Goal: Task Accomplishment & Management: Complete application form

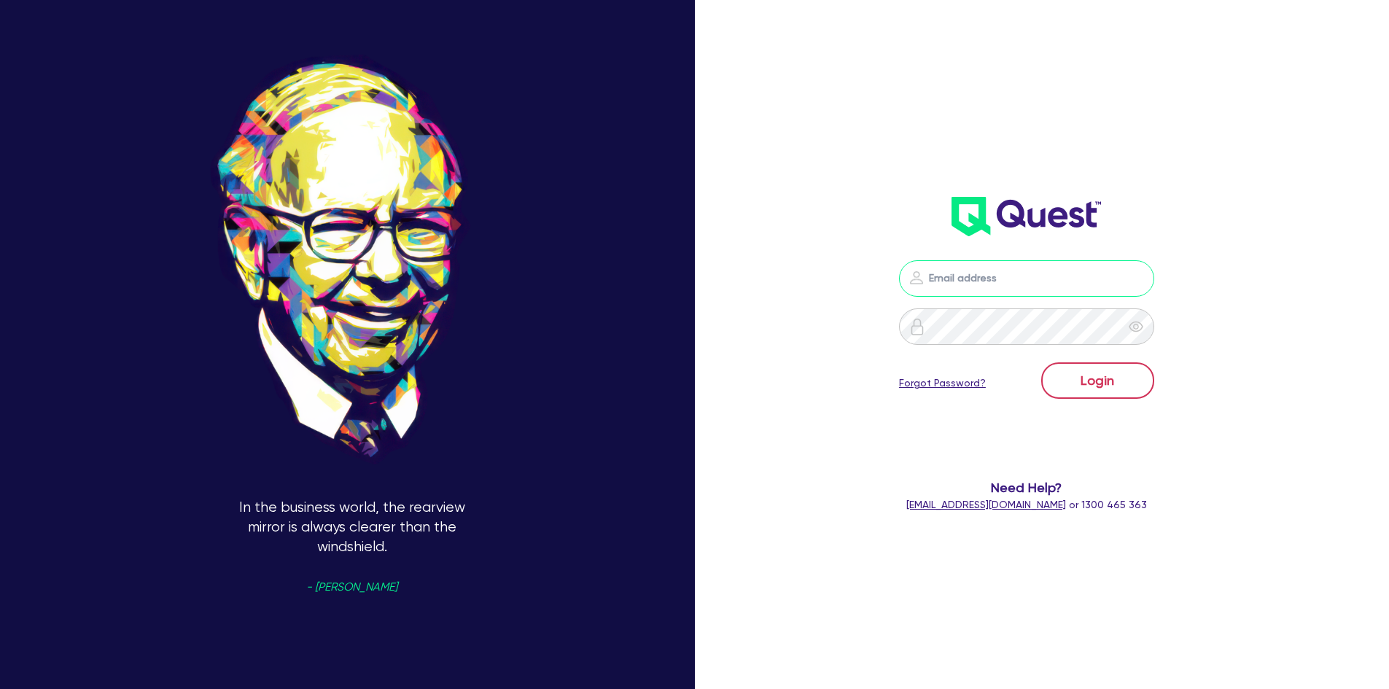
type input "[EMAIL_ADDRESS][DOMAIN_NAME]"
click at [1080, 386] on button "Login" at bounding box center [1097, 380] width 113 height 36
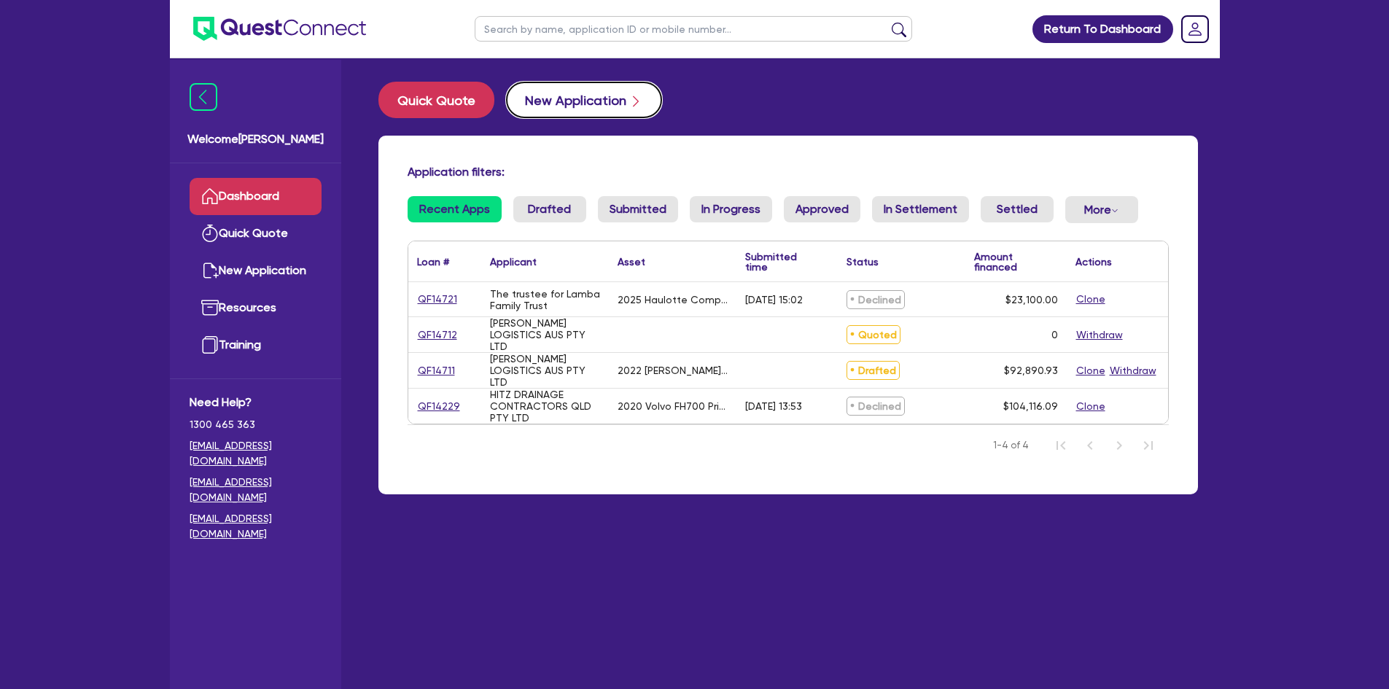
click at [555, 104] on button "New Application" at bounding box center [584, 100] width 156 height 36
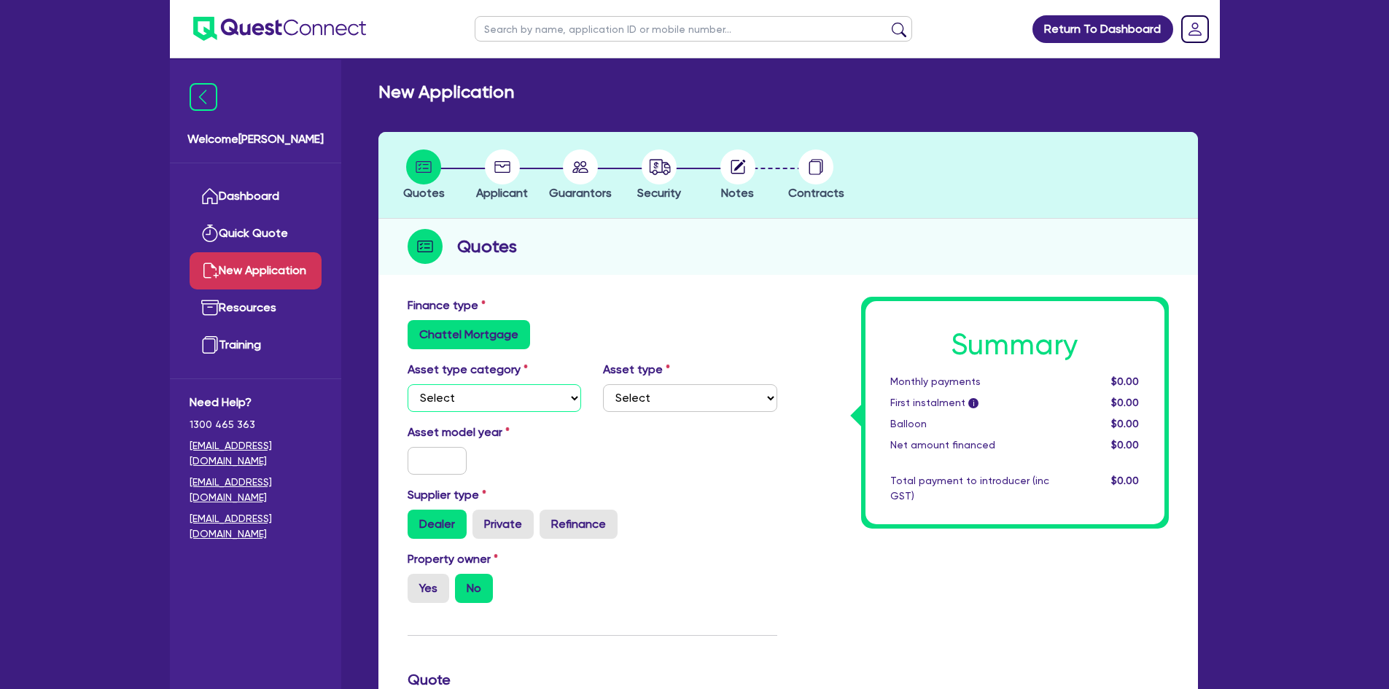
click at [537, 387] on select "Select Cars and light trucks Primary assets Secondary assets Tertiary assets" at bounding box center [495, 398] width 174 height 28
select select "PRIMARY_ASSETS"
click at [408, 384] on select "Select Cars and light trucks Primary assets Secondary assets Tertiary assets" at bounding box center [495, 398] width 174 height 28
click at [653, 395] on select "Select Heavy trucks over 4.5 tonne Trailers Bus and coaches Yellow goods and ex…" at bounding box center [690, 398] width 174 height 28
select select "TRAILERS"
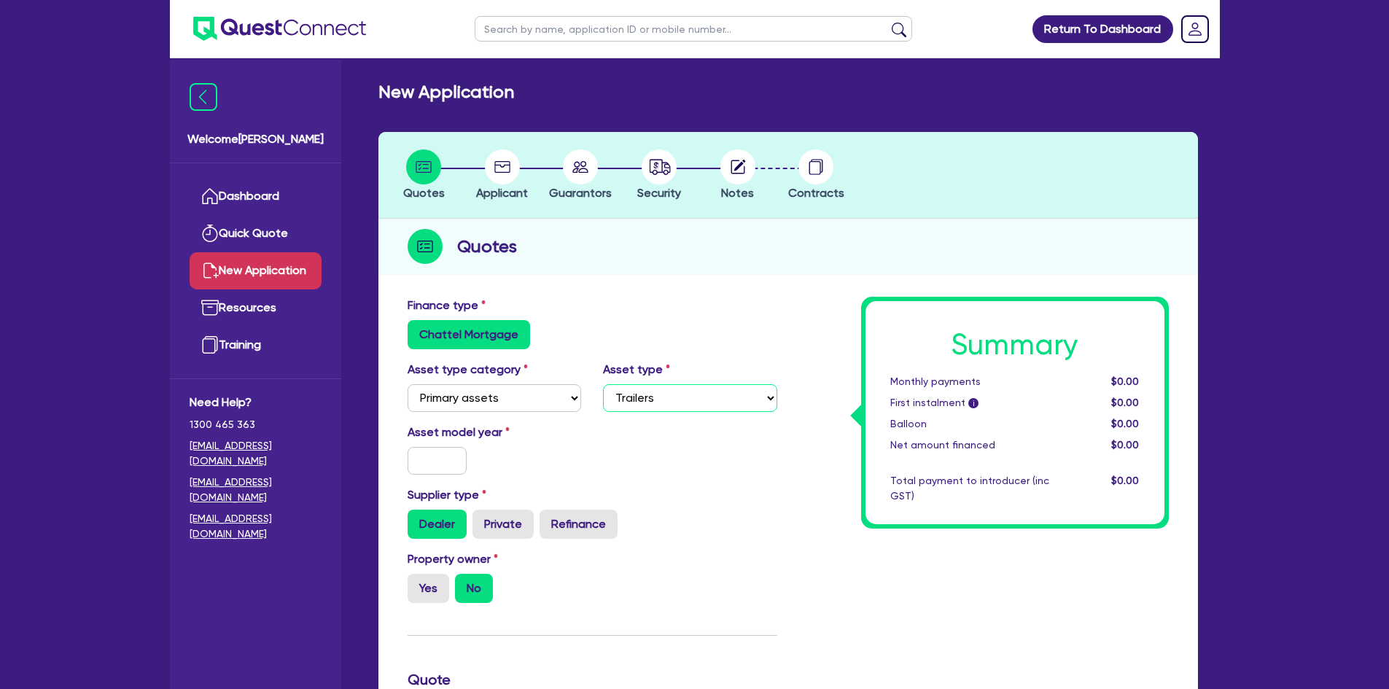
click at [603, 384] on select "Select Heavy trucks over 4.5 tonne Trailers Bus and coaches Yellow goods and ex…" at bounding box center [690, 398] width 174 height 28
click at [435, 459] on input "text" at bounding box center [438, 461] width 60 height 28
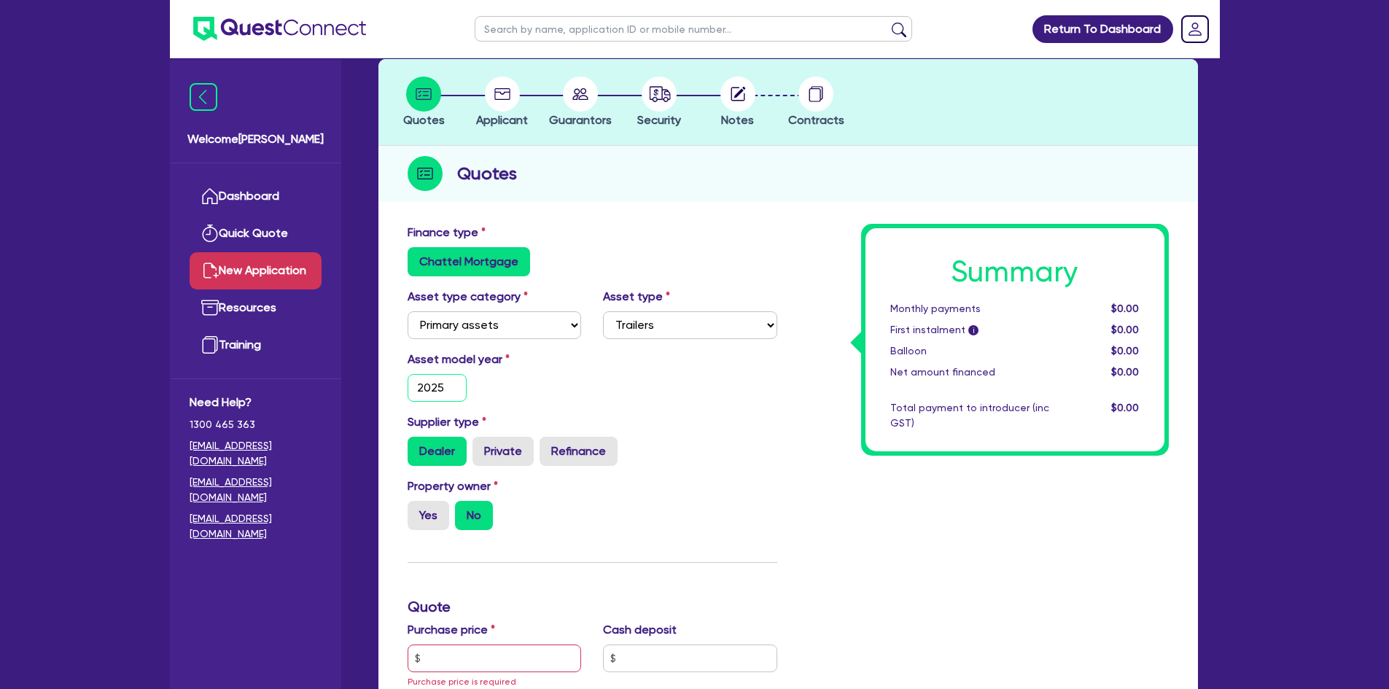
scroll to position [219, 0]
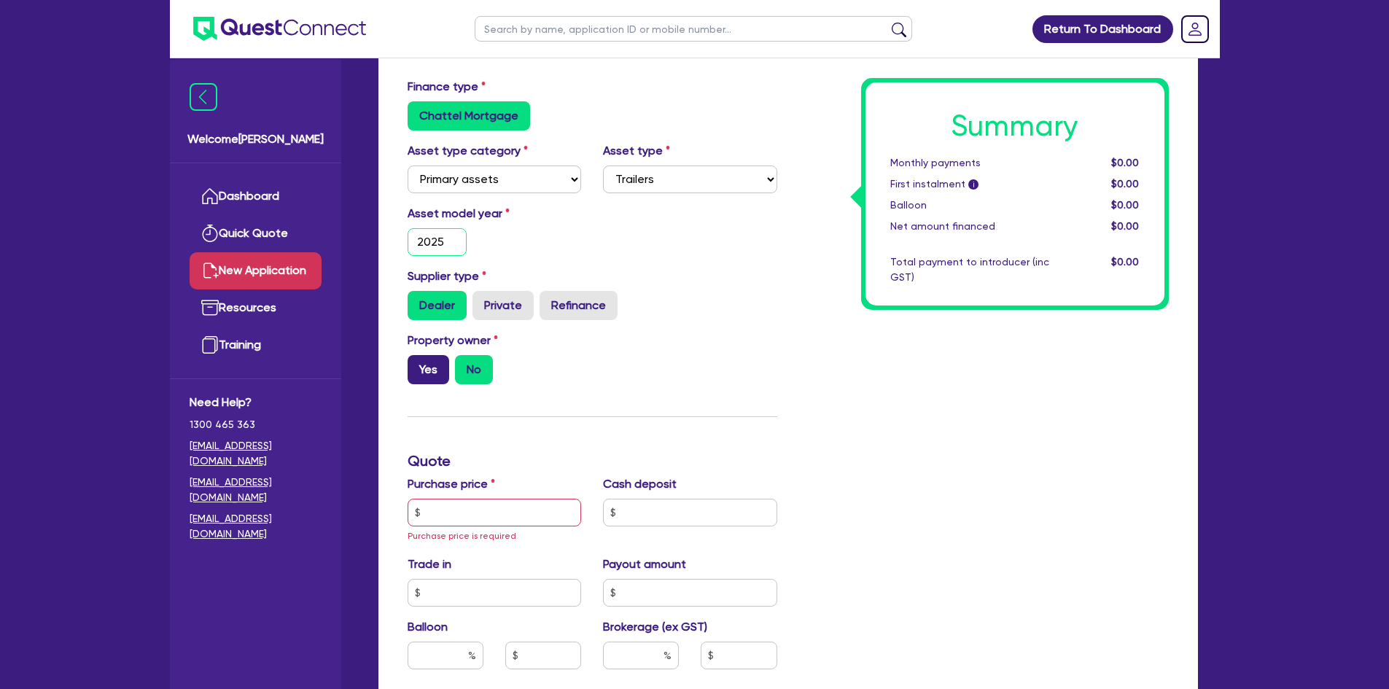
type input "2025"
click at [431, 378] on label "Yes" at bounding box center [429, 369] width 42 height 29
click at [417, 365] on input "Yes" at bounding box center [412, 359] width 9 height 9
radio input "true"
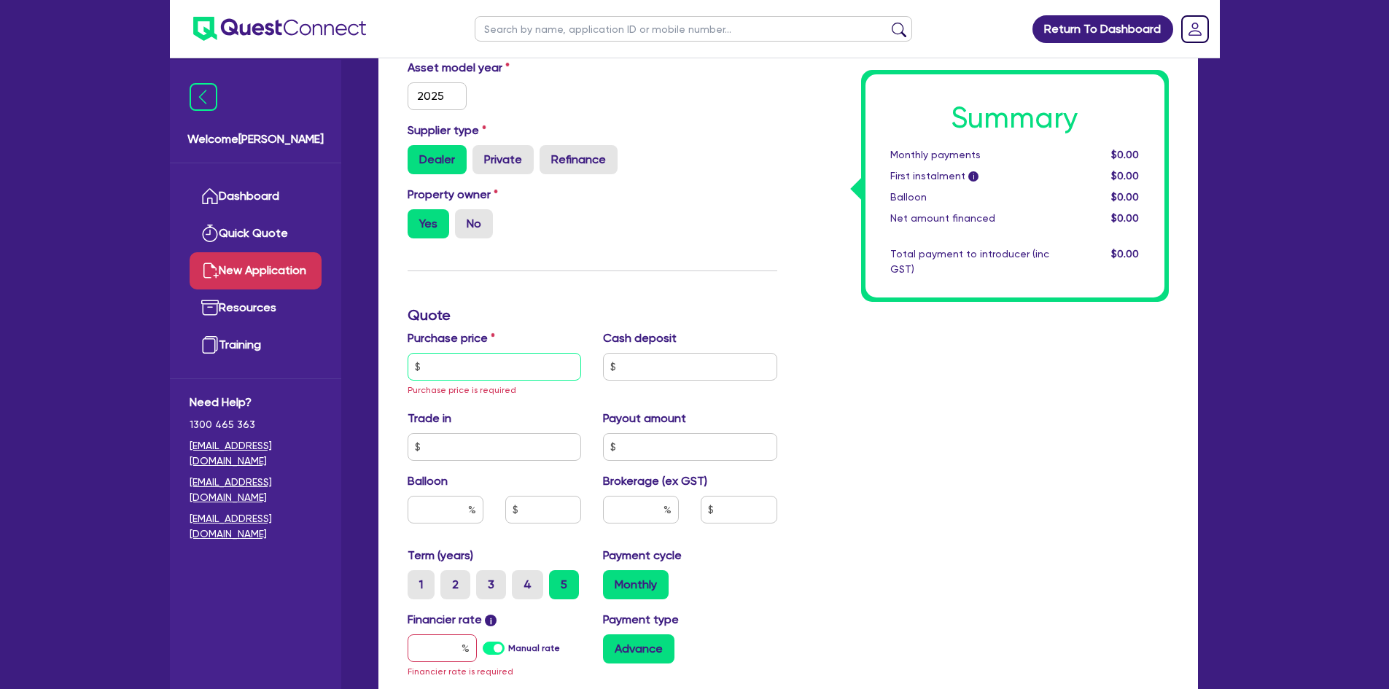
click at [451, 363] on input "text" at bounding box center [495, 367] width 174 height 28
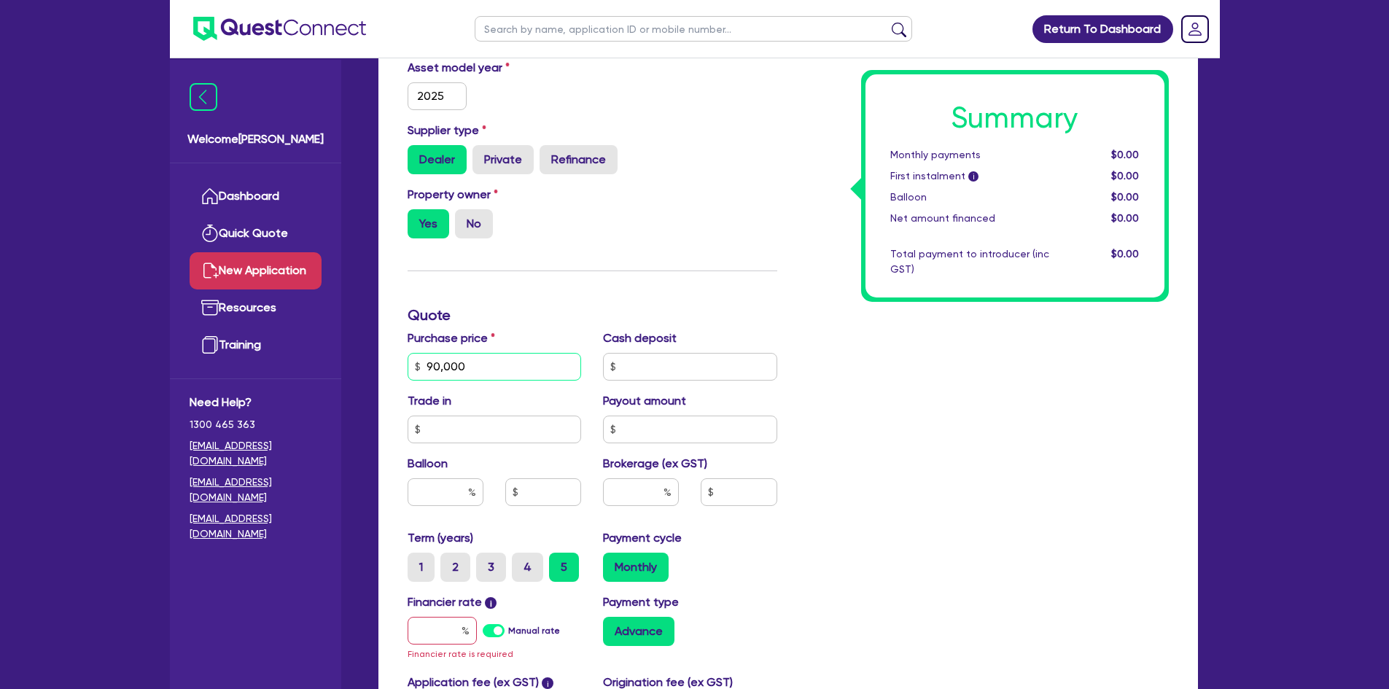
type input "90,000"
click at [614, 396] on label "Payout amount" at bounding box center [644, 401] width 83 height 18
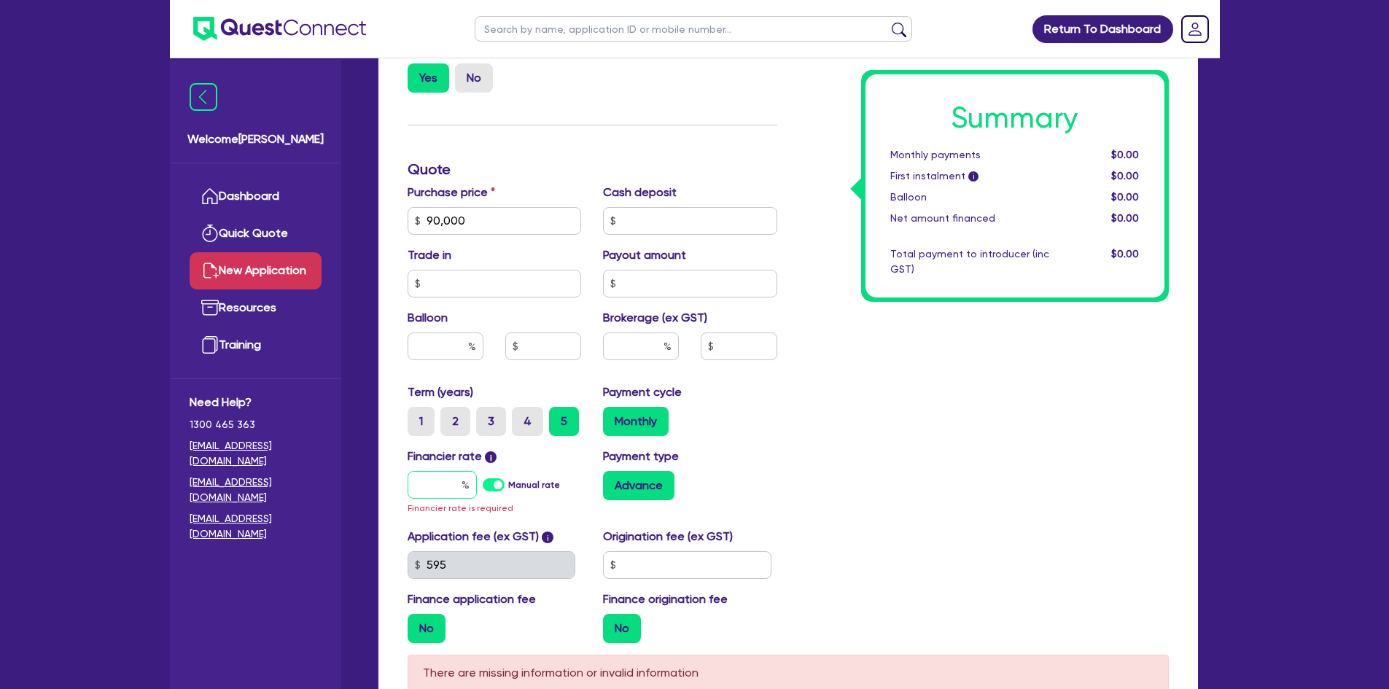
click at [445, 489] on input "text" at bounding box center [442, 485] width 69 height 28
click at [508, 484] on label "Manual rate" at bounding box center [534, 484] width 52 height 13
click at [0, 0] on input "Manual rate" at bounding box center [0, 0] width 0 height 0
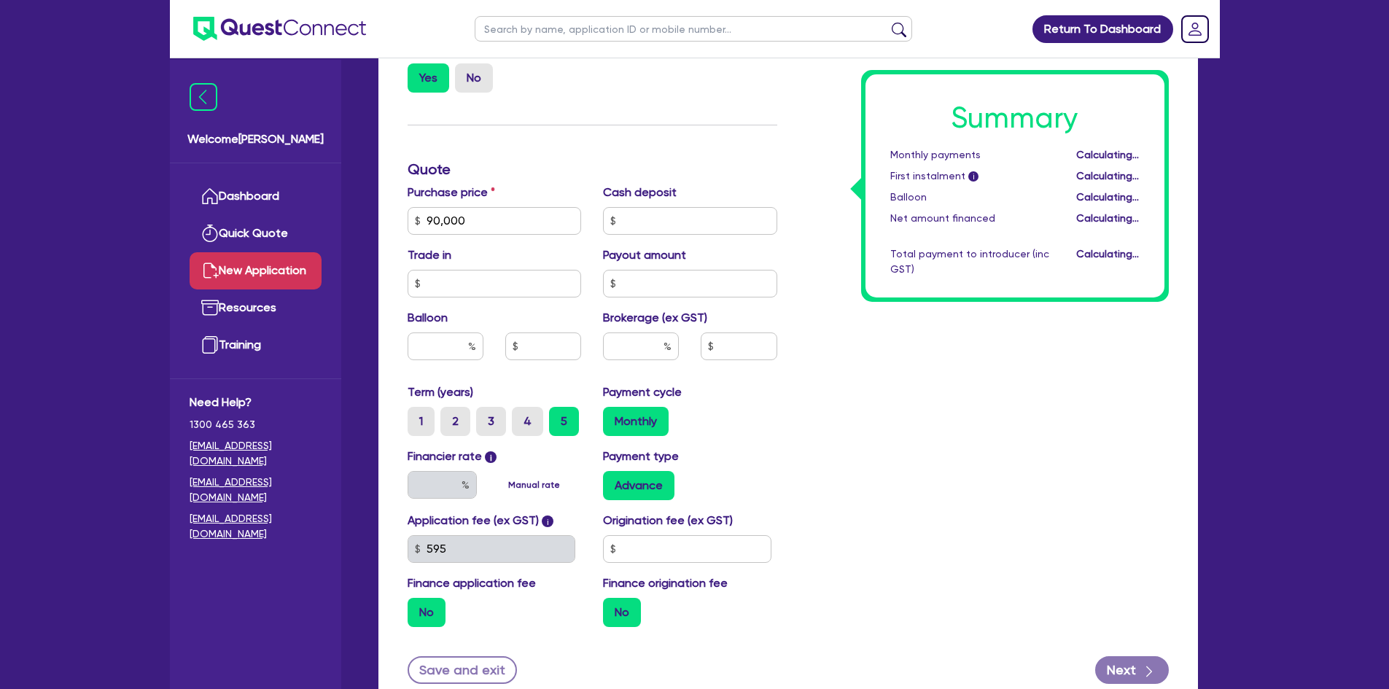
type input "17"
click at [632, 354] on input "text" at bounding box center [641, 347] width 76 height 28
type input "4"
type input "3,600"
click at [699, 395] on div "Payment cycle Monthly" at bounding box center [690, 410] width 196 height 53
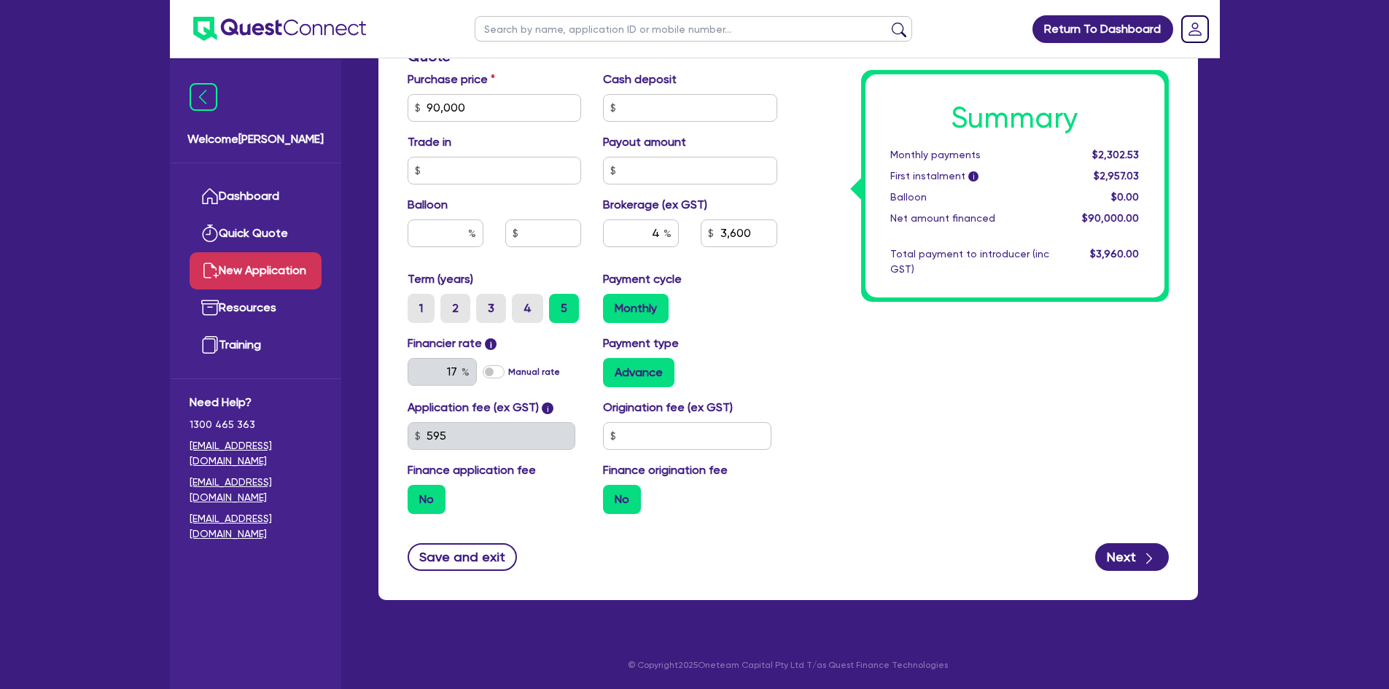
scroll to position [551, 0]
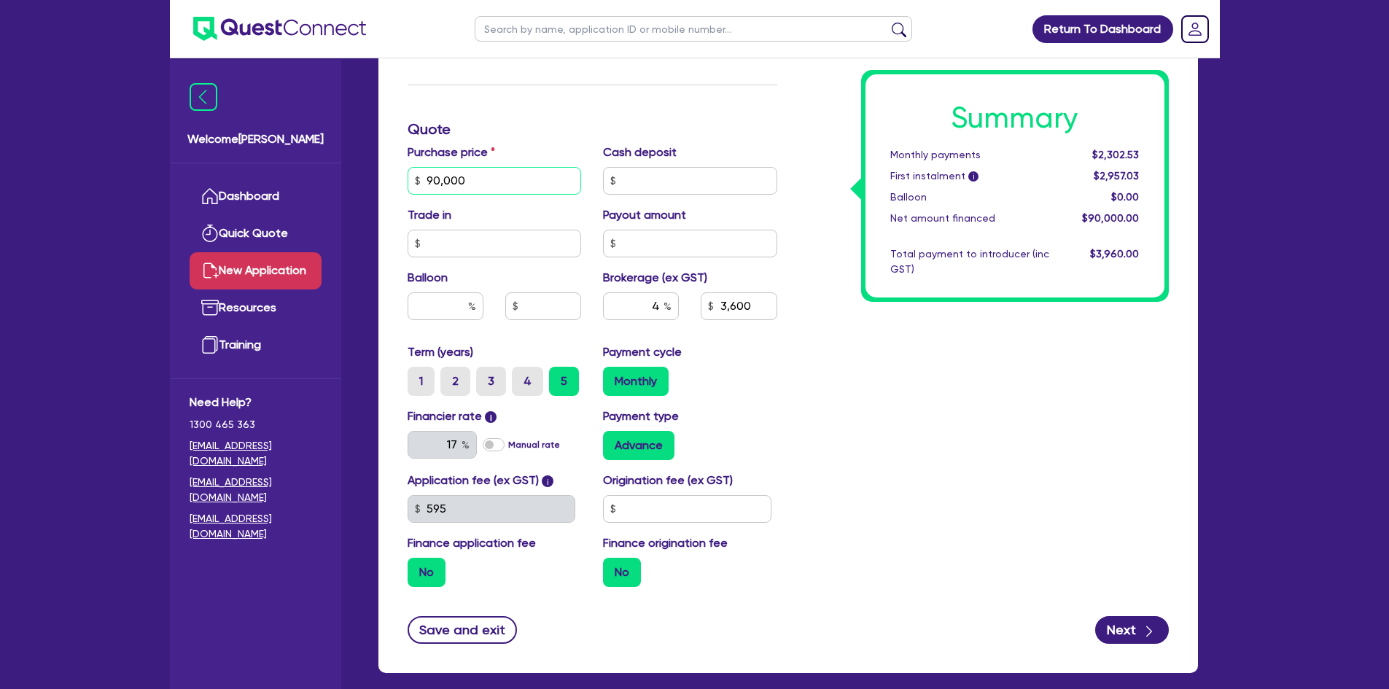
drag, startPoint x: 475, startPoint y: 178, endPoint x: 386, endPoint y: 187, distance: 89.4
click at [386, 187] on div "Finance type Chattel Mortgage Asset type category Select Cars and light trucks …" at bounding box center [788, 206] width 820 height 934
type input "180,000"
click at [949, 432] on div "Summary Monthly payments $2,302.53 First instalment i $2,957.03 Balloon $0.00 N…" at bounding box center [984, 172] width 392 height 852
click at [1135, 632] on button "Next" at bounding box center [1132, 630] width 74 height 28
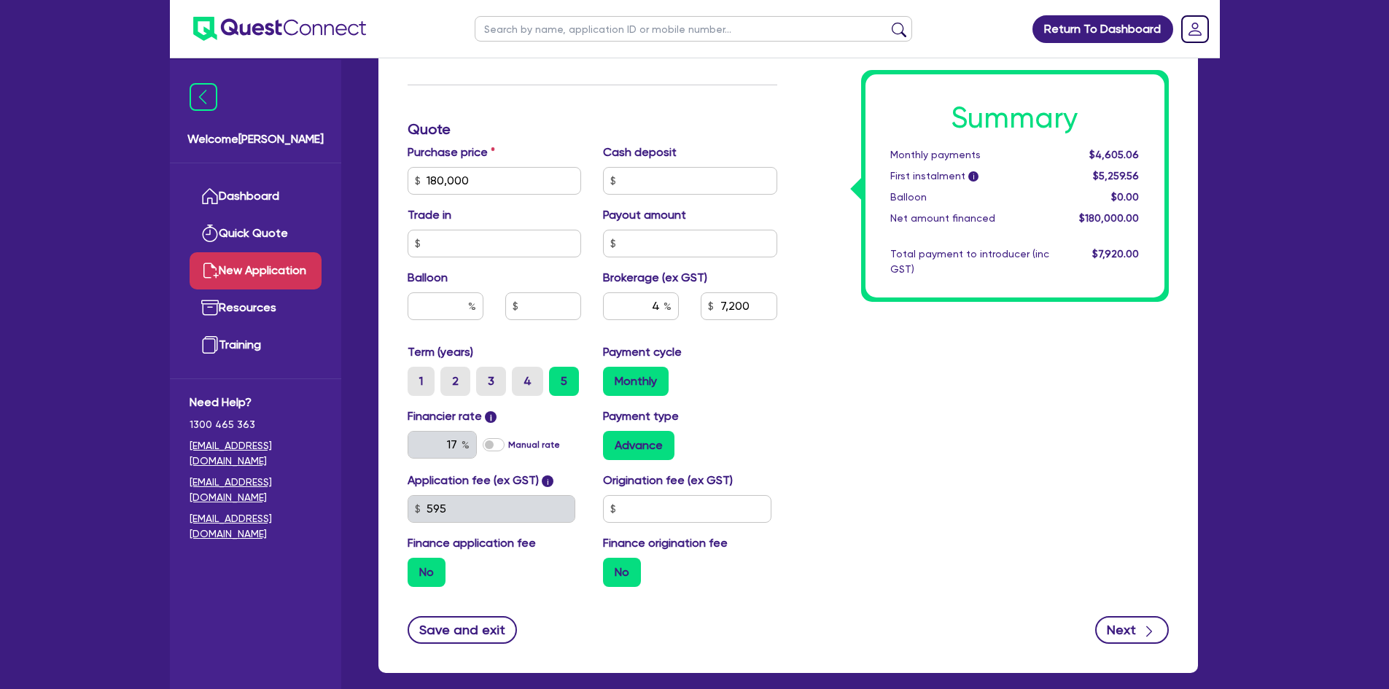
type input "7,200"
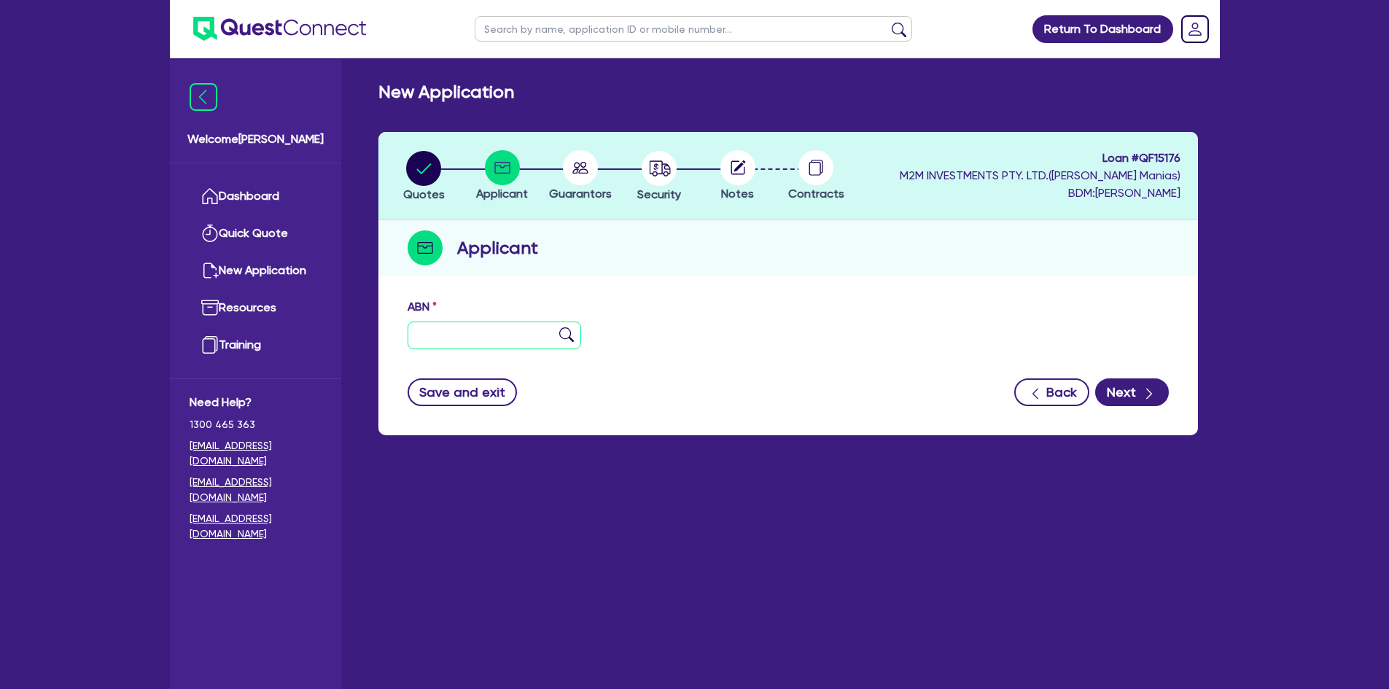
click at [481, 341] on input "text" at bounding box center [495, 336] width 174 height 28
paste input "93 652 773 594"
click at [495, 337] on input "93 652 773 594" at bounding box center [495, 336] width 174 height 28
type input "93 652 773 594"
click at [563, 336] on img at bounding box center [566, 334] width 15 height 15
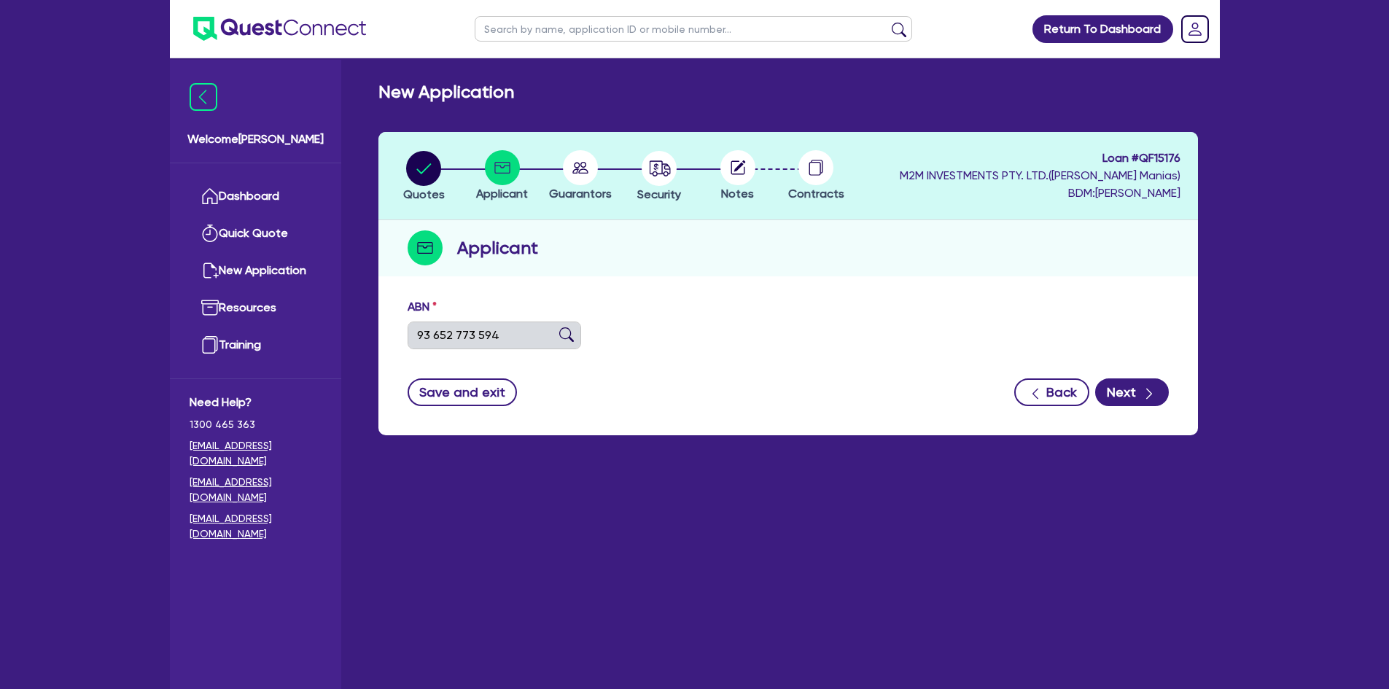
type input "RAMS TRANSPORT & COURIER SERVICES PTY LTD"
select select "COMPANY"
type input "[DATE]"
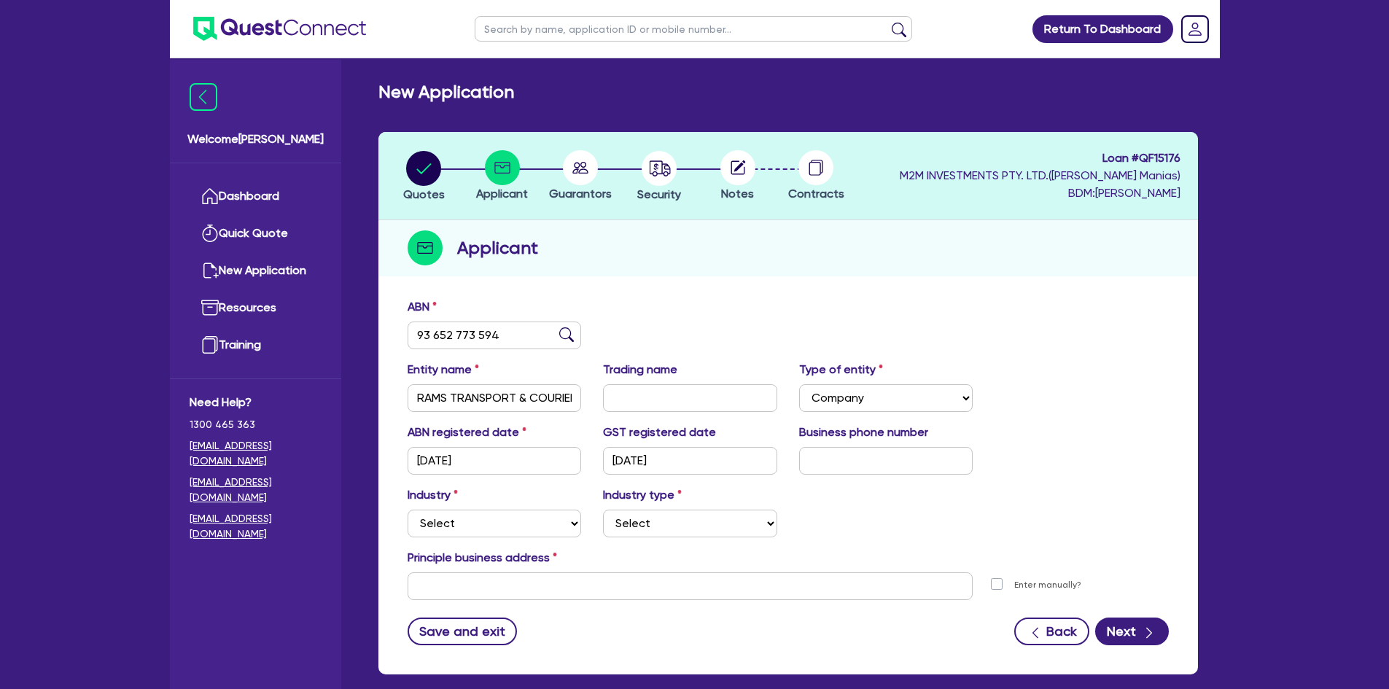
scroll to position [73, 0]
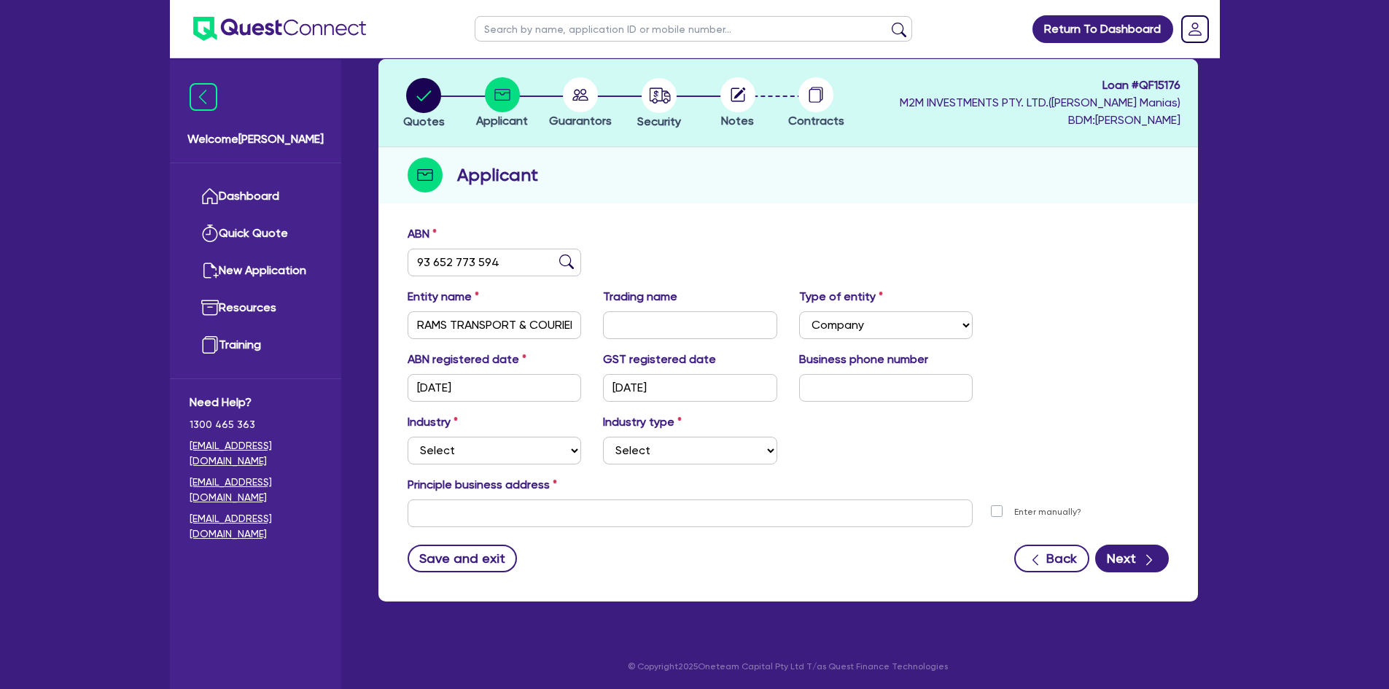
click at [461, 497] on div "Principle business address" at bounding box center [788, 487] width 783 height 23
click at [461, 510] on input "text" at bounding box center [691, 514] width 566 height 28
paste input "[STREET_ADDRESS][PERSON_NAME]"
type input "[STREET_ADDRESS][PERSON_NAME]"
click at [462, 443] on select "Select Accomodation & Food Services Administrative & Support Services Agricultu…" at bounding box center [495, 451] width 174 height 28
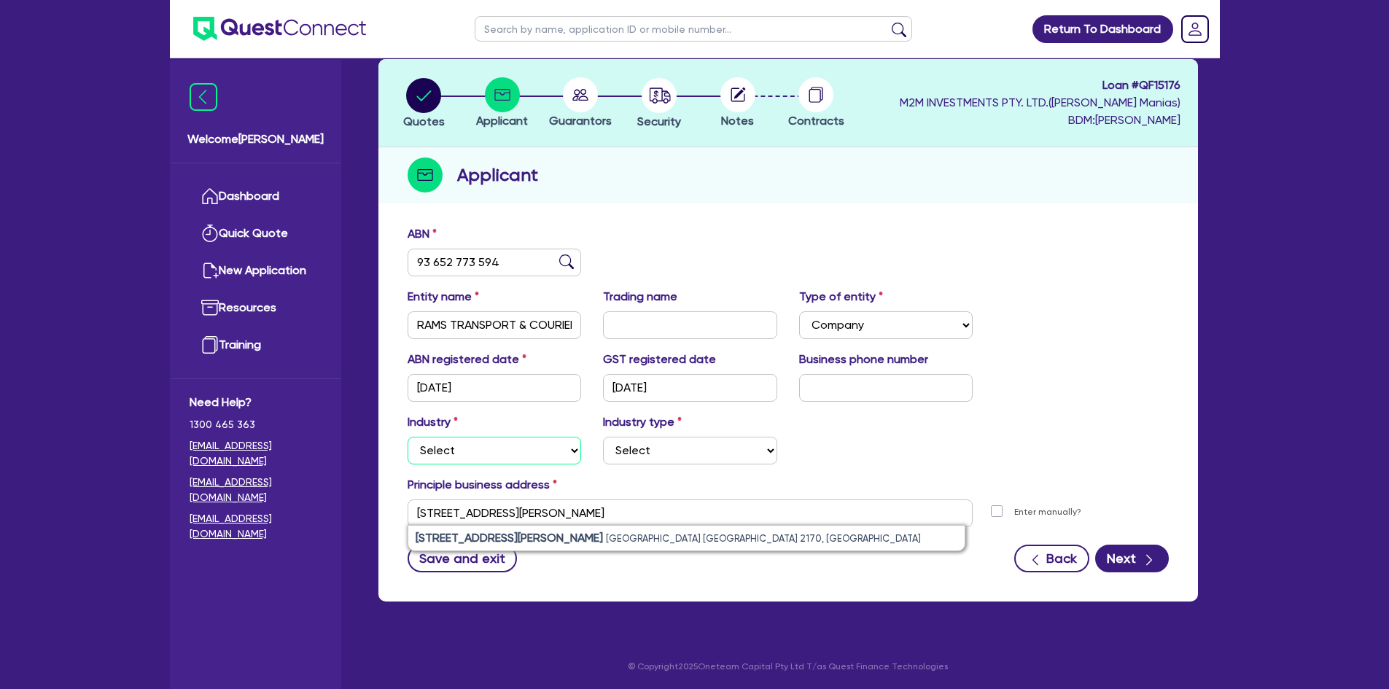
select select "TRANSPORT_WAREHOUSING"
click at [408, 437] on select "Select Accomodation & Food Services Administrative & Support Services Agricultu…" at bounding box center [495, 451] width 174 height 28
click at [673, 449] on select "Select Taxi & Luxury Car Services Passengers & Freight Transport Services Posta…" at bounding box center [690, 451] width 174 height 28
select select "PASSENGERS_FREIGHT_TRANSPORT"
click at [603, 437] on select "Select Taxi & Luxury Car Services Passengers & Freight Transport Services Posta…" at bounding box center [690, 451] width 174 height 28
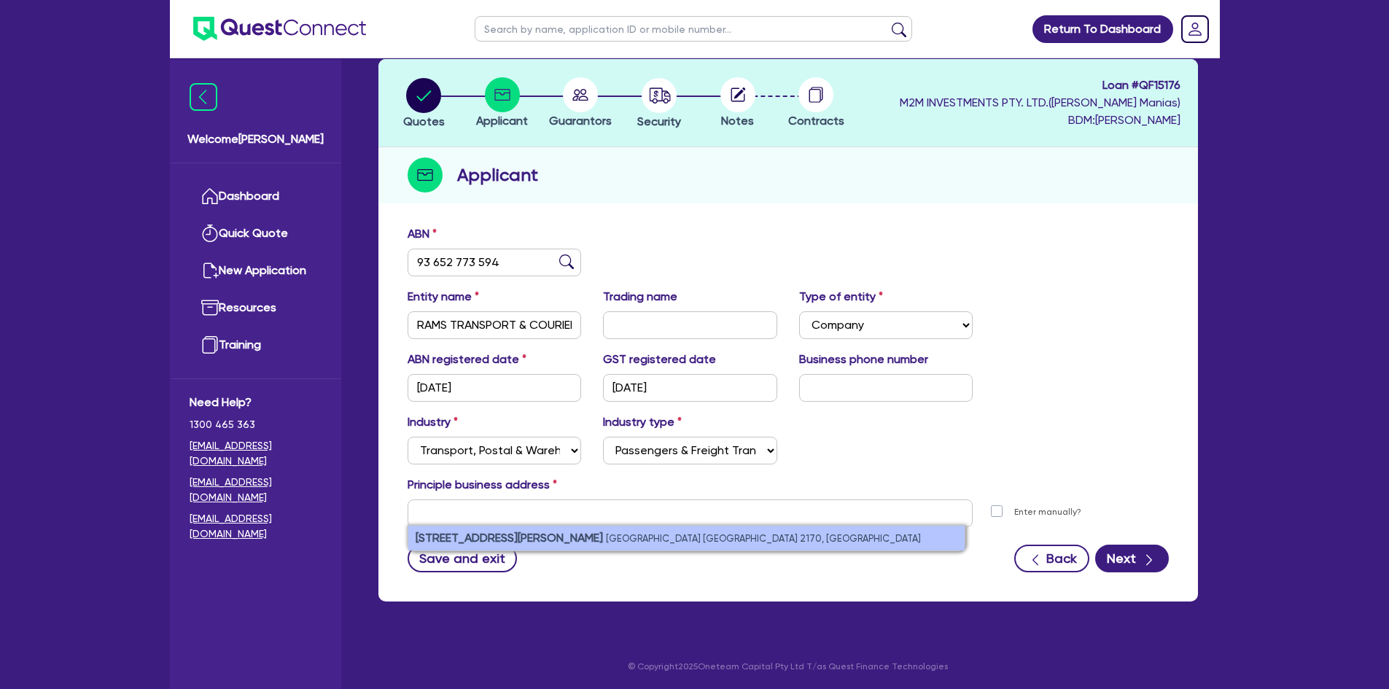
click at [606, 536] on small "[GEOGRAPHIC_DATA] [GEOGRAPHIC_DATA] 2170, [GEOGRAPHIC_DATA]" at bounding box center [763, 538] width 315 height 11
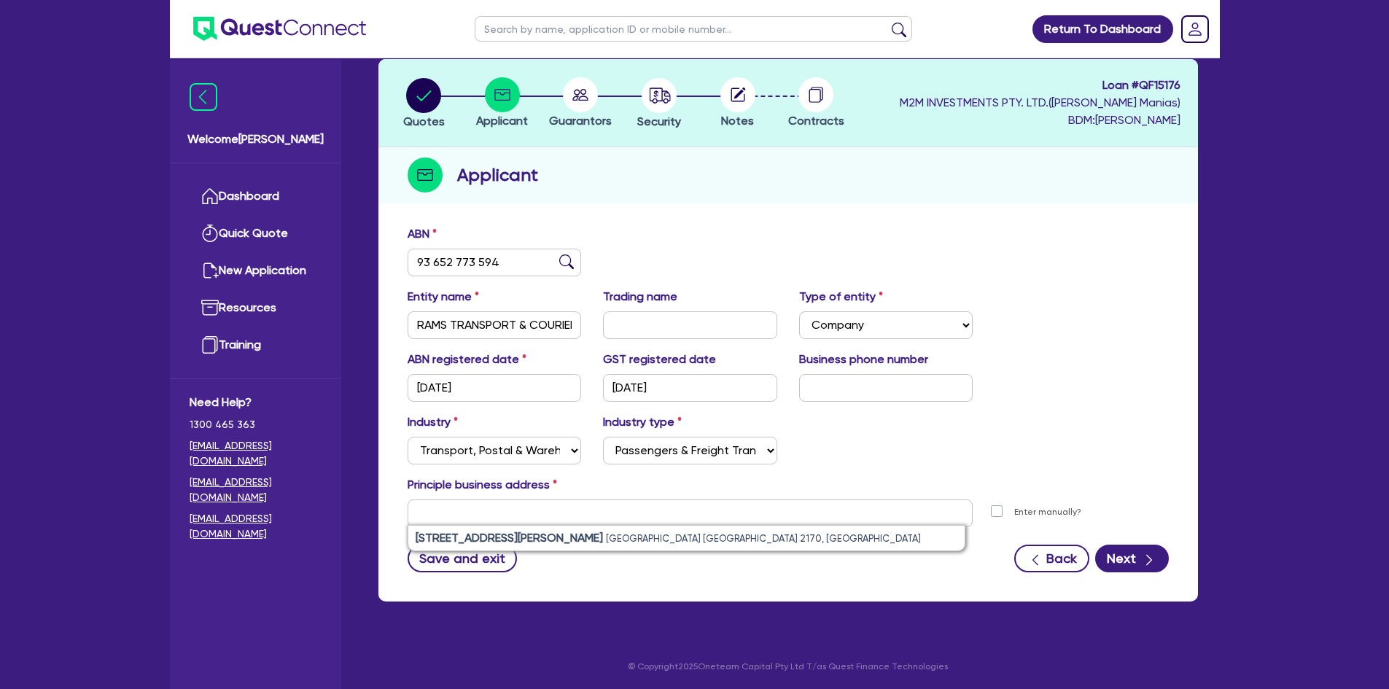
type input "[STREET_ADDRESS][PERSON_NAME]"
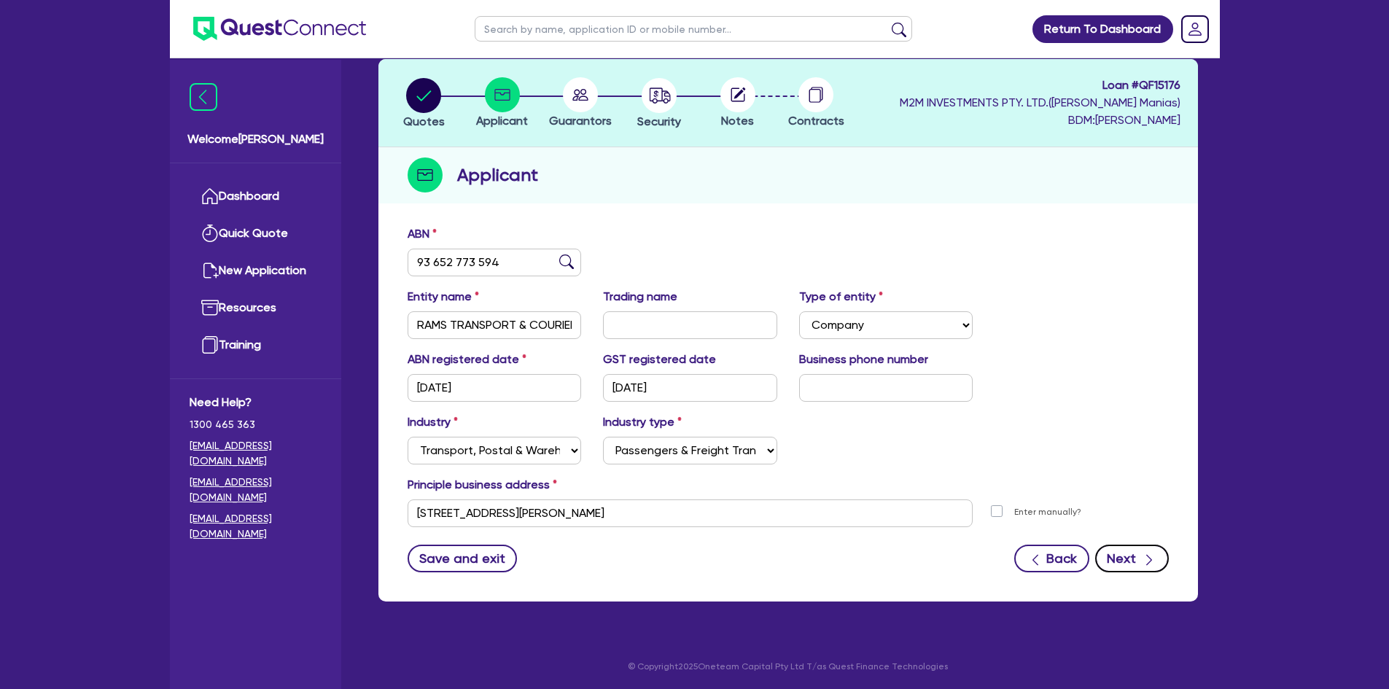
click at [1117, 553] on button "Next" at bounding box center [1132, 559] width 74 height 28
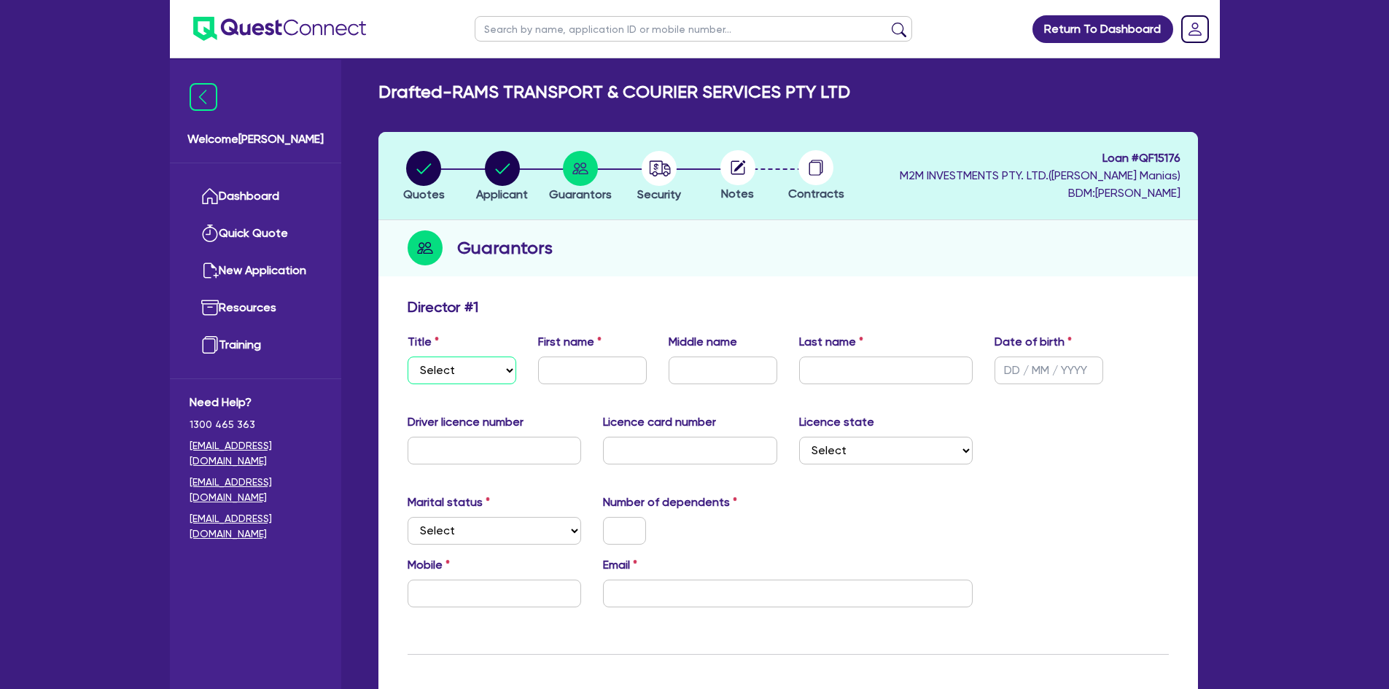
click at [466, 369] on select "Select Mr Mrs Ms Miss Dr" at bounding box center [462, 371] width 109 height 28
select select "MR"
click at [408, 357] on select "Select Mr Mrs Ms Miss Dr" at bounding box center [462, 371] width 109 height 28
click at [568, 362] on input "text" at bounding box center [592, 371] width 109 height 28
type input "[PERSON_NAME]"
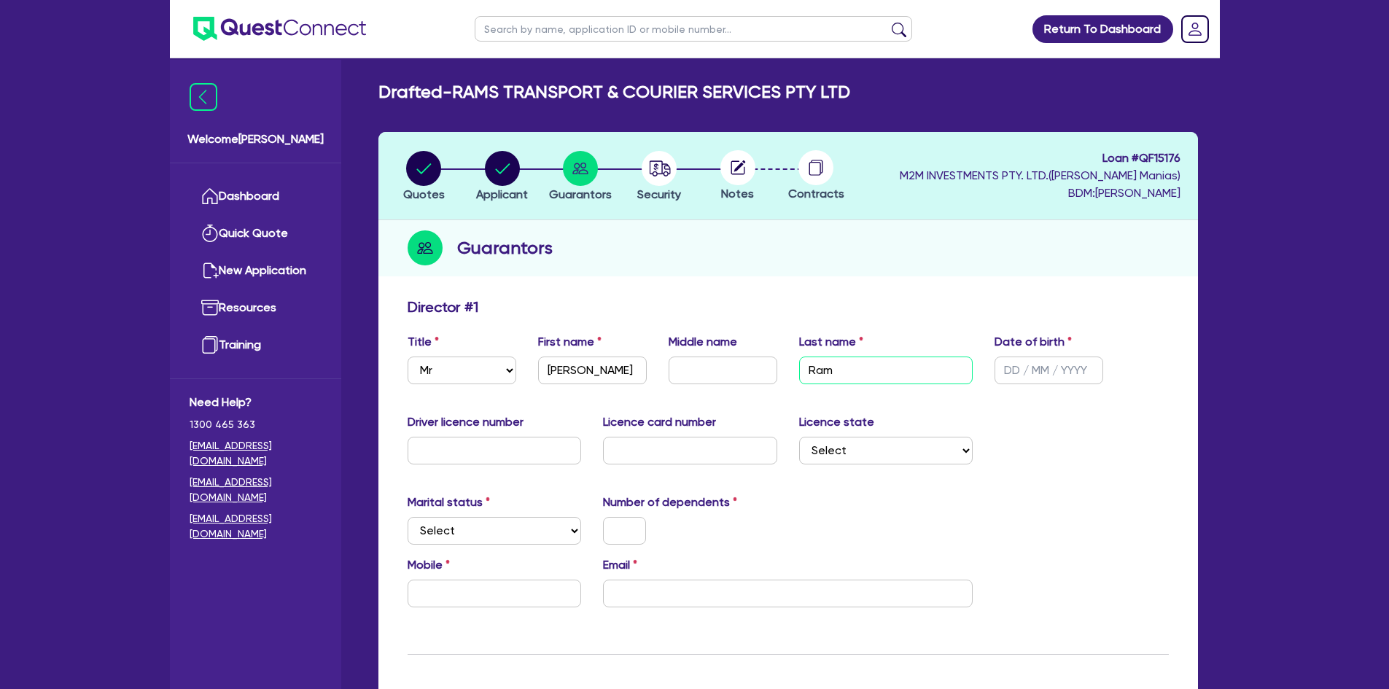
type input "Ram"
click at [1009, 370] on input "text" at bounding box center [1049, 371] width 109 height 28
paste input "[DATE]"
type input "[DATE]"
click at [505, 443] on input "text" at bounding box center [495, 451] width 174 height 28
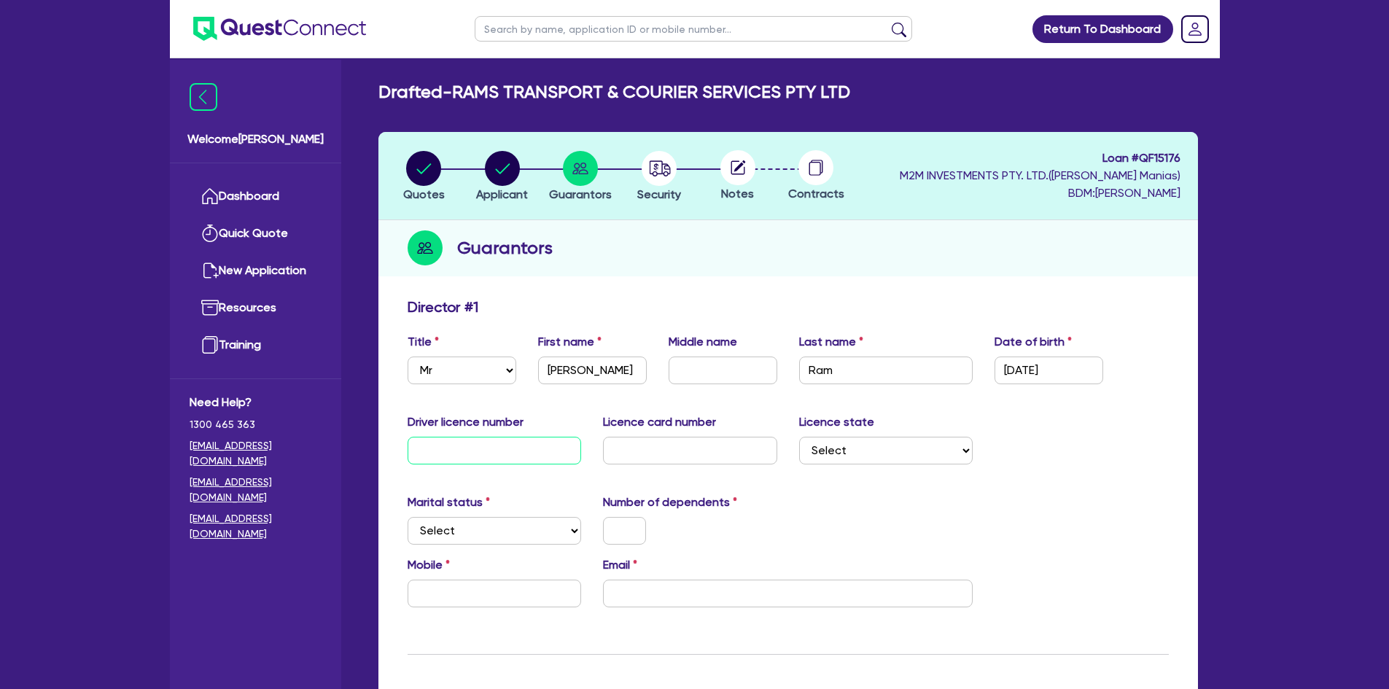
paste input "14431710"
type input "14431710"
click at [655, 456] on input "text" at bounding box center [690, 451] width 174 height 28
paste input "2056915931"
type input "2056915931"
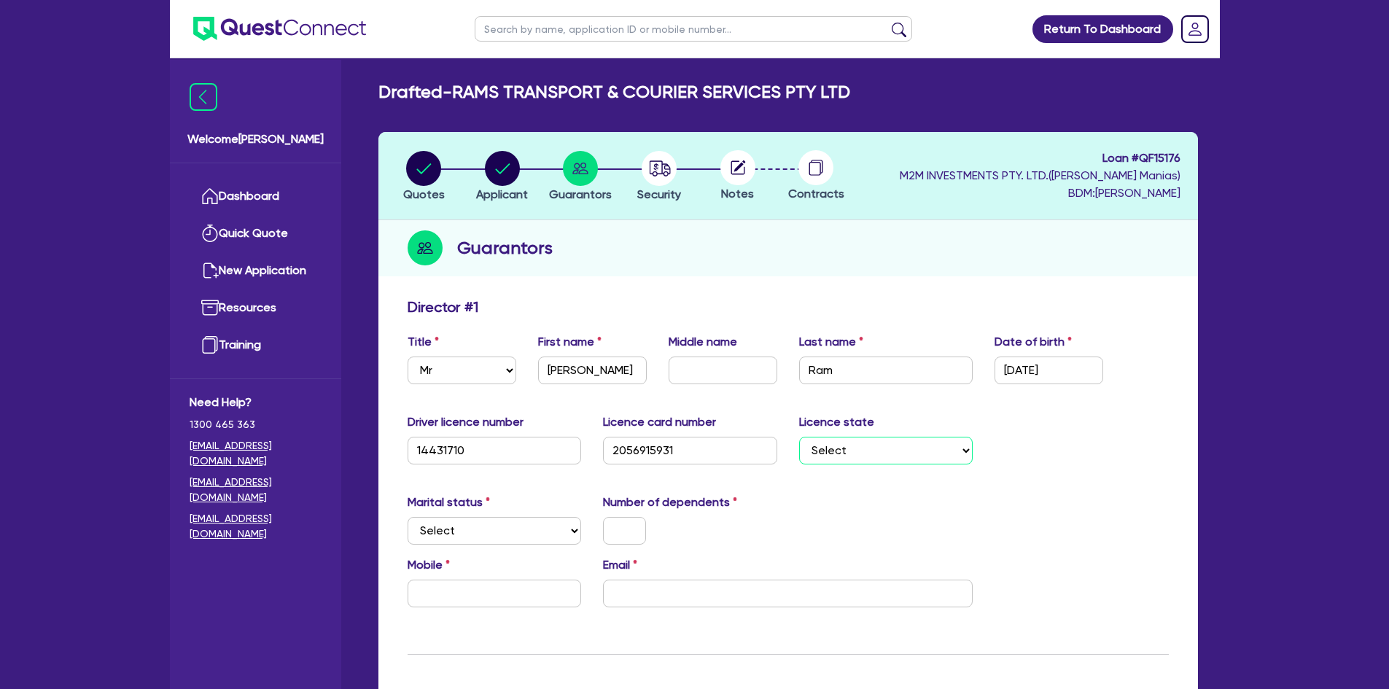
click at [842, 456] on select "Select [GEOGRAPHIC_DATA] [GEOGRAPHIC_DATA] [GEOGRAPHIC_DATA] [GEOGRAPHIC_DATA] …" at bounding box center [886, 451] width 174 height 28
select select "[GEOGRAPHIC_DATA]"
click at [799, 437] on select "Select [GEOGRAPHIC_DATA] [GEOGRAPHIC_DATA] [GEOGRAPHIC_DATA] [GEOGRAPHIC_DATA] …" at bounding box center [886, 451] width 174 height 28
click at [506, 521] on select "Select Single Married De Facto / Partner" at bounding box center [495, 531] width 174 height 28
select select "MARRIED"
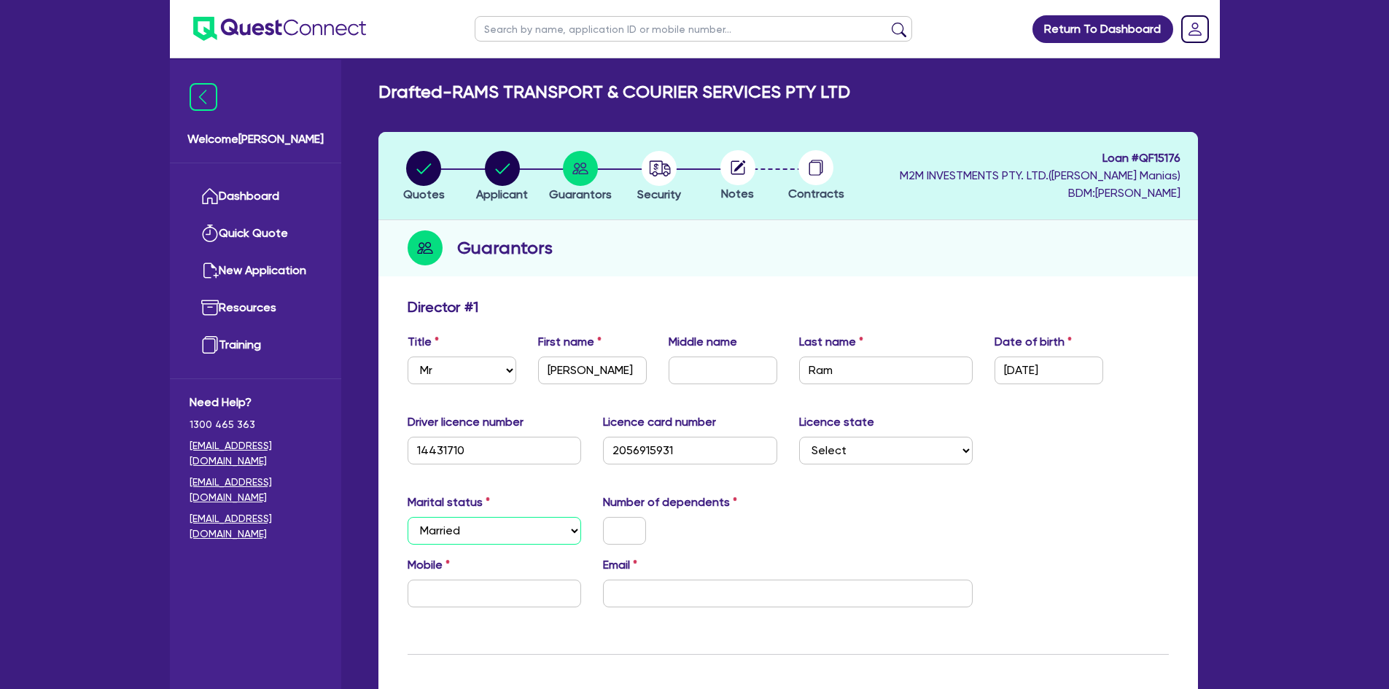
click at [408, 517] on select "Select Single Married De Facto / Partner" at bounding box center [495, 531] width 174 height 28
click at [621, 528] on input "text" at bounding box center [624, 531] width 43 height 28
drag, startPoint x: 621, startPoint y: 528, endPoint x: 577, endPoint y: 526, distance: 44.5
click at [578, 526] on div "Marital status Select [DEMOGRAPHIC_DATA] Married De Facto / Partner Number of d…" at bounding box center [788, 525] width 783 height 63
click at [682, 523] on div "0" at bounding box center [690, 531] width 196 height 28
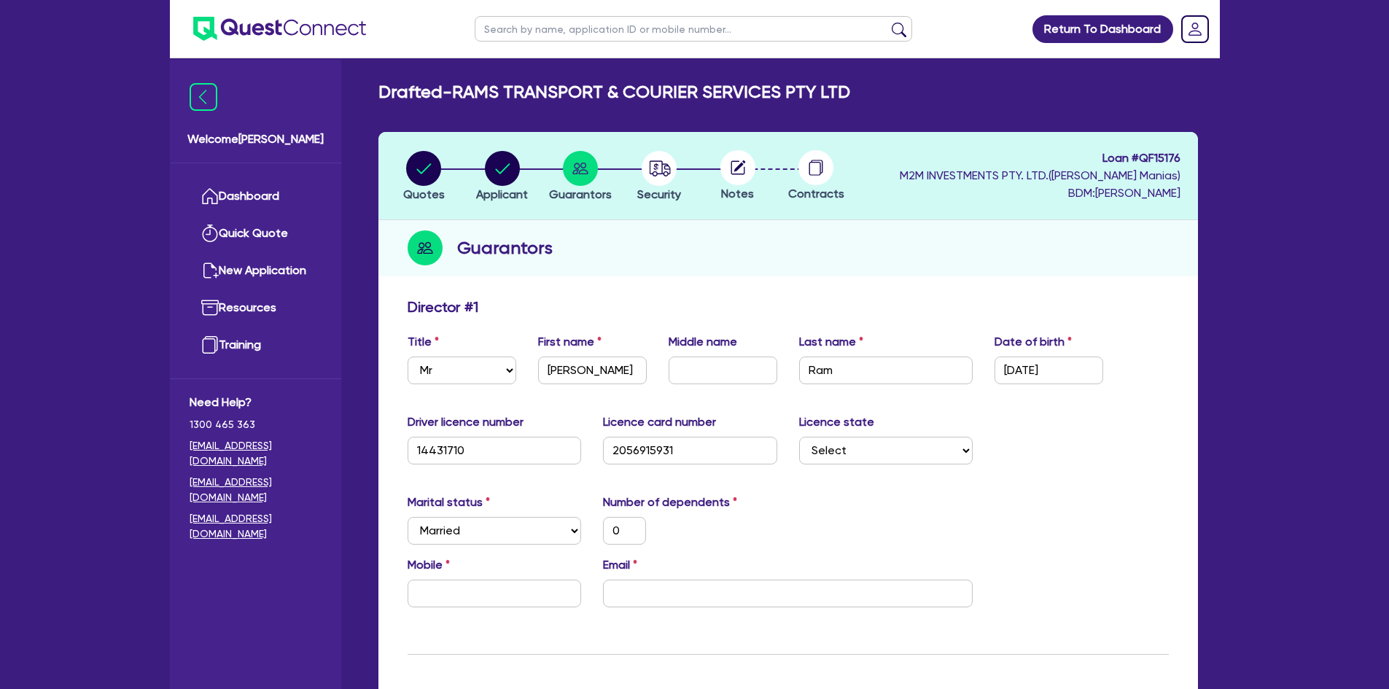
scroll to position [146, 0]
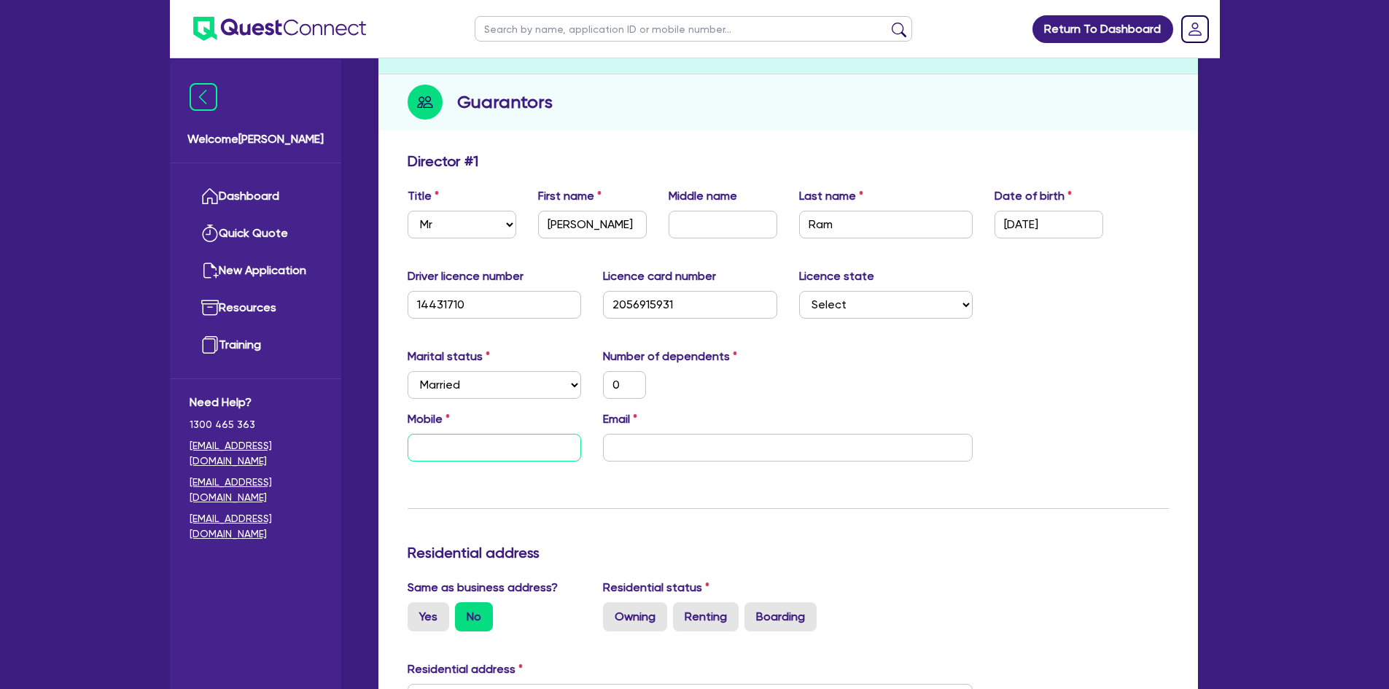
click at [441, 446] on input "text" at bounding box center [495, 448] width 174 height 28
paste input "0405 699 335"
type input "0"
type input "0405 699 335"
click at [621, 450] on input "email" at bounding box center [788, 448] width 370 height 28
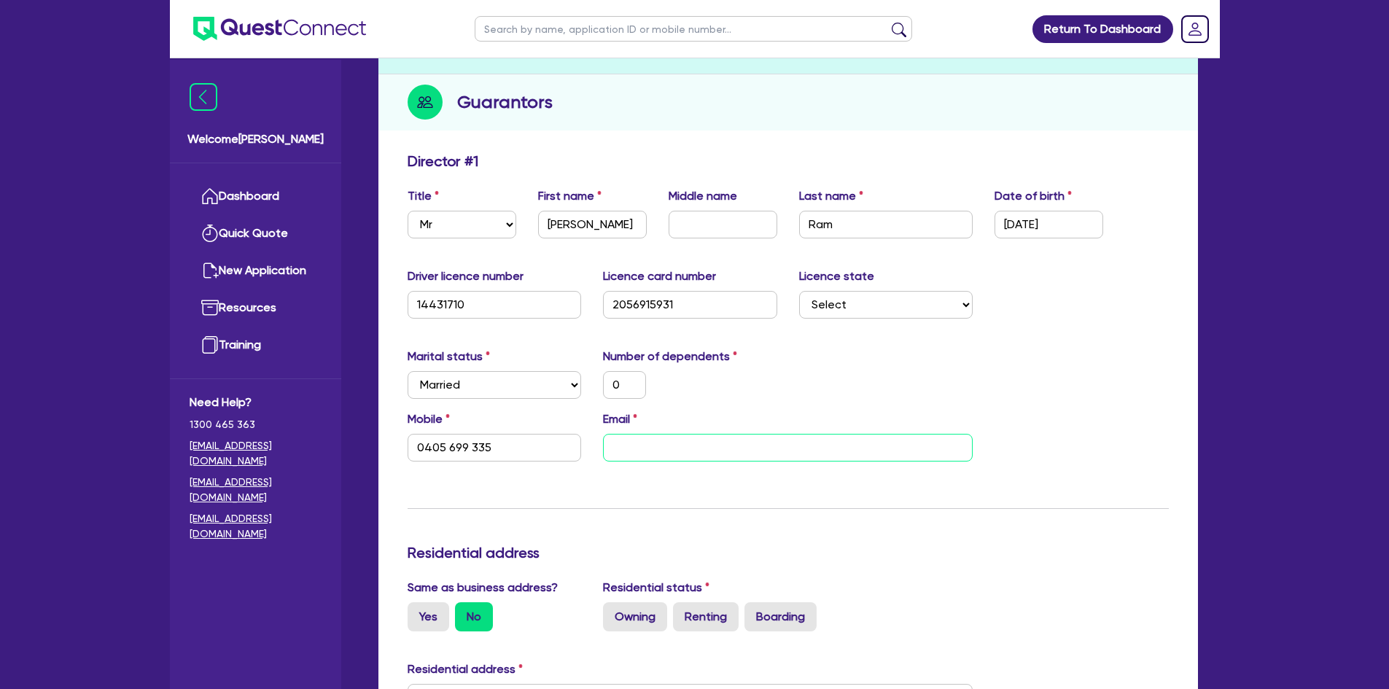
paste input "[EMAIL_ADDRESS][DOMAIN_NAME]"
type input "0"
type input "0405 699 335"
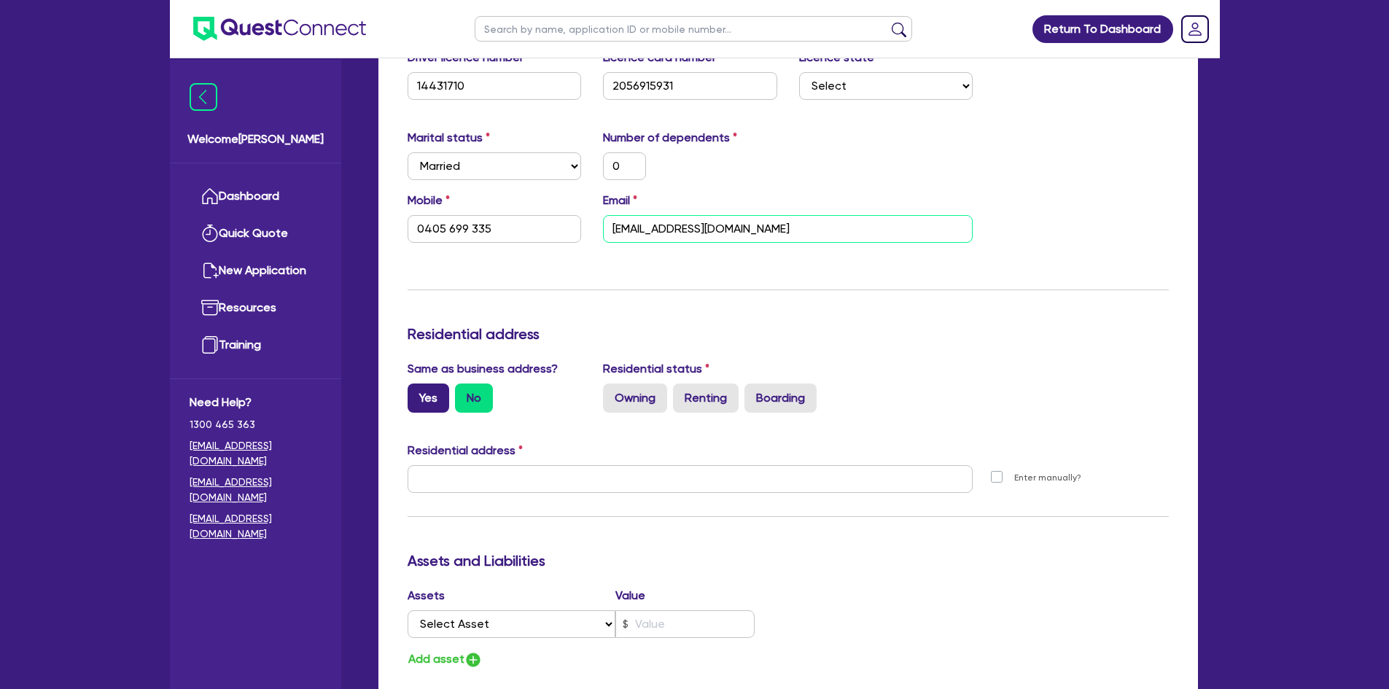
type input "[EMAIL_ADDRESS][DOMAIN_NAME]"
click at [428, 400] on label "Yes" at bounding box center [429, 398] width 42 height 29
click at [417, 393] on input "Yes" at bounding box center [412, 388] width 9 height 9
radio input "true"
type input "0"
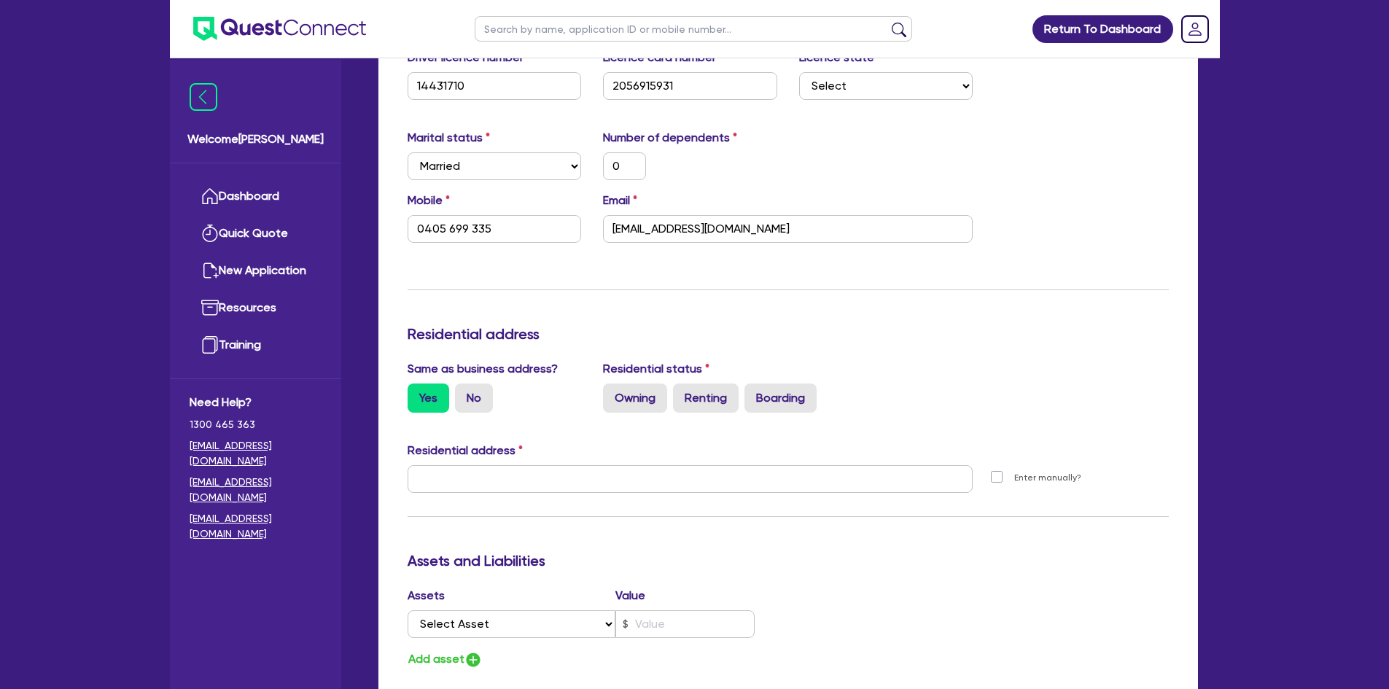
type input "0405 699 335"
type input "[STREET_ADDRESS][PERSON_NAME]"
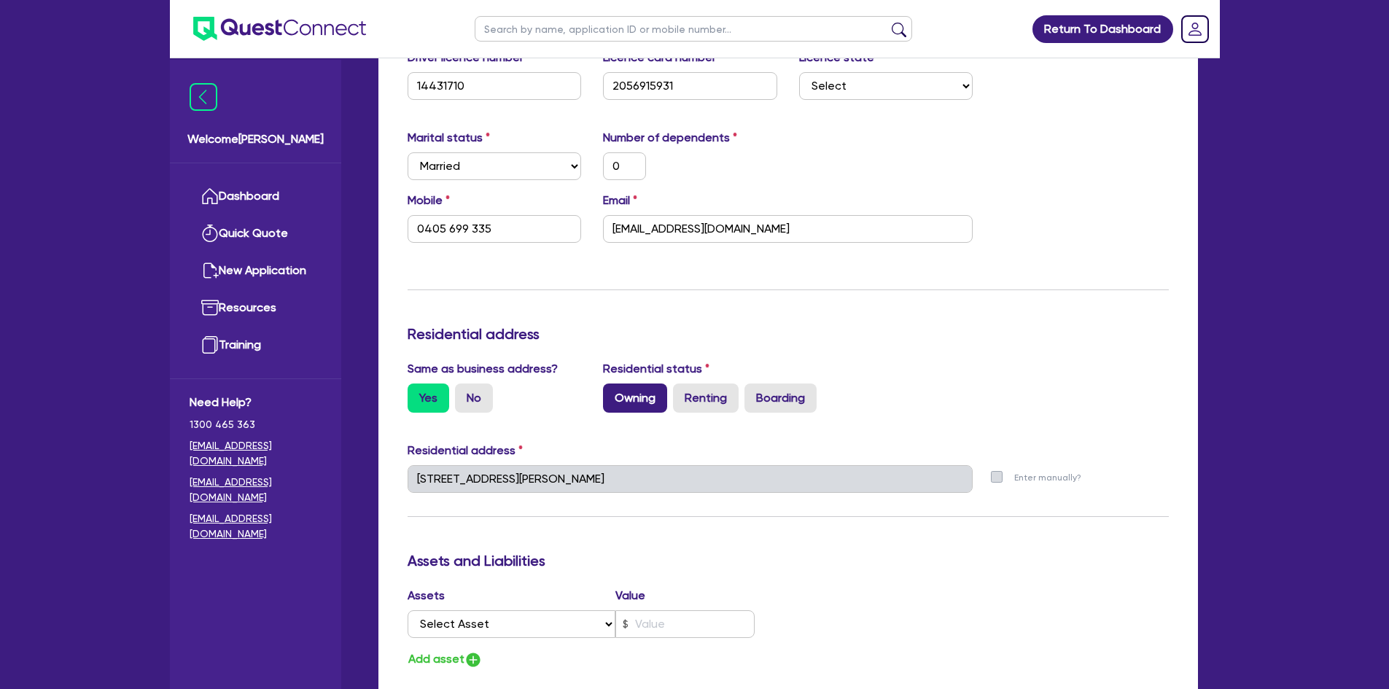
click at [645, 403] on label "Owning" at bounding box center [635, 398] width 64 height 29
click at [613, 393] on input "Owning" at bounding box center [607, 388] width 9 height 9
radio input "true"
type input "0"
type input "0405 699 335"
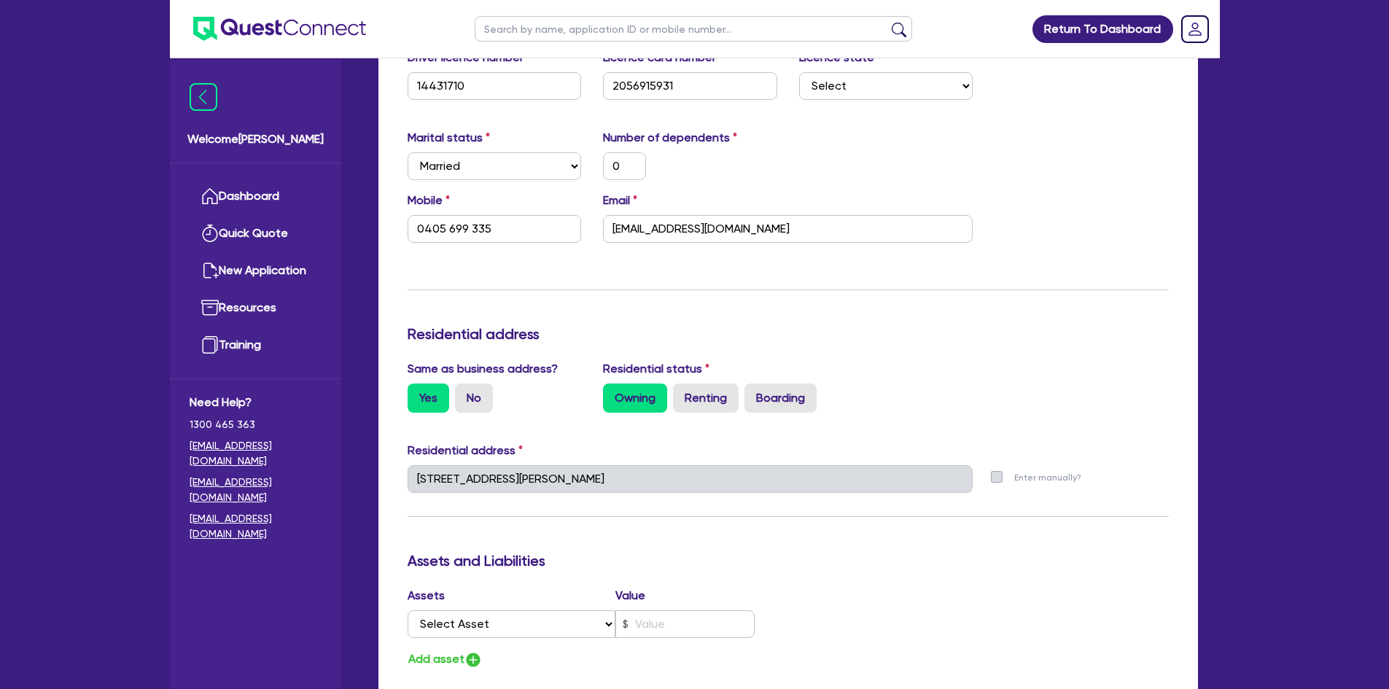
scroll to position [583, 0]
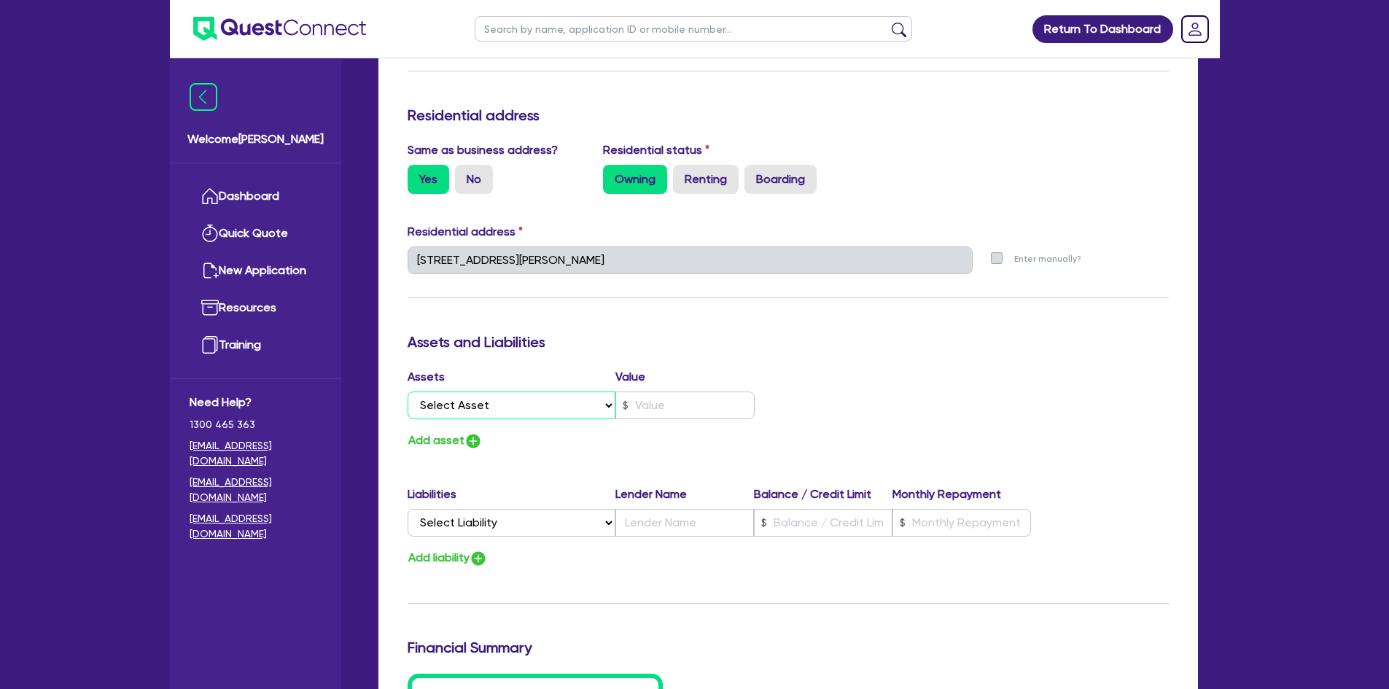
click at [481, 408] on select "Select Asset Cash Property Investment property Vehicle Truck Trailer Equipment …" at bounding box center [512, 406] width 209 height 28
select select "PROPERTY"
click at [408, 392] on select "Select Asset Cash Property Investment property Vehicle Truck Trailer Equipment …" at bounding box center [512, 406] width 209 height 28
type input "0"
type input "0405 699 335"
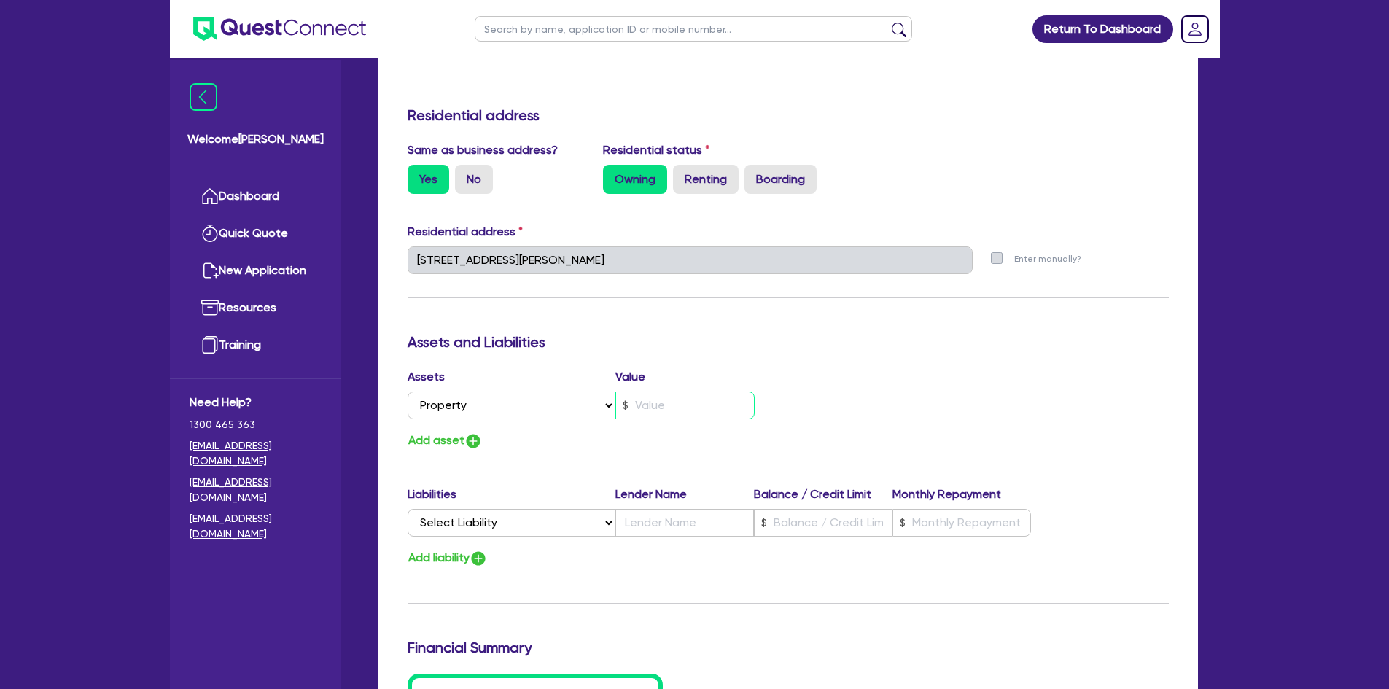
click at [662, 403] on input "text" at bounding box center [684, 406] width 139 height 28
type input "0"
type input "0405 699 335"
type input "1"
type input "0"
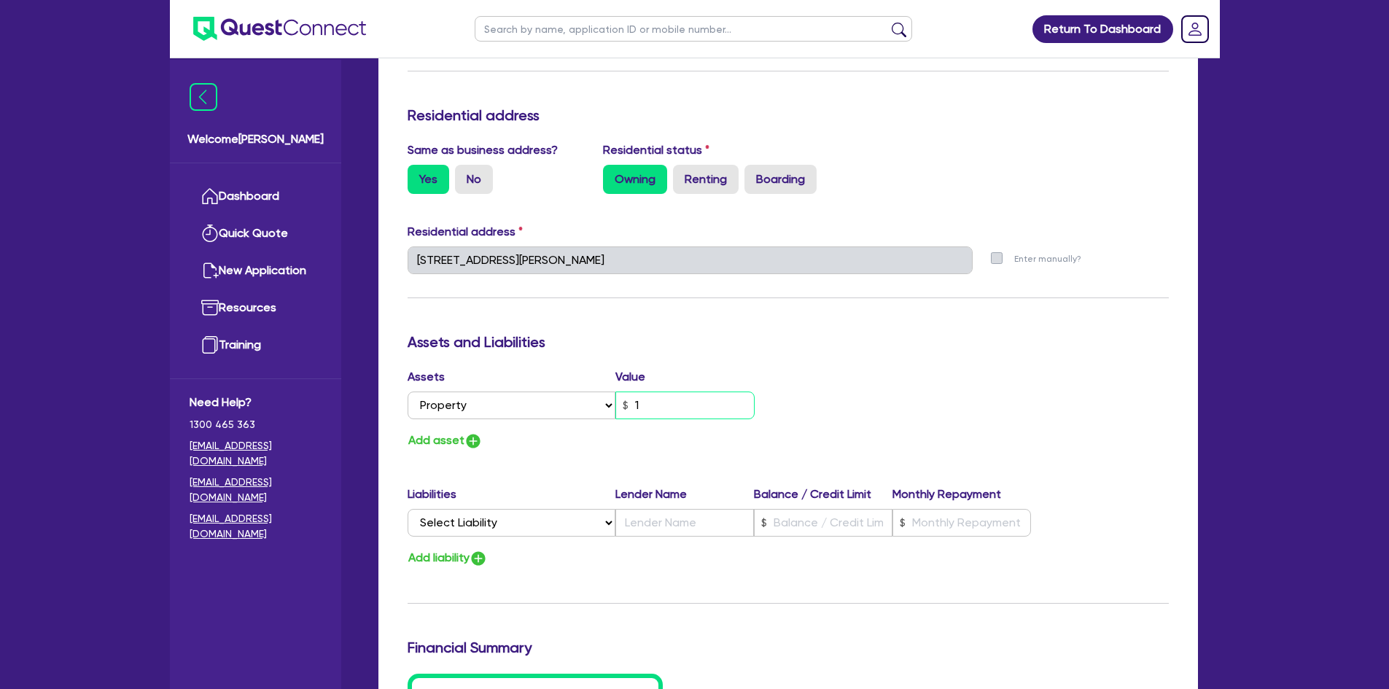
type input "0405 699 335"
type input "16"
type input "0"
type input "0405 699 335"
type input "165"
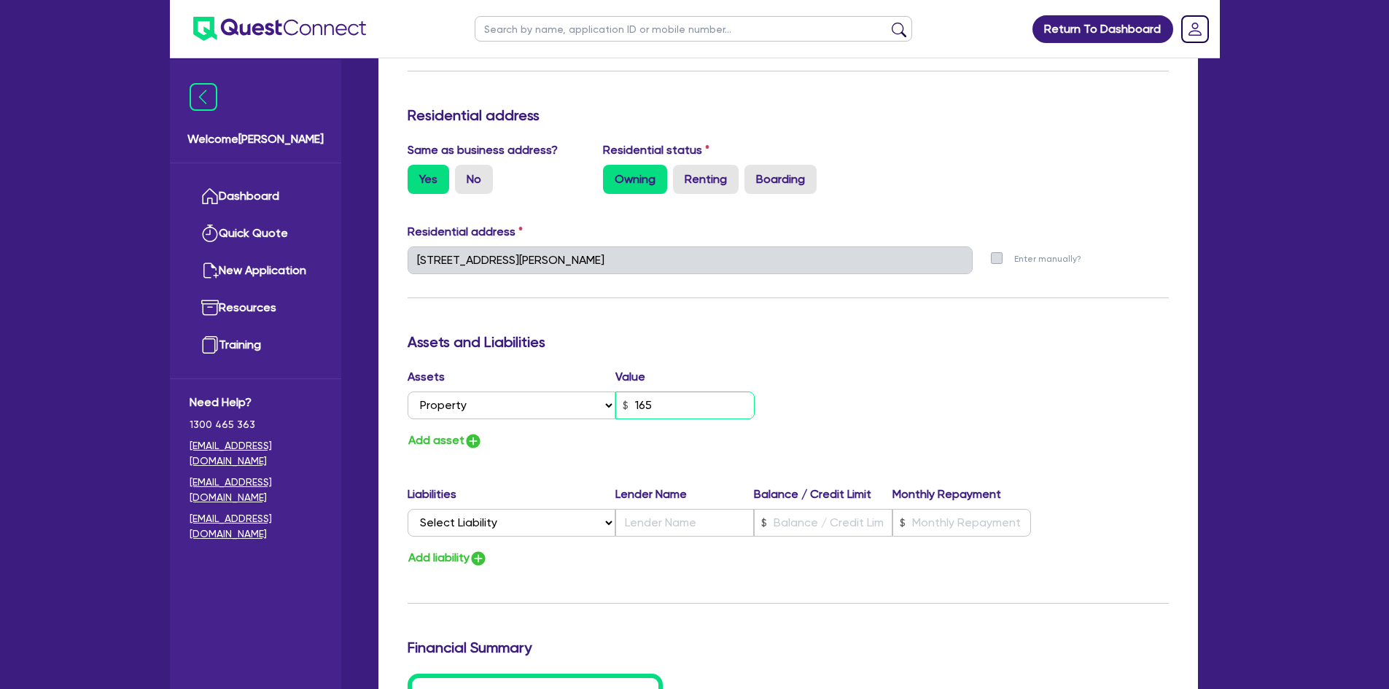
type input "0"
type input "0405 699 335"
type input "1,650"
type input "0"
type input "0405 699 335"
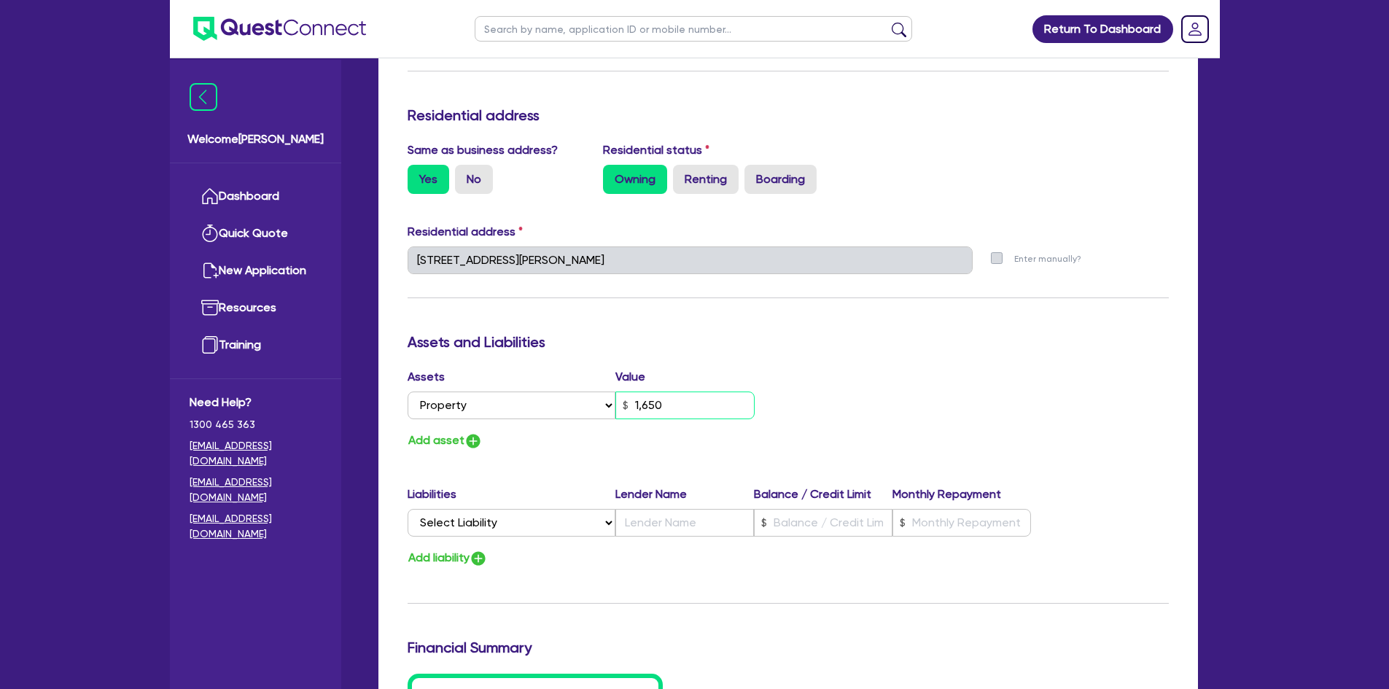
type input "16,500"
type input "0"
type input "0405 699 335"
type input "165,000"
type input "0"
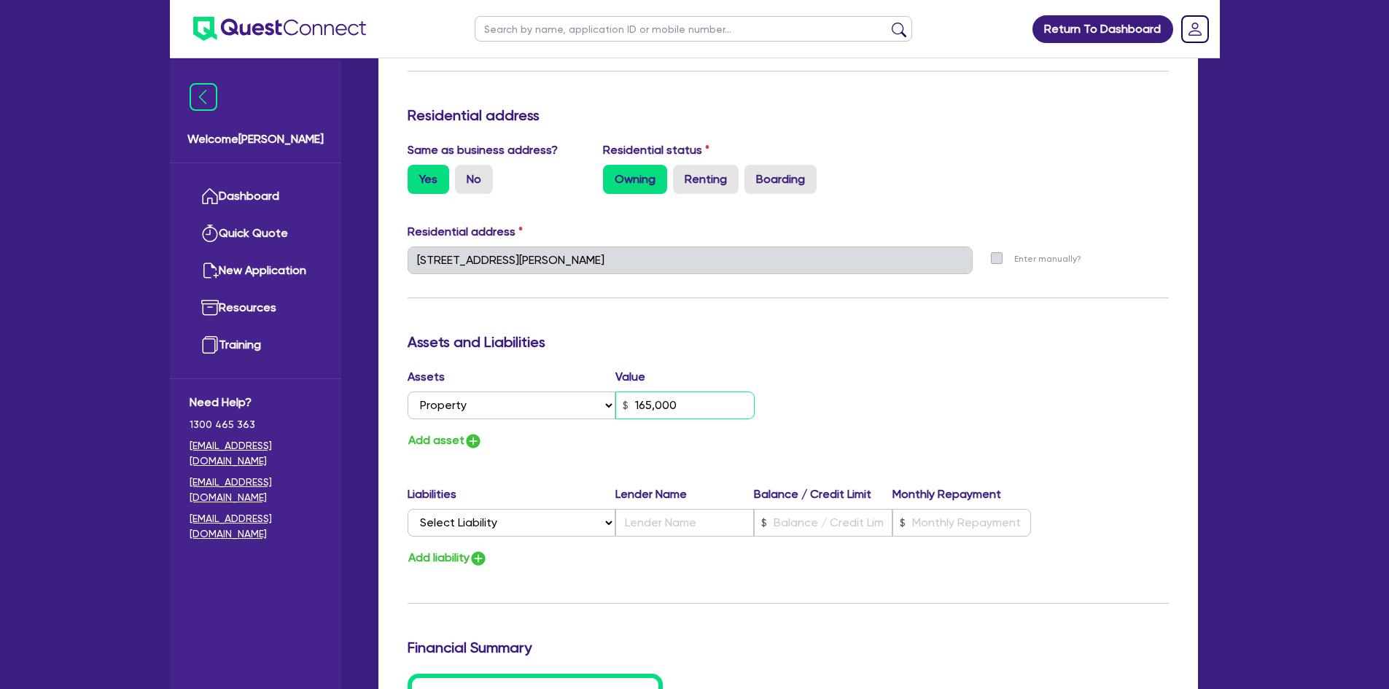
type input "0405 699 335"
type input "1,650,000"
click at [472, 434] on img "button" at bounding box center [474, 441] width 18 height 18
type input "0"
type input "0405 699 335"
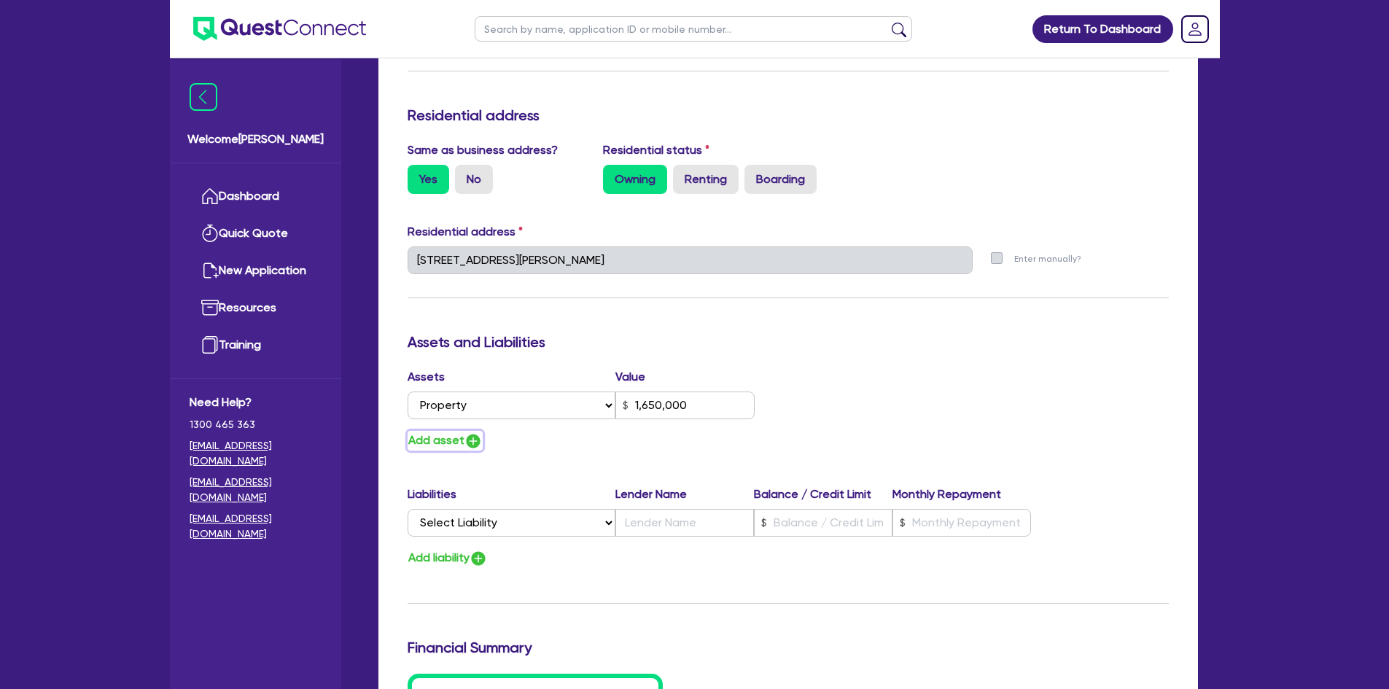
type input "1,650,000"
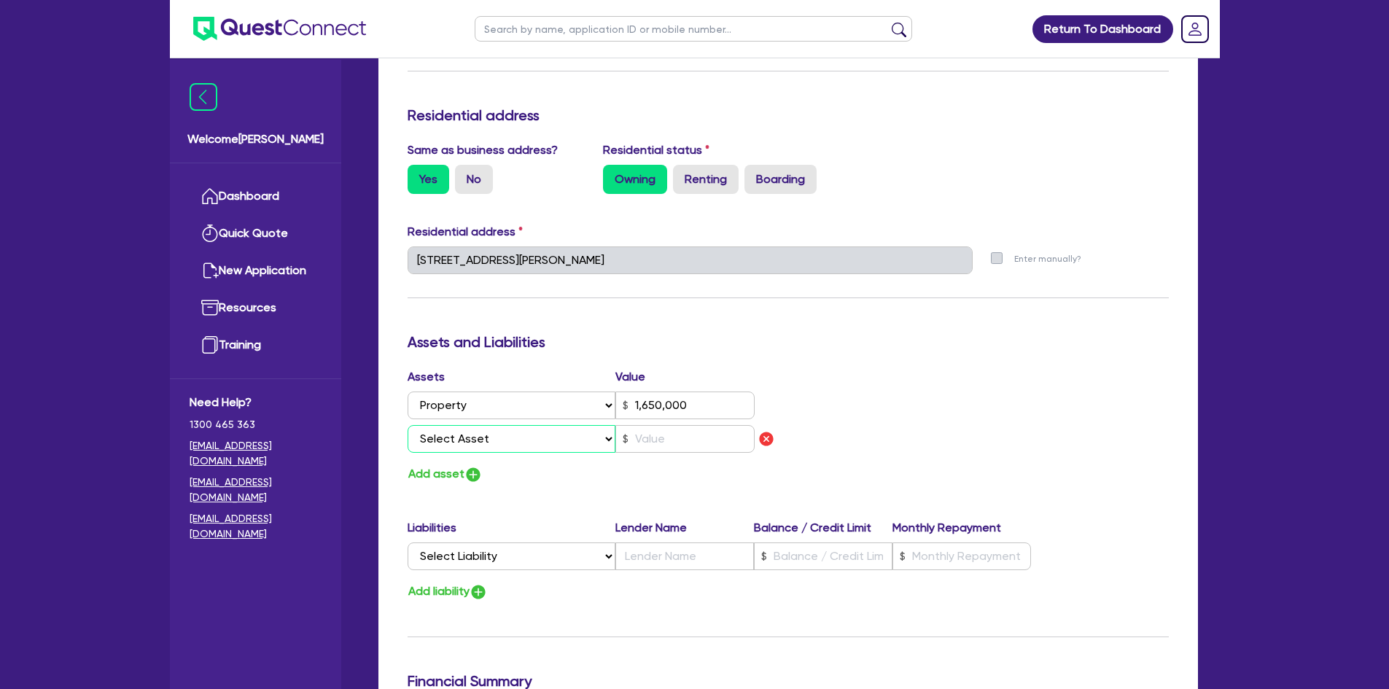
click at [510, 450] on select "Select Asset Cash Property Investment property Vehicle Truck Trailer Equipment …" at bounding box center [512, 439] width 209 height 28
select select "CASH"
click at [408, 425] on select "Select Asset Cash Property Investment property Vehicle Truck Trailer Equipment …" at bounding box center [512, 439] width 209 height 28
type input "0"
type input "0405 699 335"
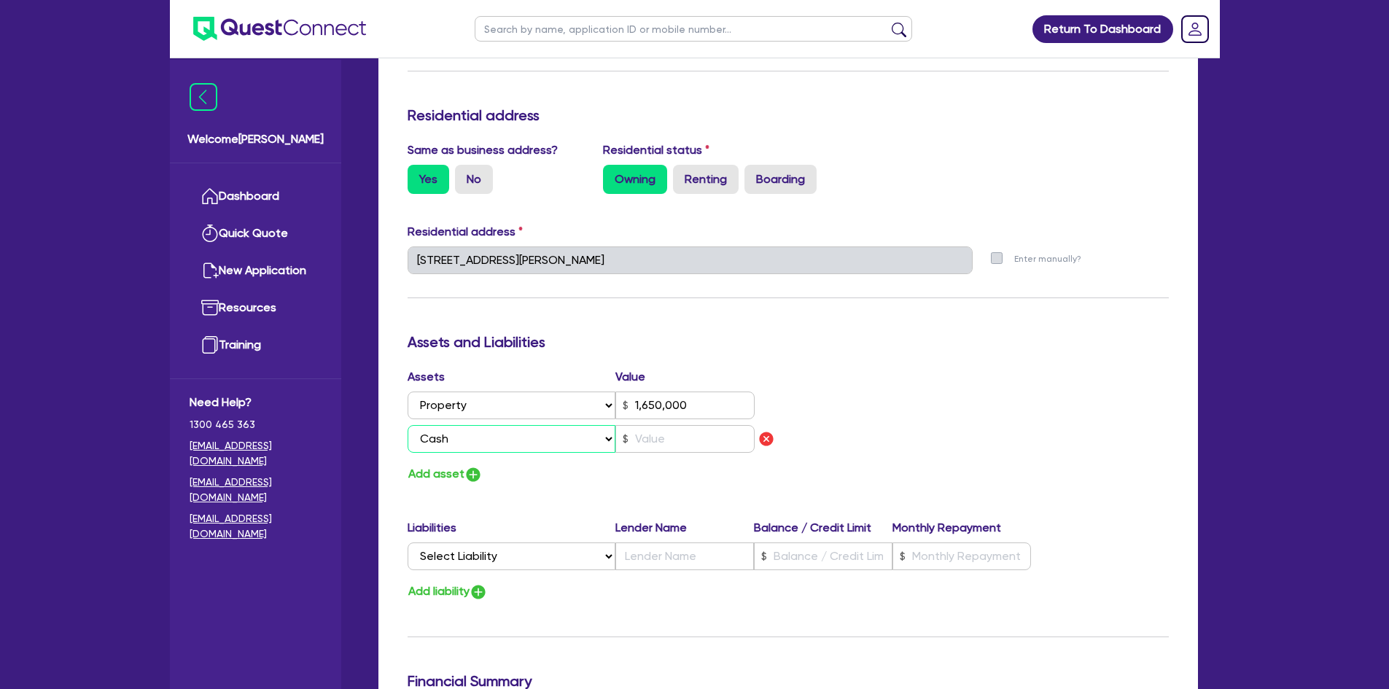
type input "1,650,000"
click at [642, 434] on input "text" at bounding box center [684, 439] width 139 height 28
type input "0"
type input "0405 699 335"
type input "1,650,000"
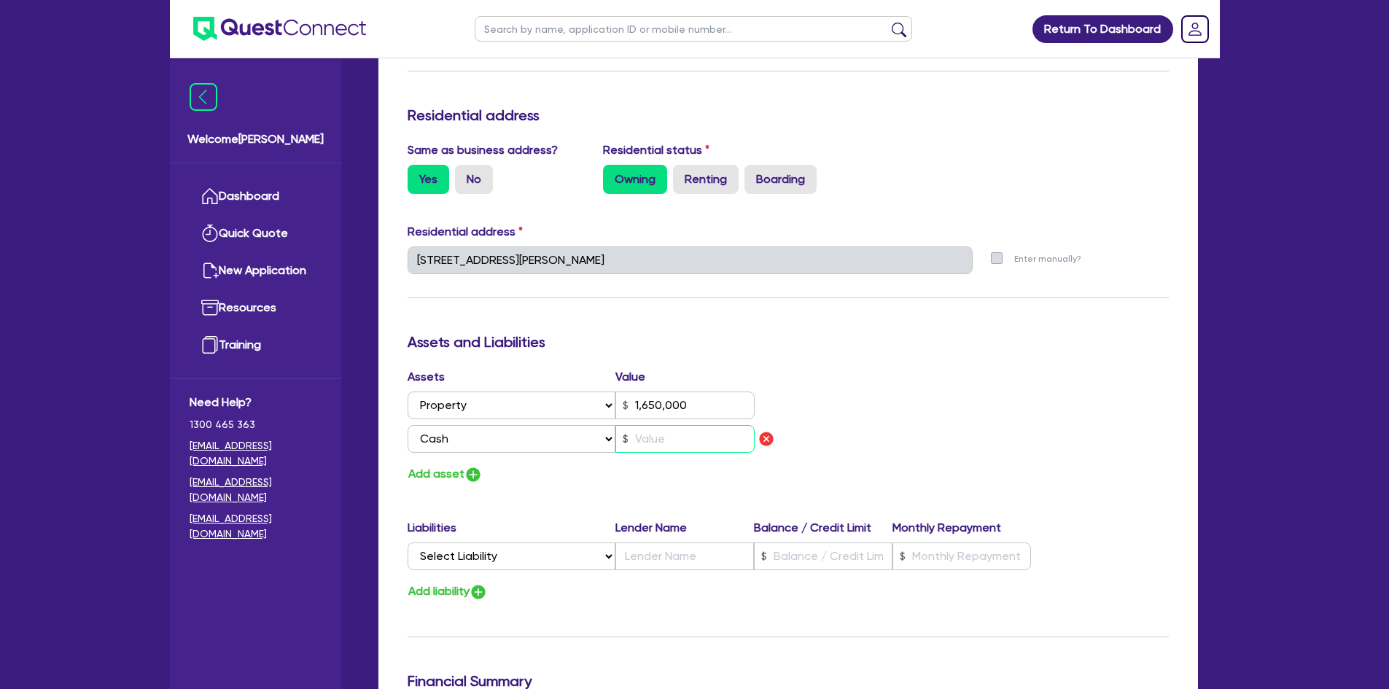
type input "9"
type input "0"
type input "0405 699 335"
type input "1,650,000"
type input "90"
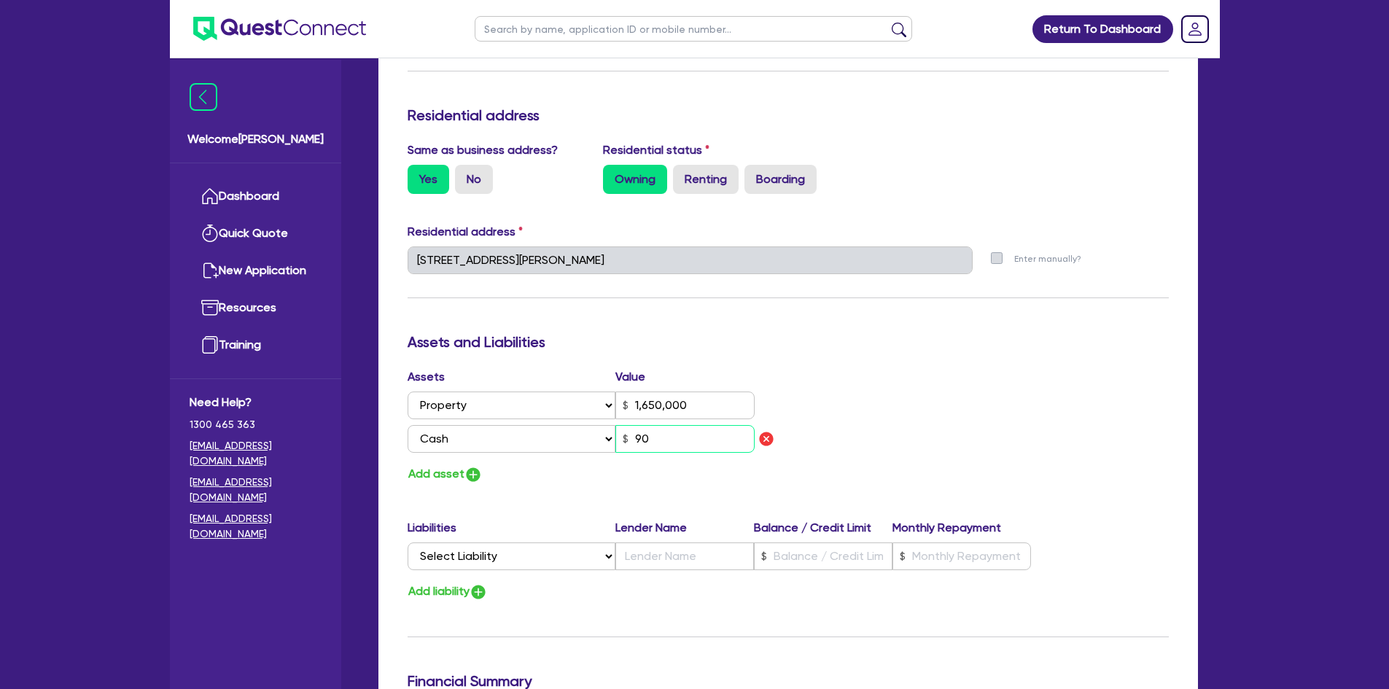
type input "0"
type input "0405 699 335"
type input "1,650,000"
type input "900"
type input "0"
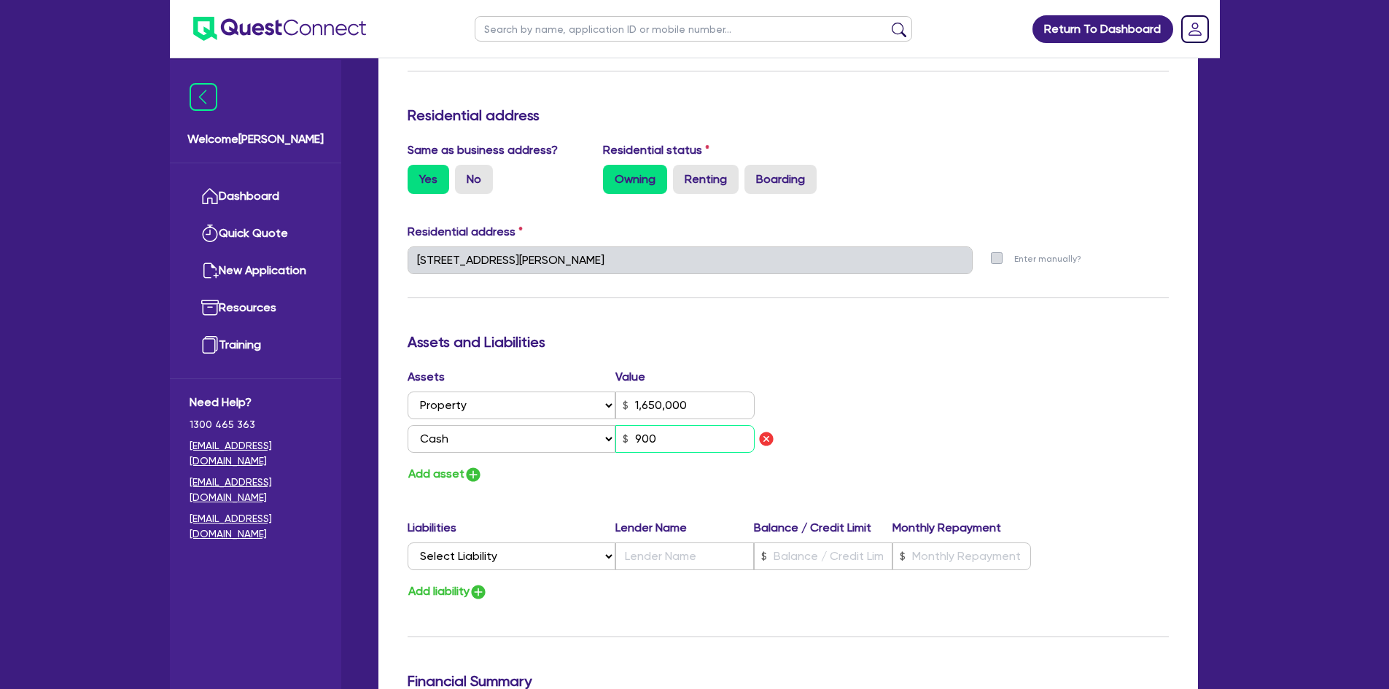
type input "0405 699 335"
type input "1,650,000"
type input "9,000"
type input "0"
type input "0405 699 335"
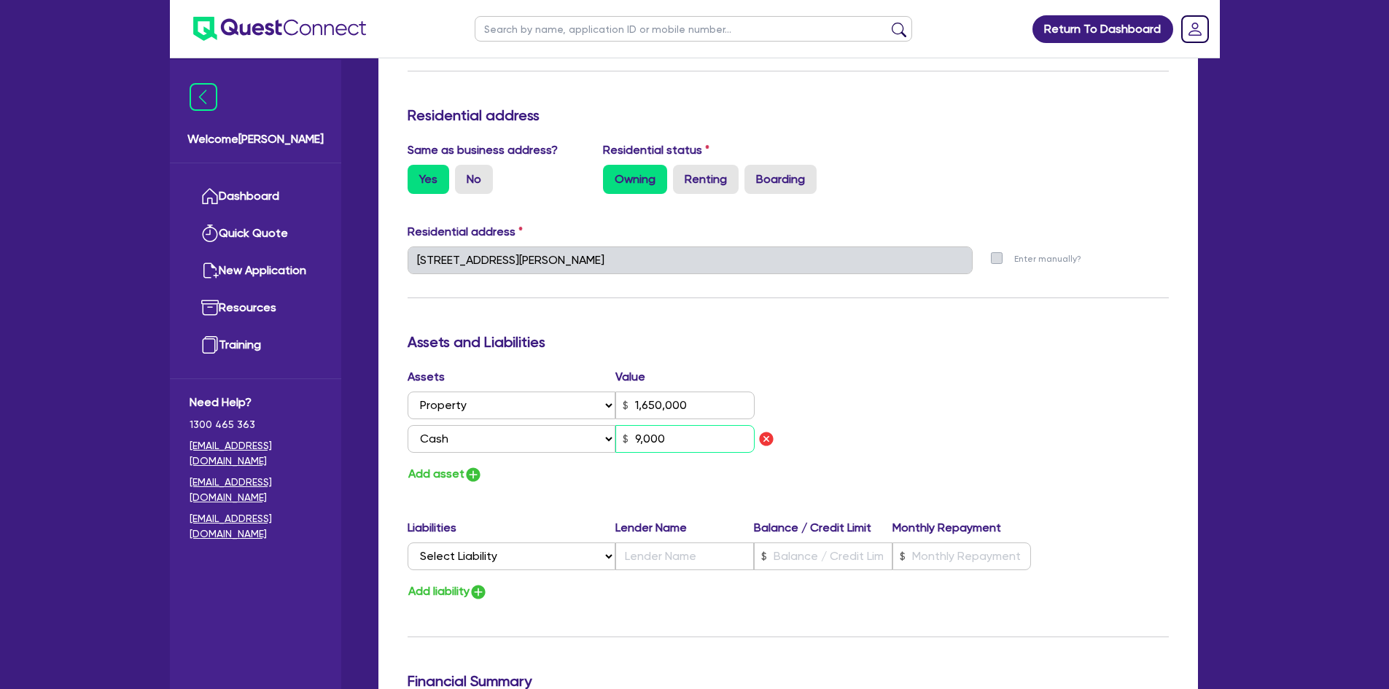
type input "1,650,000"
type input "90,000"
click at [459, 472] on button "Add asset" at bounding box center [445, 475] width 75 height 20
type input "0"
type input "0405 699 335"
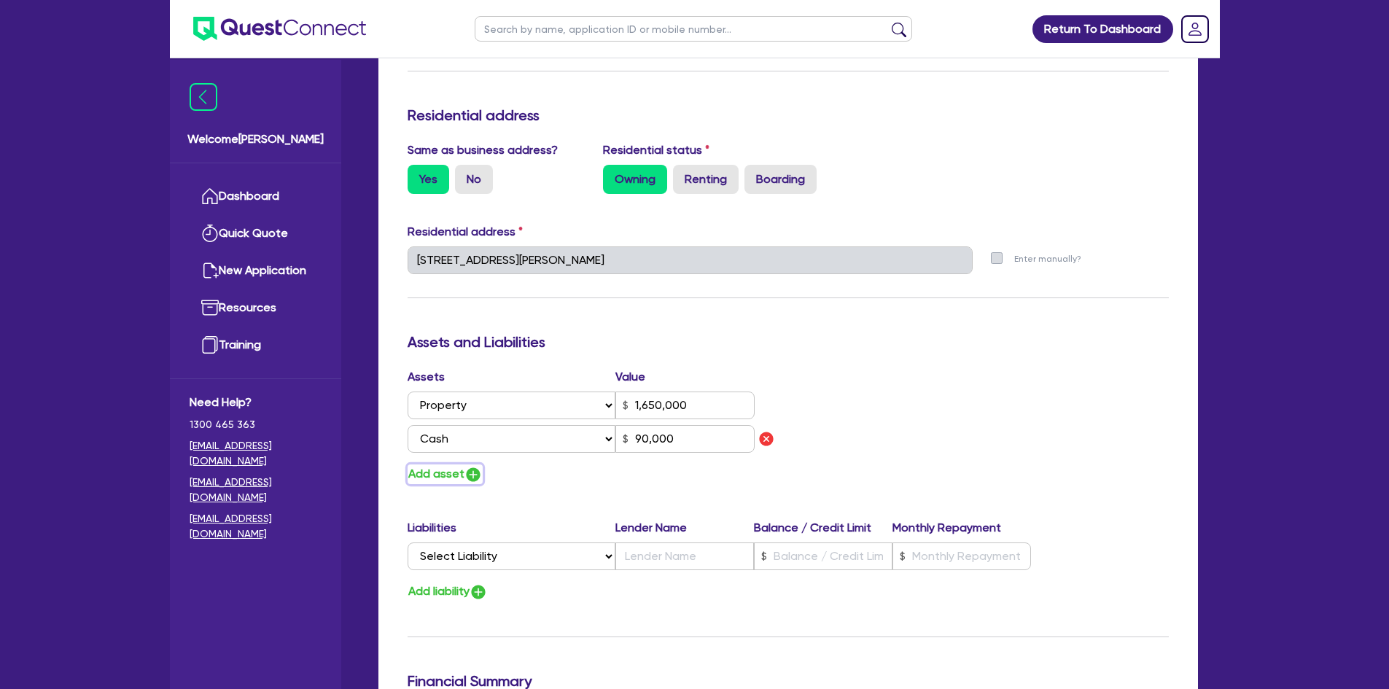
type input "1,650,000"
type input "90,000"
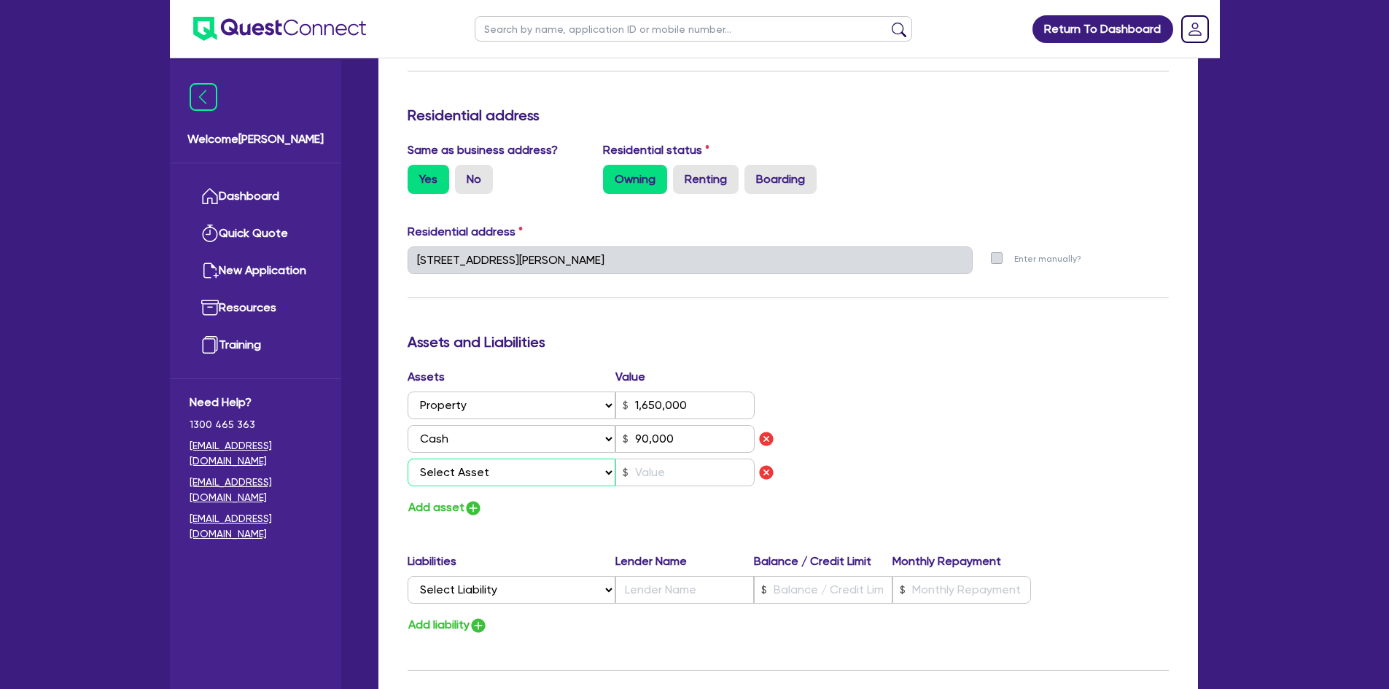
click at [484, 477] on select "Select Asset Cash Property Investment property Vehicle Truck Trailer Equipment …" at bounding box center [512, 473] width 209 height 28
select select "OTHER"
click at [408, 459] on select "Select Asset Cash Property Investment property Vehicle Truck Trailer Equipment …" at bounding box center [512, 473] width 209 height 28
type input "0"
type input "0405 699 335"
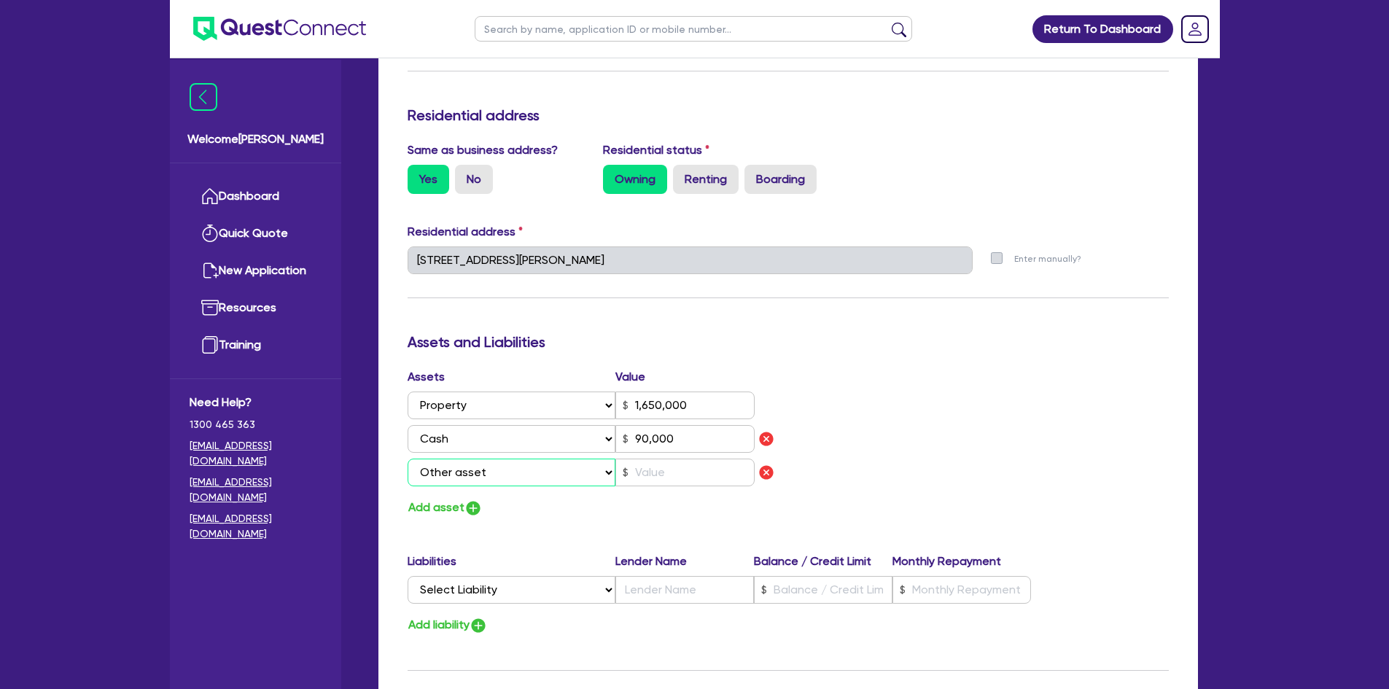
type input "1,650,000"
type input "90,000"
click at [664, 473] on input "text" at bounding box center [684, 473] width 139 height 28
type input "0"
type input "0405 699 335"
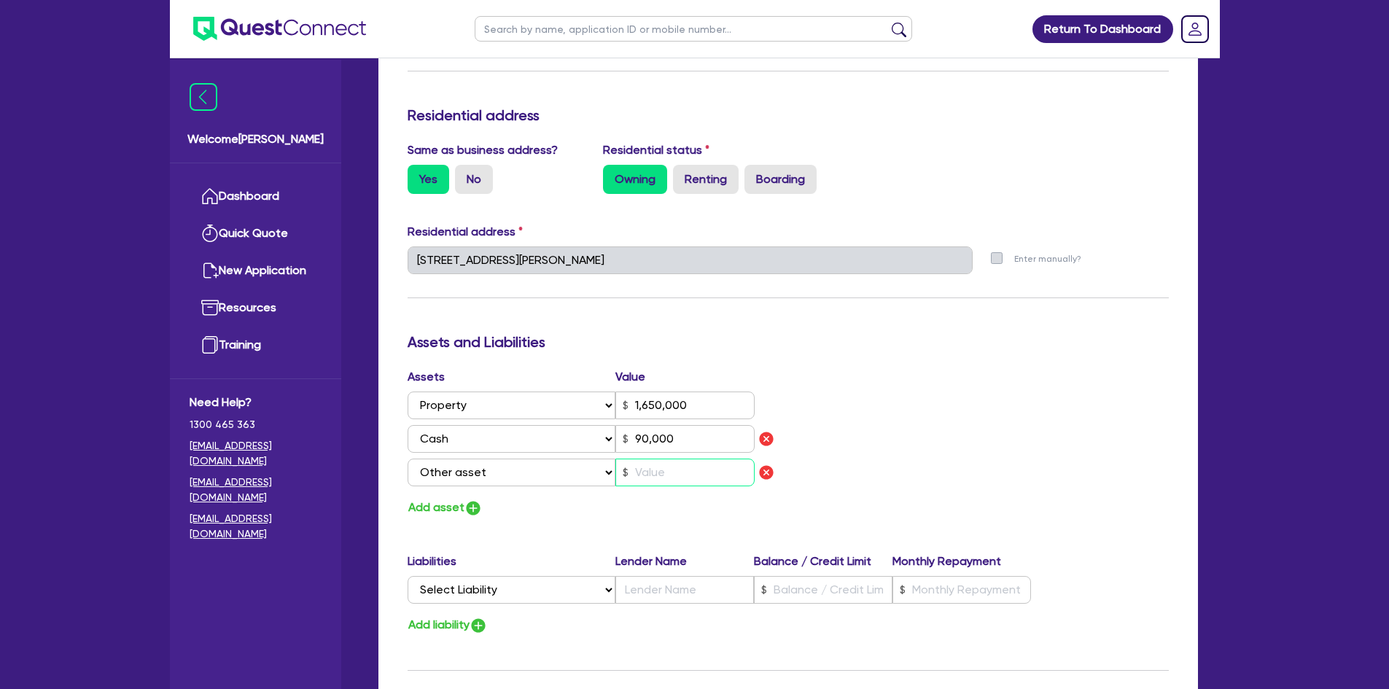
type input "1,650,000"
type input "90,000"
type input "1"
type input "0"
type input "0405 699 335"
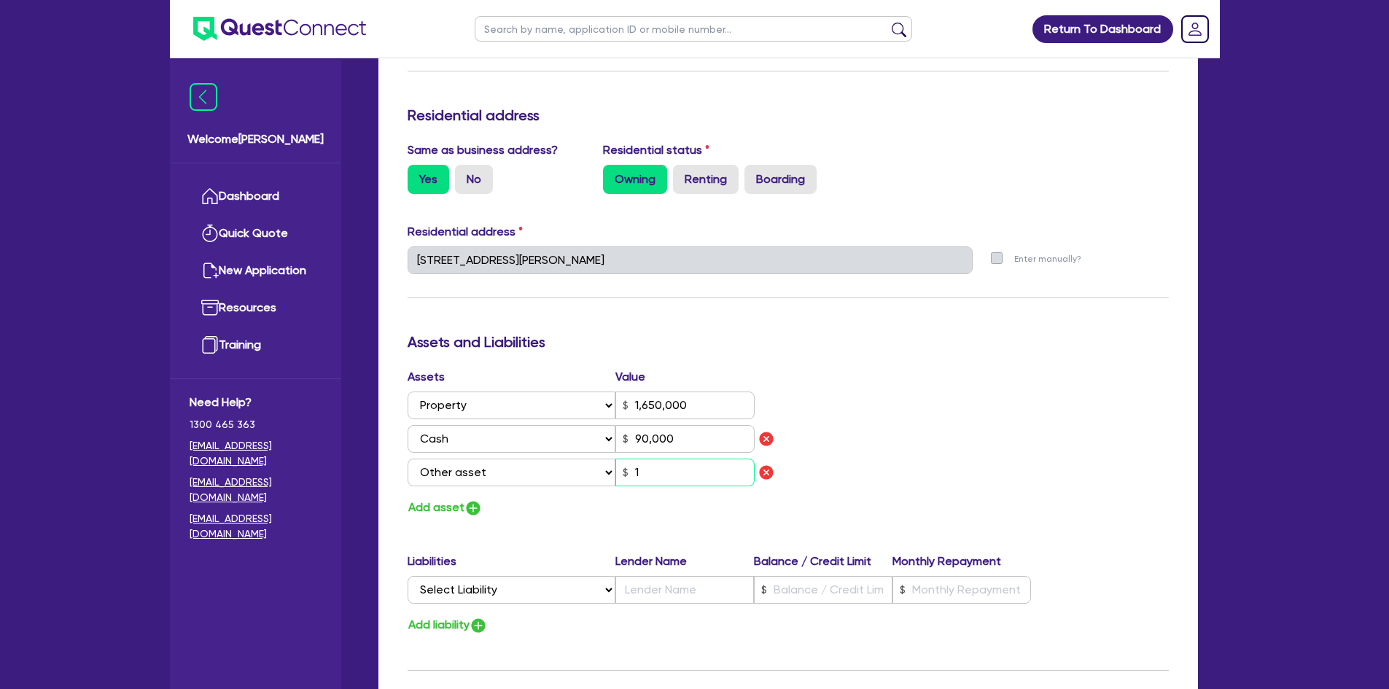
type input "1,650,000"
type input "90,000"
type input "14"
type input "0"
type input "0405 699 335"
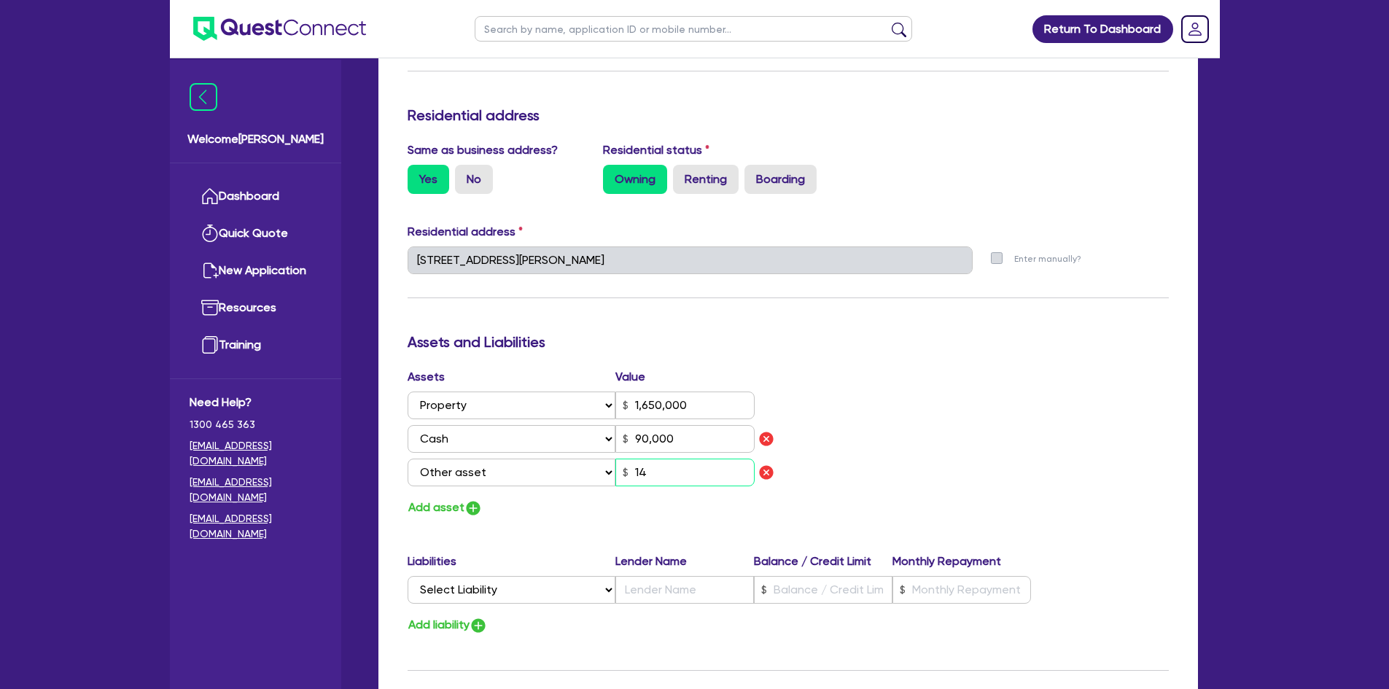
type input "1,650,000"
type input "90,000"
type input "140"
type input "0"
type input "0405 699 335"
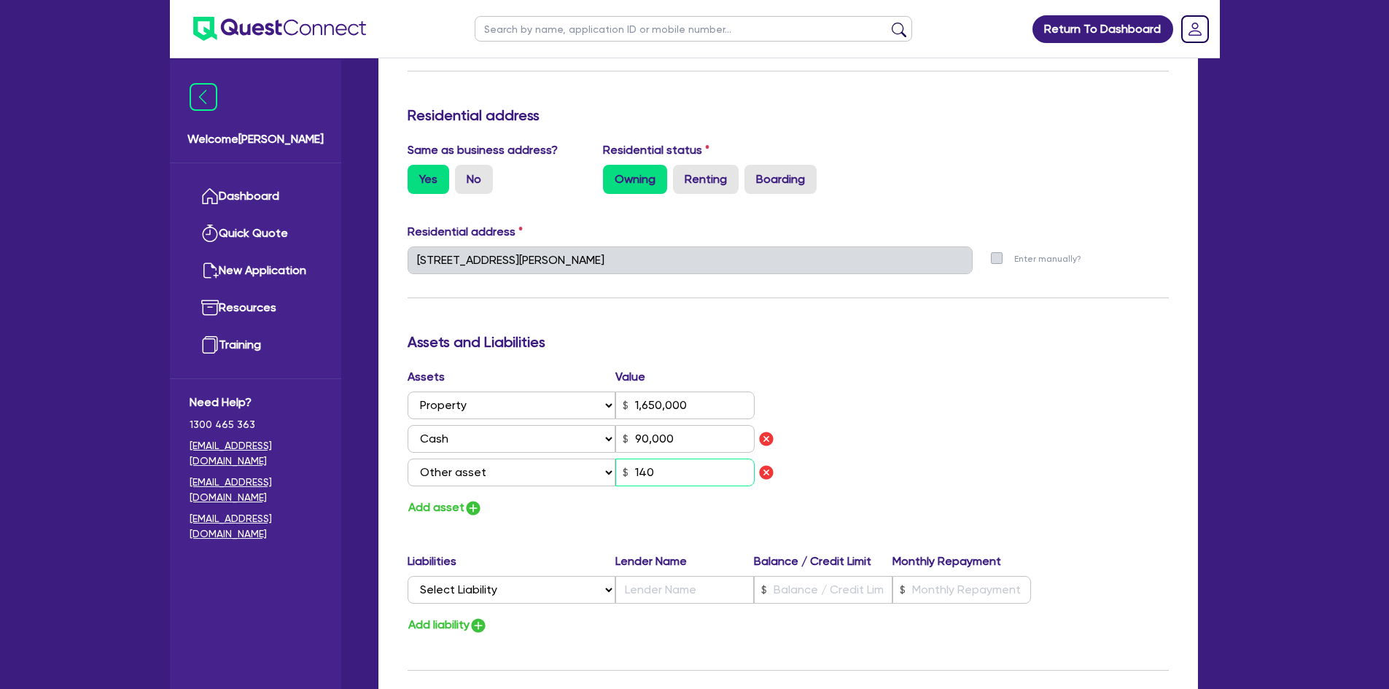
type input "1,650,000"
type input "90,000"
type input "1,400"
type input "0"
type input "0405 699 335"
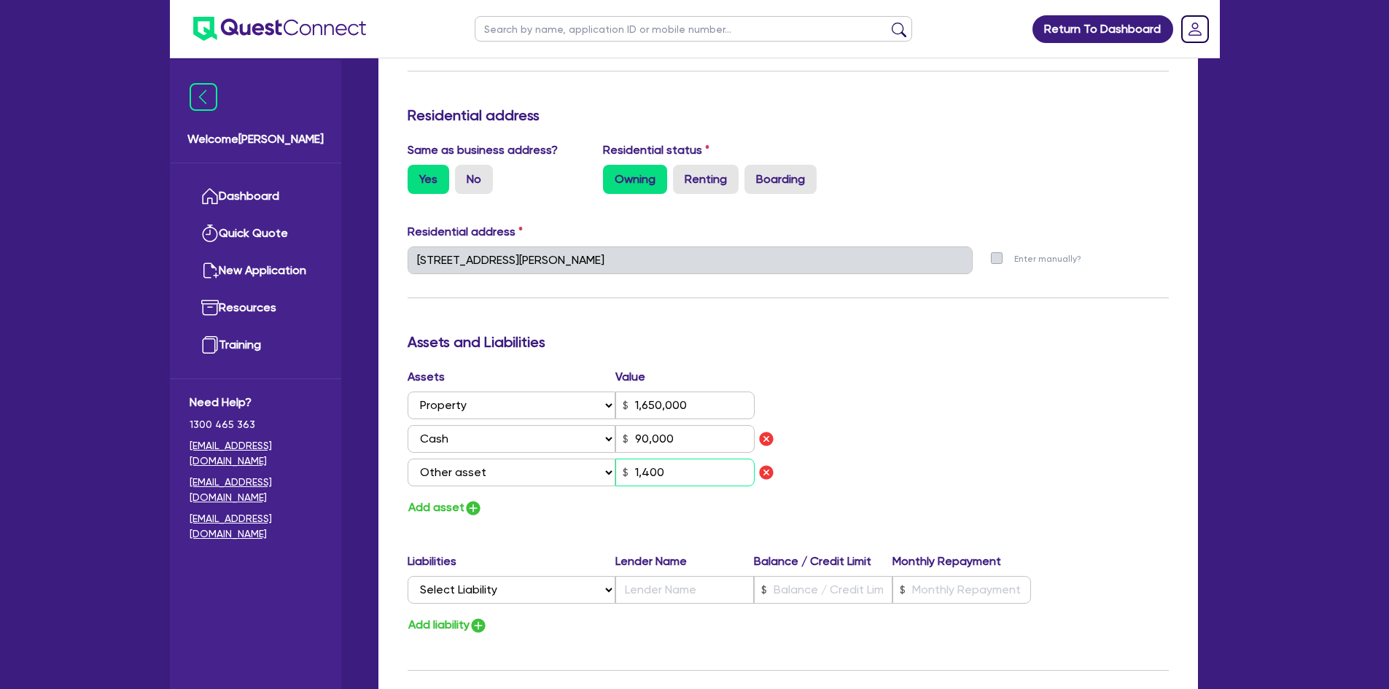
type input "1,650,000"
type input "90,000"
type input "14,000"
type input "0"
type input "0405 699 335"
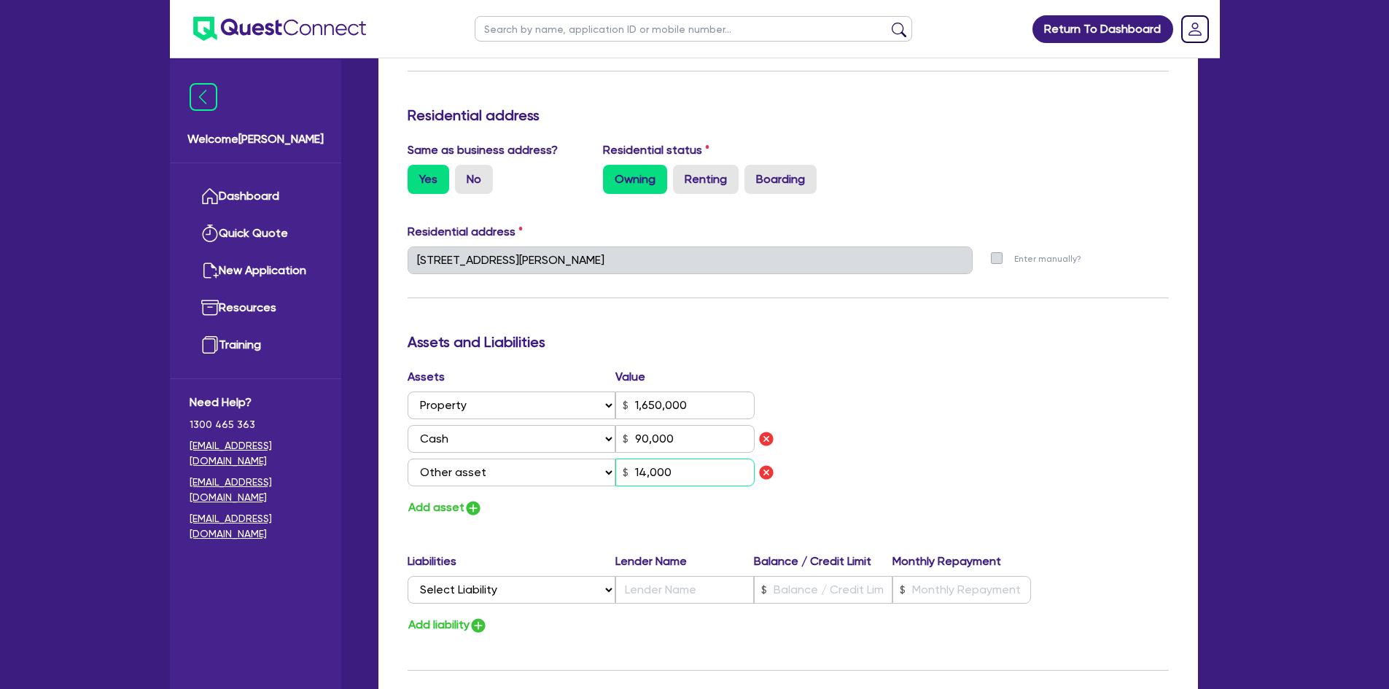
type input "1,650,000"
type input "90,000"
type input "140,000"
type input "0"
type input "0405 699 335"
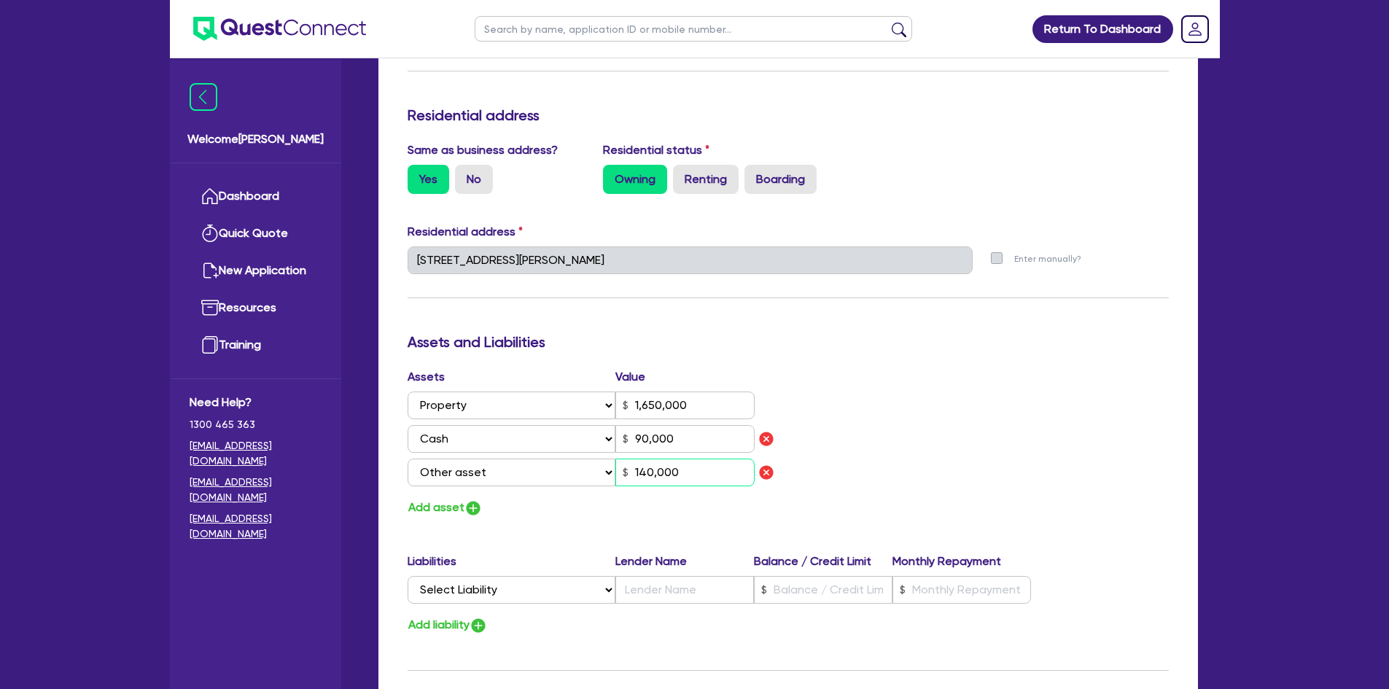
type input "1,650,000"
type input "90,000"
type input "1,400,000"
click at [499, 590] on select "Select Liability Credit card Mortgage Investment property loan Vehicle loan Tru…" at bounding box center [512, 590] width 208 height 28
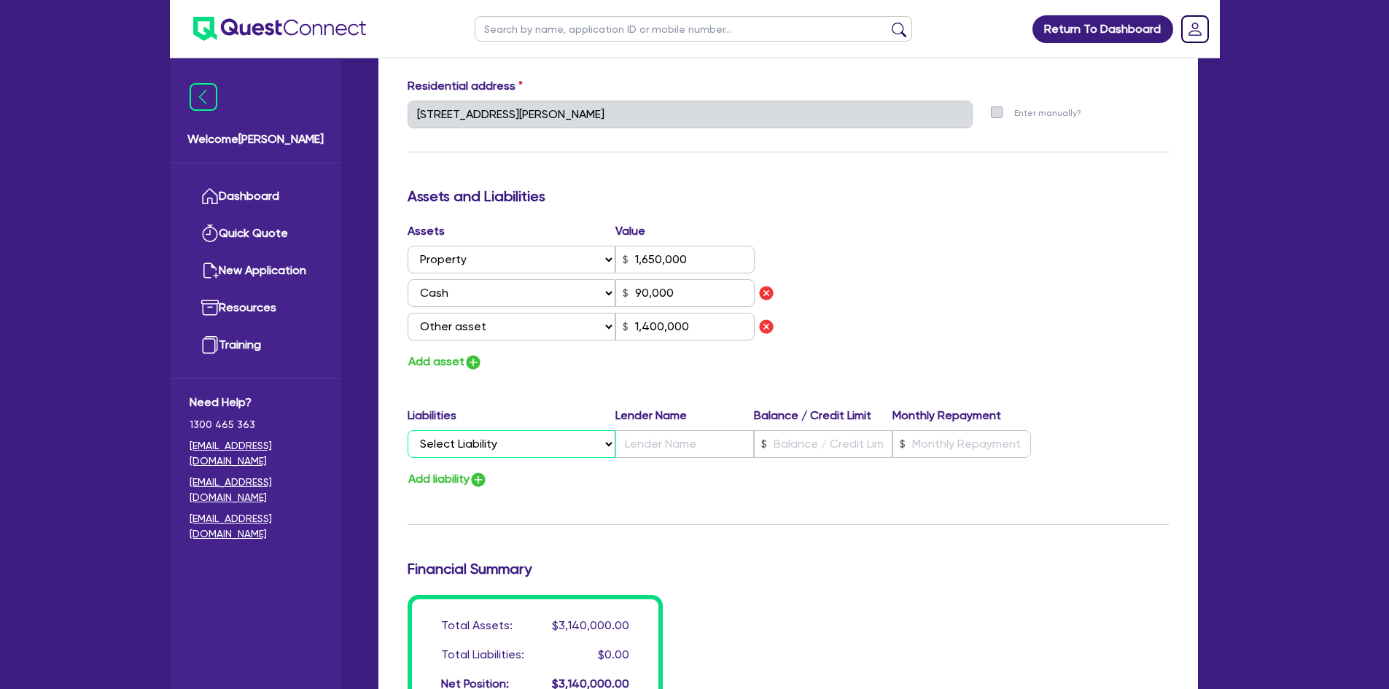
click at [538, 440] on select "Select Liability Credit card Mortgage Investment property loan Vehicle loan Tru…" at bounding box center [512, 444] width 208 height 28
select select "MORTGAGE"
click at [408, 430] on select "Select Liability Credit card Mortgage Investment property loan Vehicle loan Tru…" at bounding box center [512, 444] width 208 height 28
type input "0"
type input "0405 699 335"
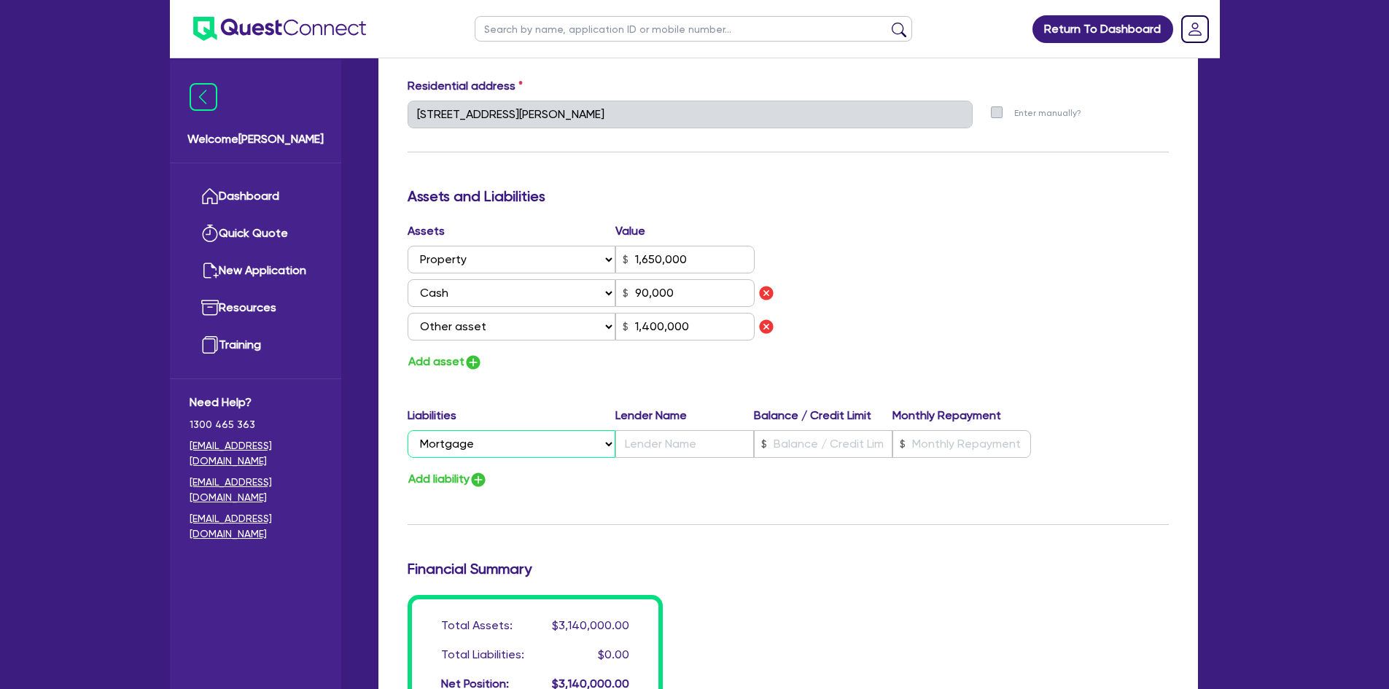
type input "1,650,000"
type input "90,000"
type input "1,400,000"
click at [649, 443] on input "text" at bounding box center [684, 444] width 139 height 28
type input "0"
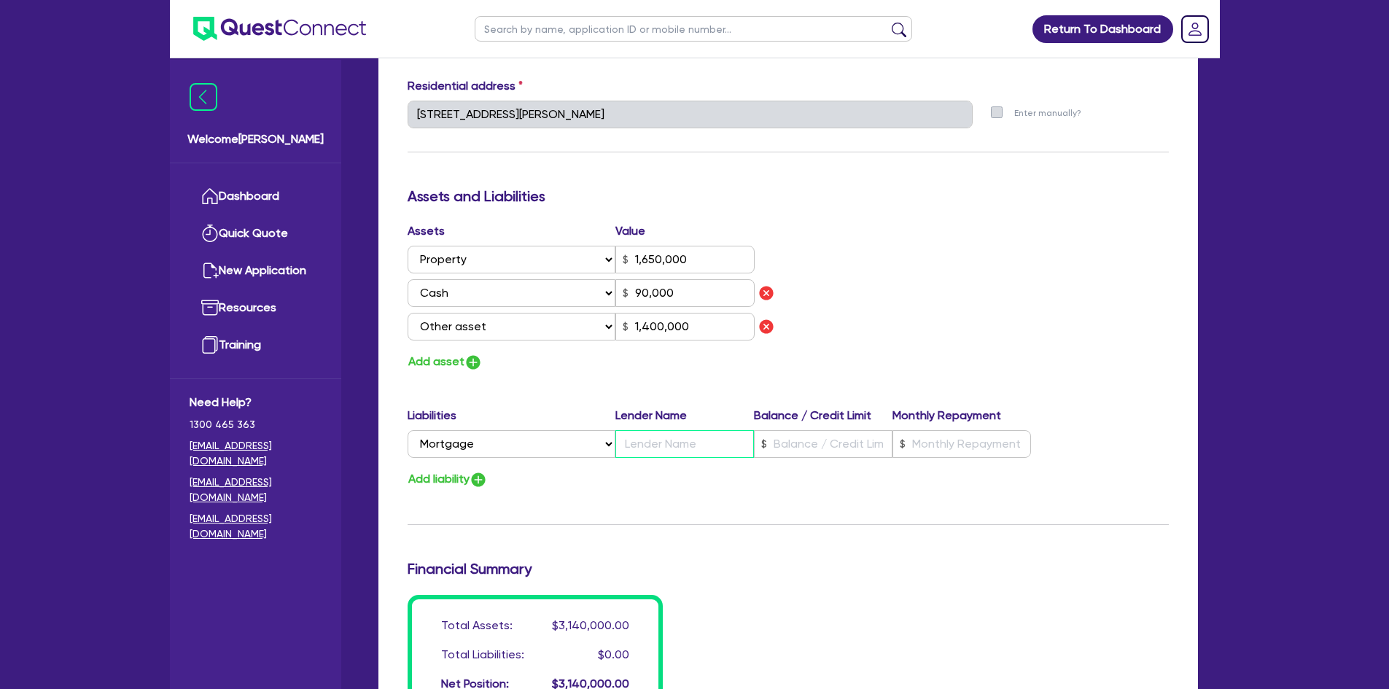
type input "0405 699 335"
type input "1,650,000"
type input "N"
type input "90,000"
type input "1,400,000"
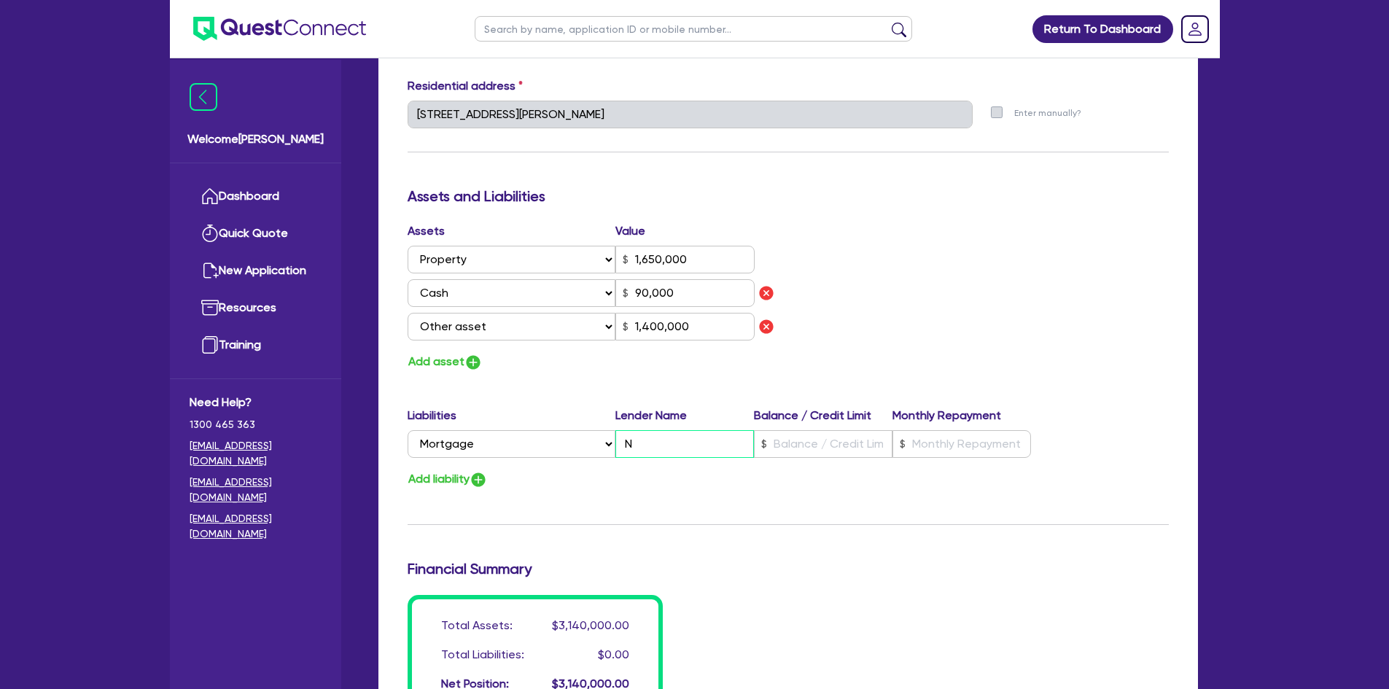
type input "0"
type input "0405 699 335"
type input "1,650,000"
type input "NA"
type input "90,000"
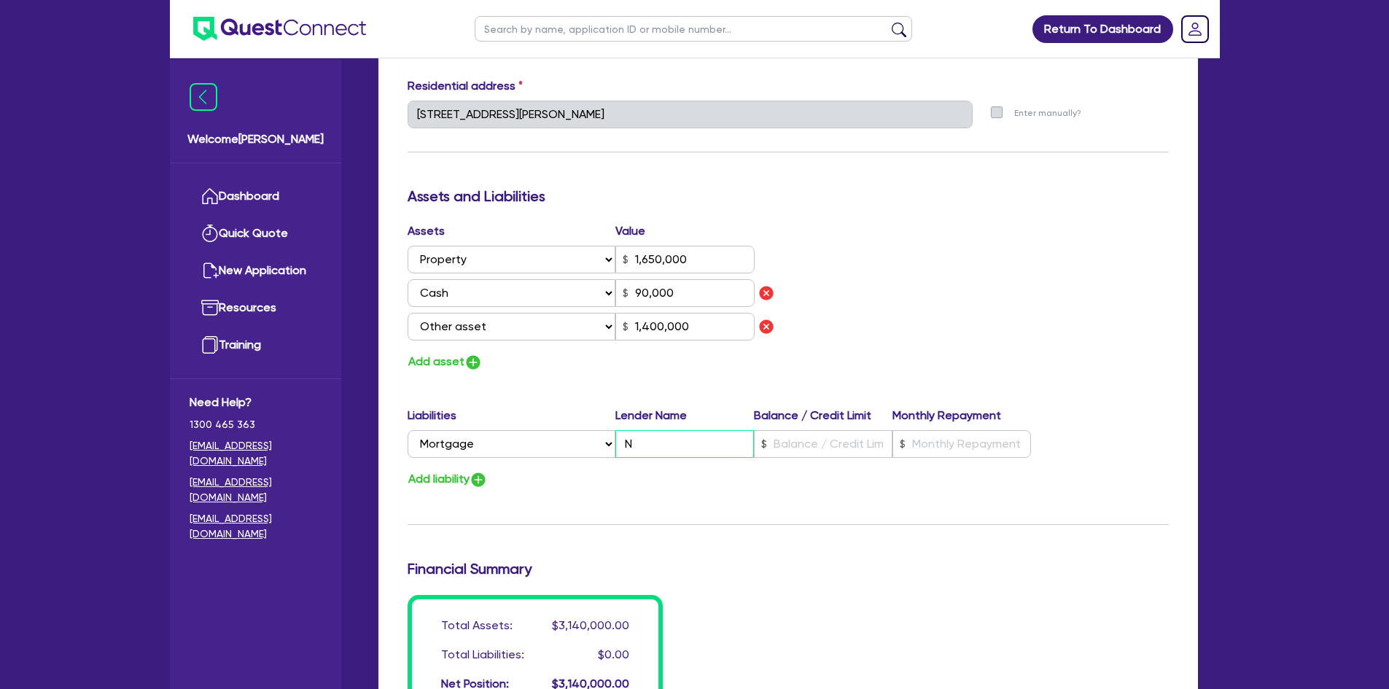
type input "1,400,000"
type input "NAB"
type input "0"
type input "0405 699 335"
type input "1,650,000"
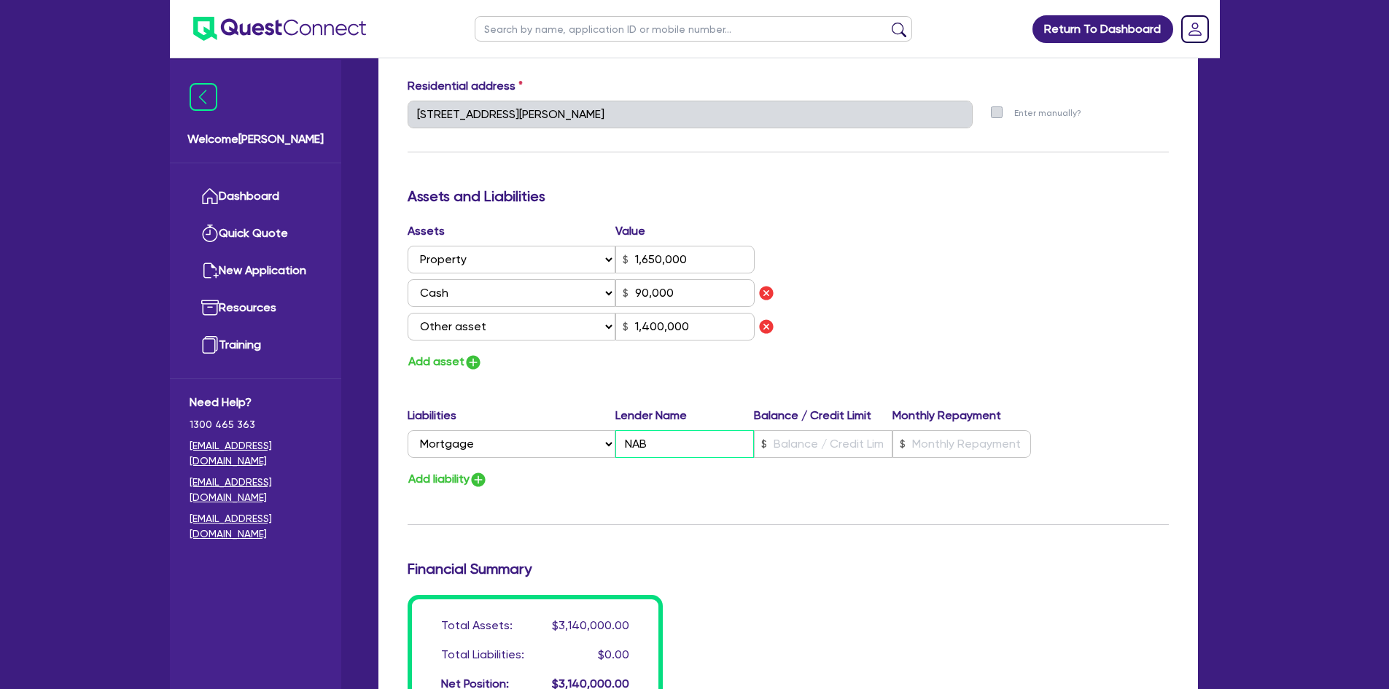
type input "90,000"
type input "1,400,000"
type input "NAB"
type input "0"
type input "0405 699 335"
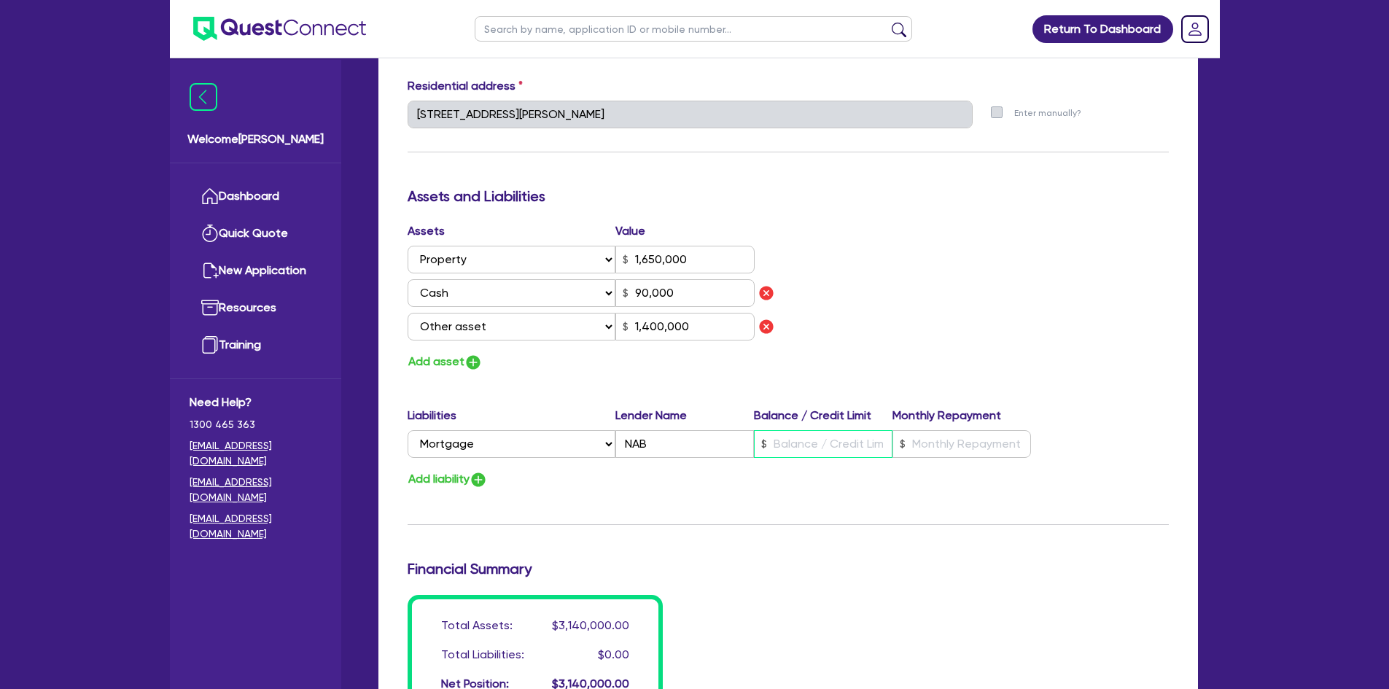
type input "1,650,000"
type input "2"
type input "90,000"
type input "1,400,000"
type input "0"
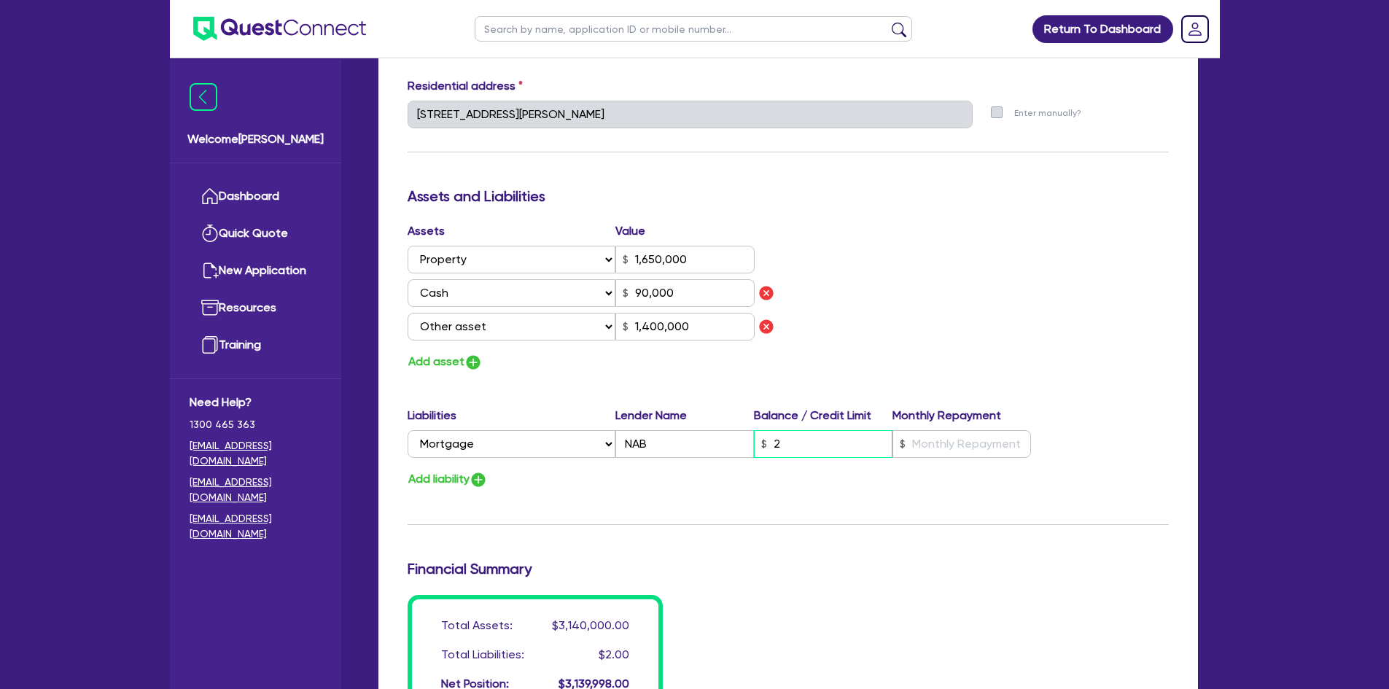
type input "0405 699 335"
type input "1,650,000"
type input "20"
type input "90,000"
type input "1,400,000"
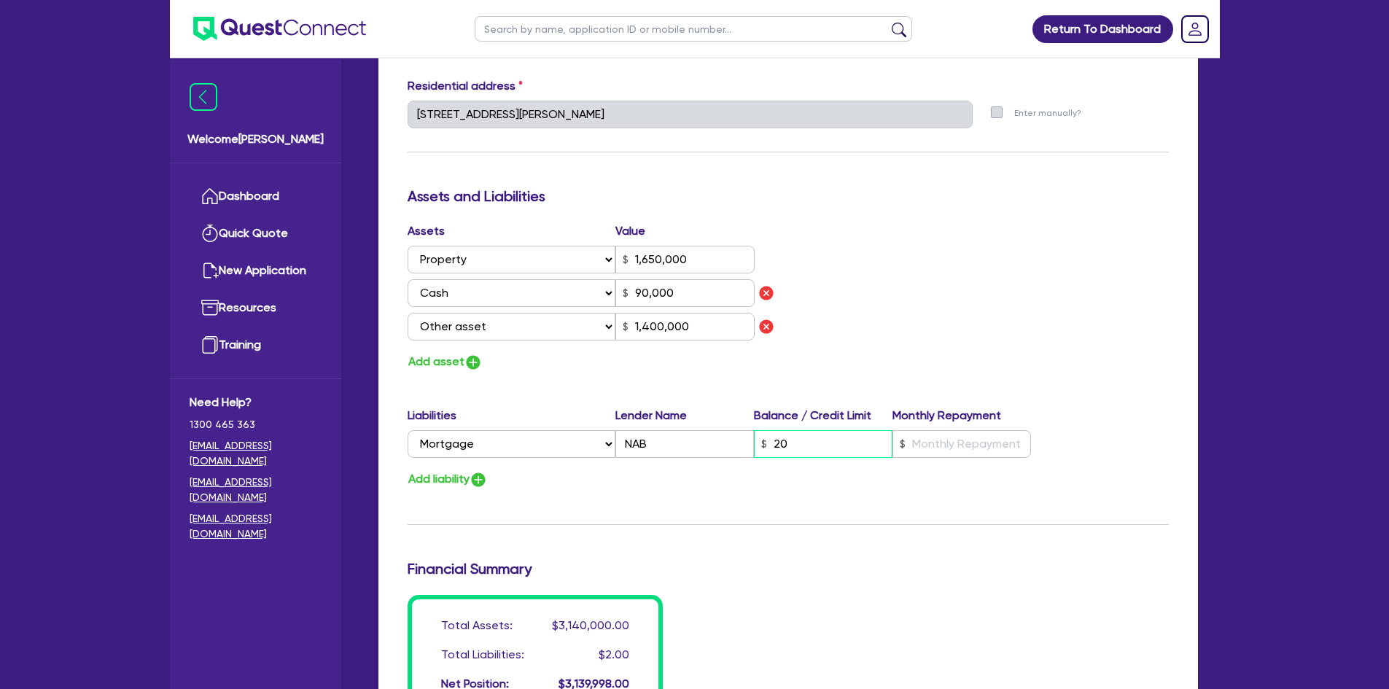
type input "0"
type input "0405 699 335"
type input "1,650,000"
type input "200"
type input "90,000"
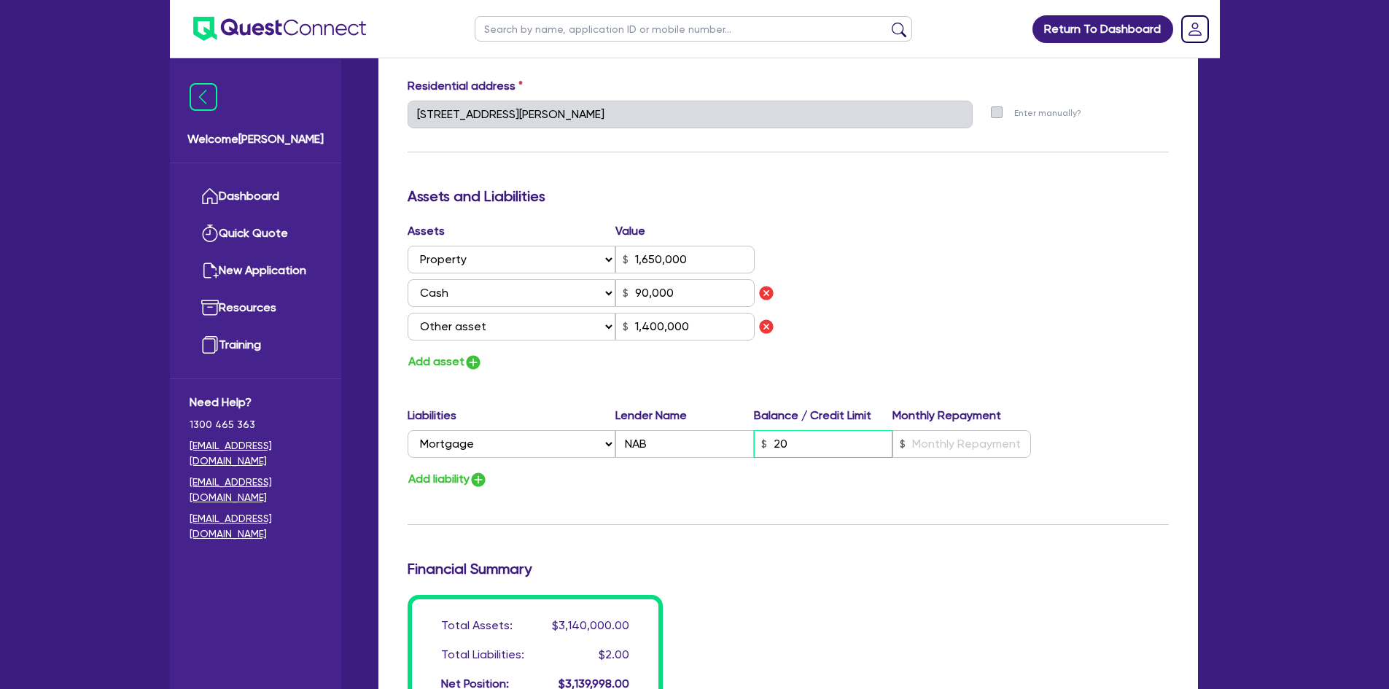
type input "1,400,000"
type input "0"
type input "0405 699 335"
type input "1,650,000"
type input "2,000"
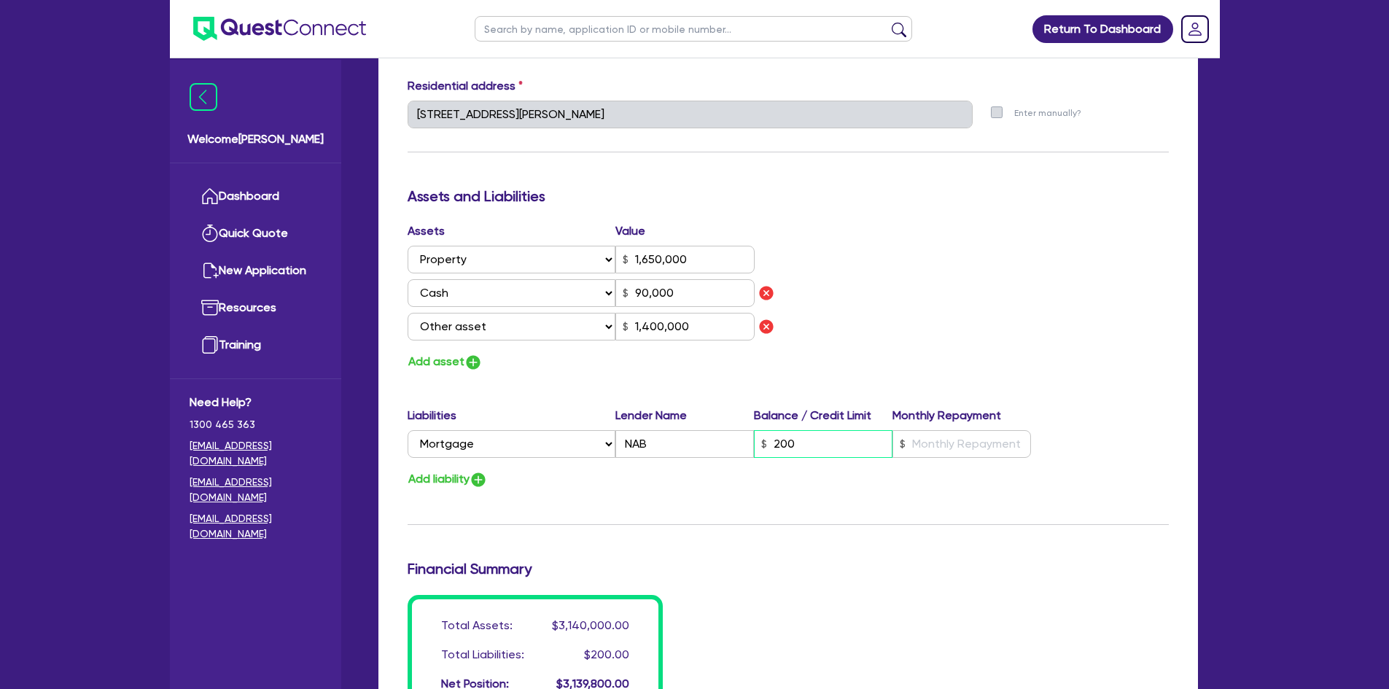
type input "90,000"
type input "1,400,000"
type input "0"
type input "0405 699 335"
type input "1,650,000"
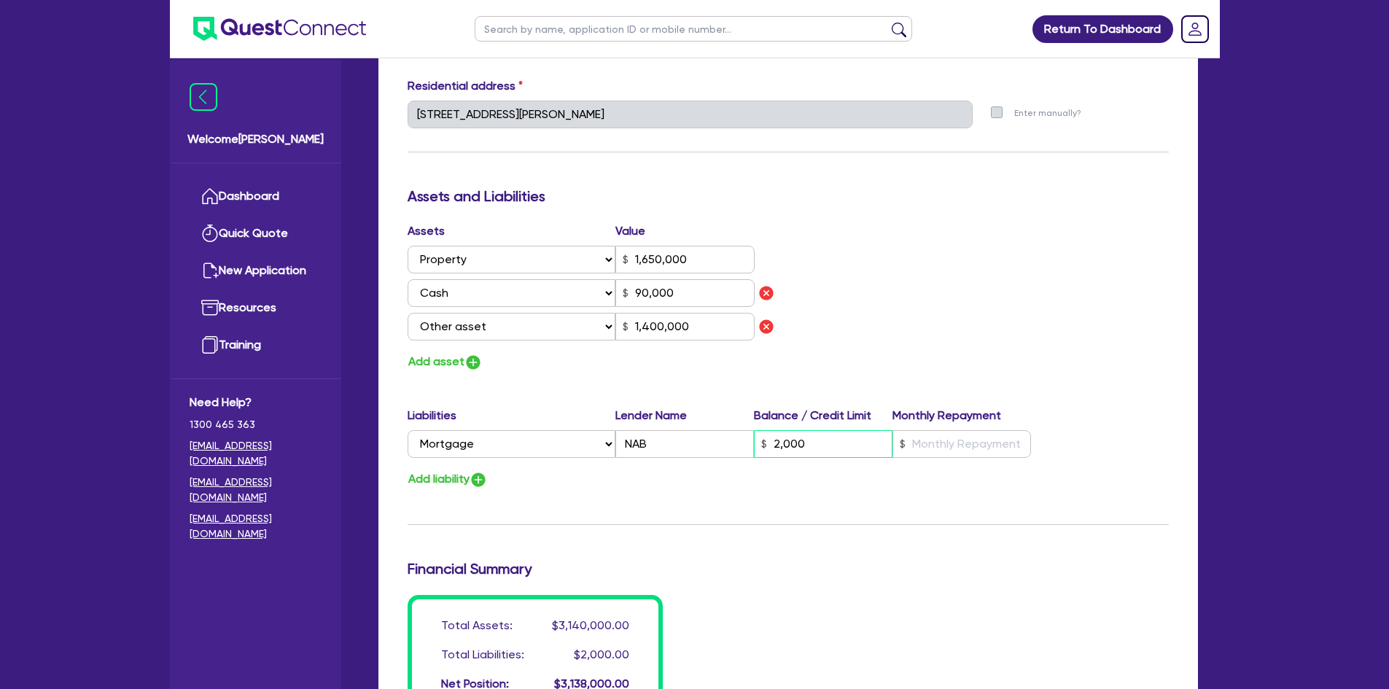
type input "20,000"
type input "90,000"
type input "1,400,000"
type input "0"
type input "0405 699 335"
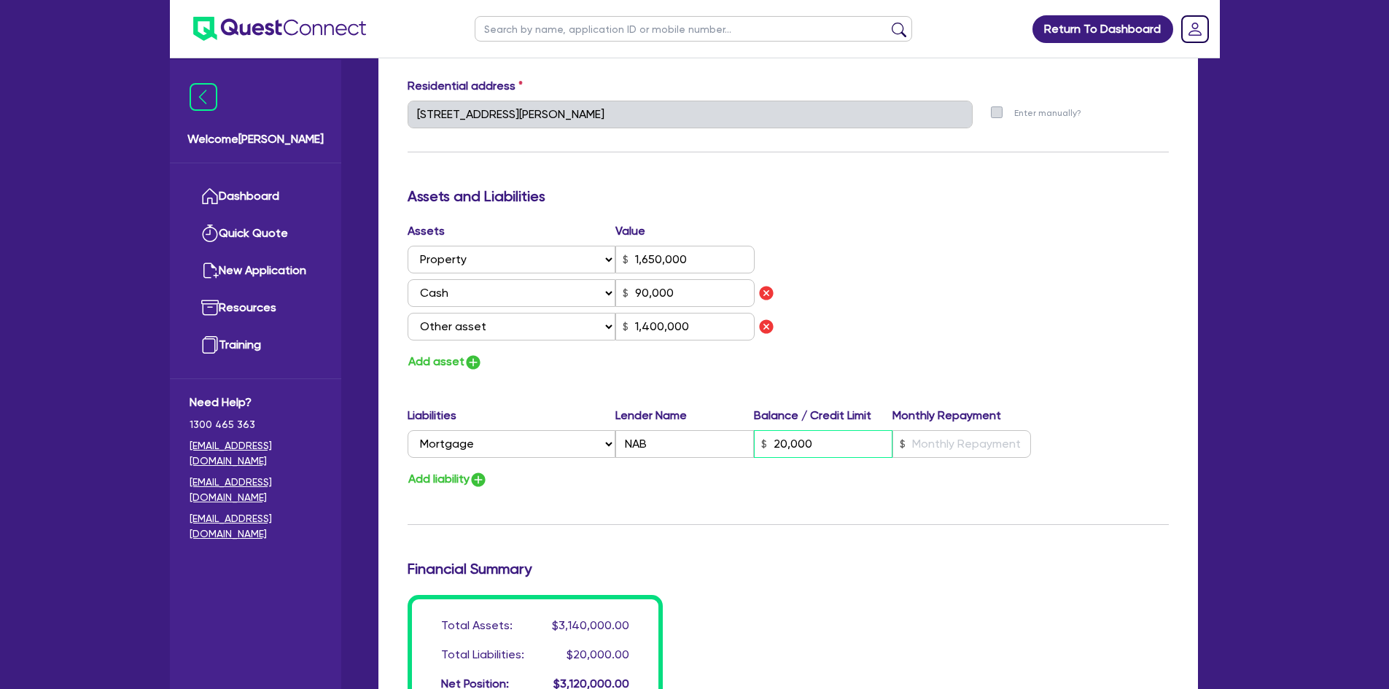
type input "1,650,000"
type input "200,000"
type input "90,000"
type input "1,400,000"
type input "200,000"
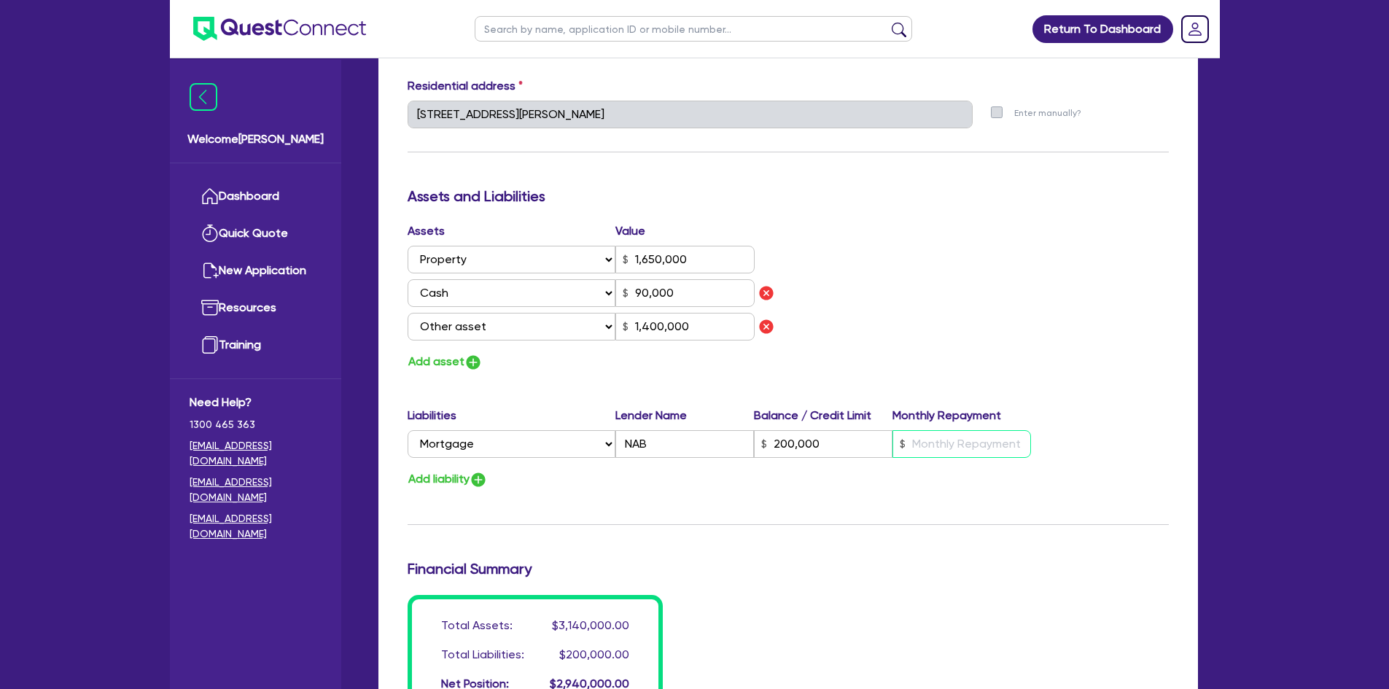
click at [927, 438] on input "text" at bounding box center [962, 444] width 139 height 28
type input "0"
click at [895, 545] on div "Update residential status for Director #1 Boarding is only acceptable when the …" at bounding box center [788, 142] width 761 height 1146
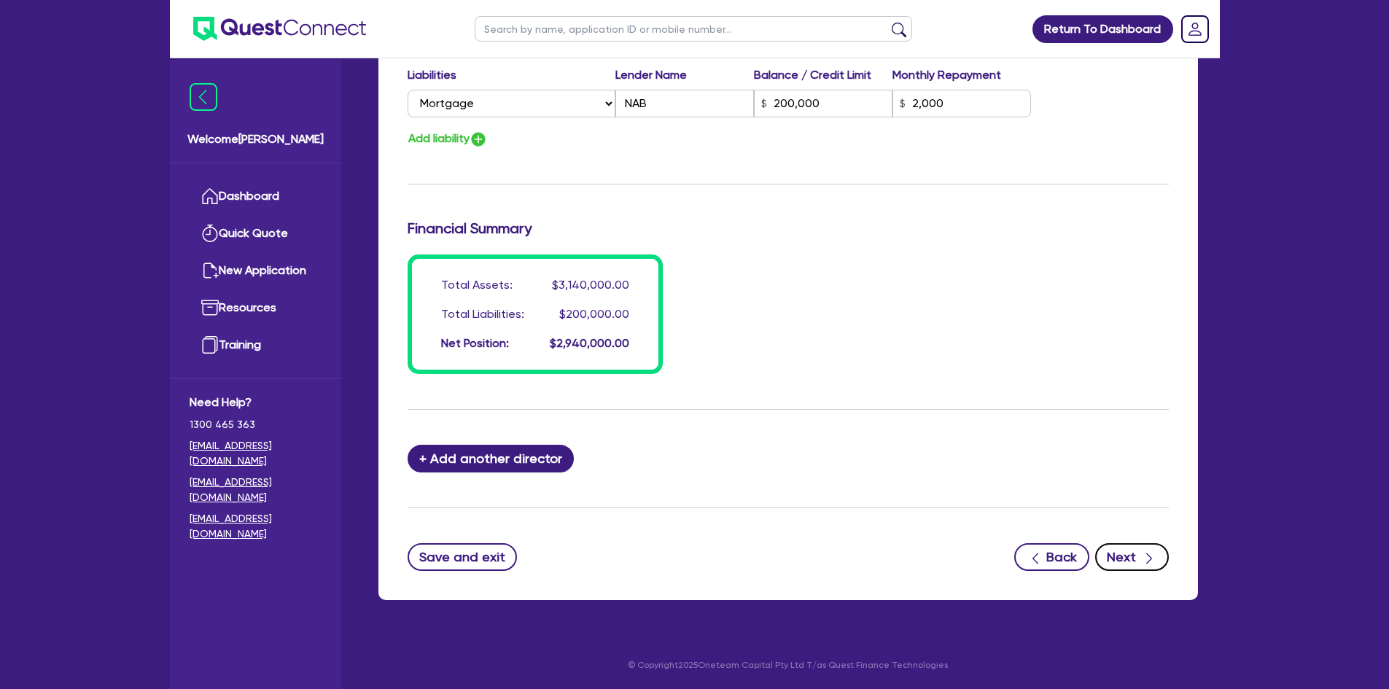
click at [1138, 558] on button "Next" at bounding box center [1132, 557] width 74 height 28
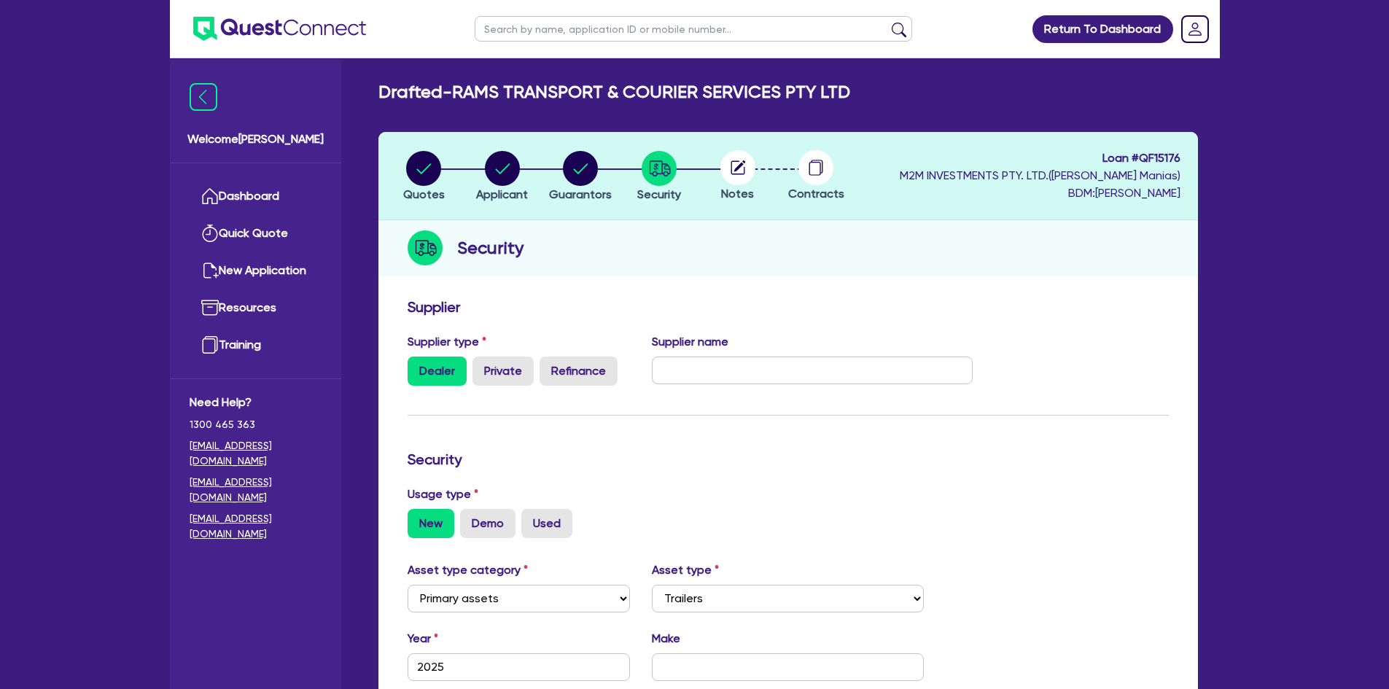
scroll to position [73, 0]
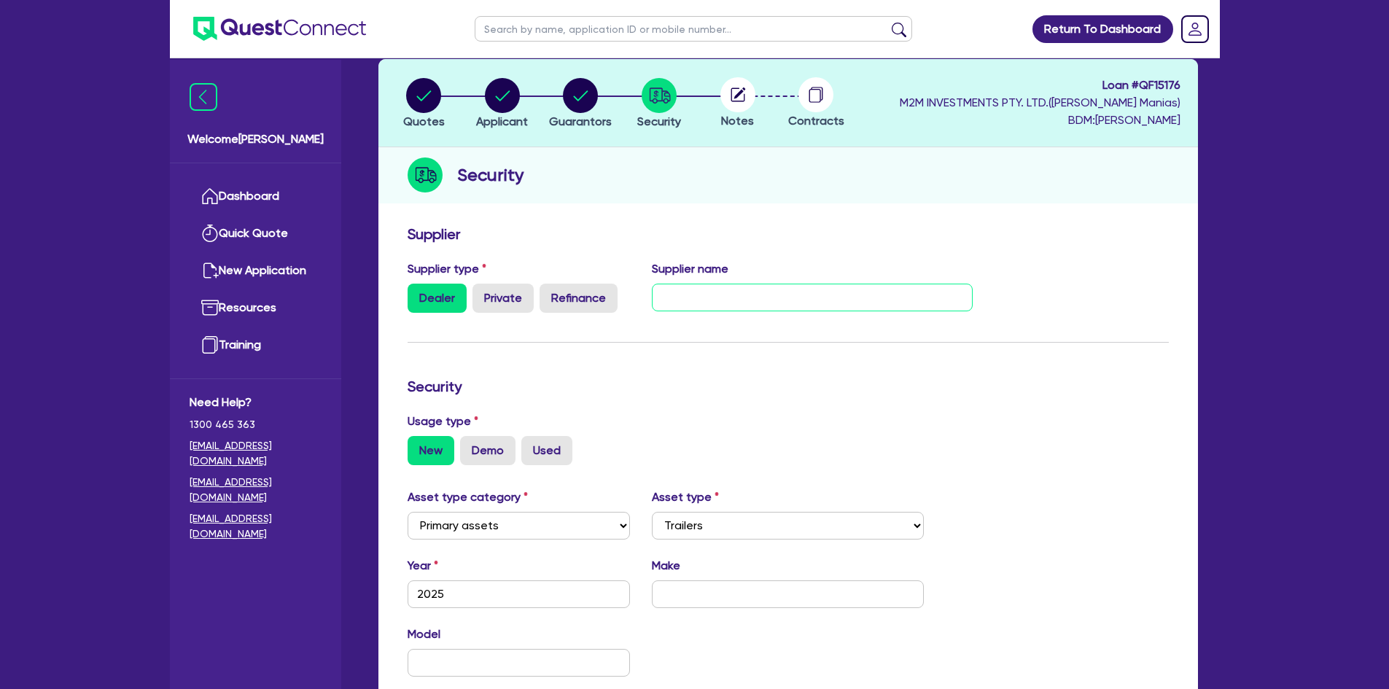
click at [682, 302] on input "text" at bounding box center [812, 298] width 321 height 28
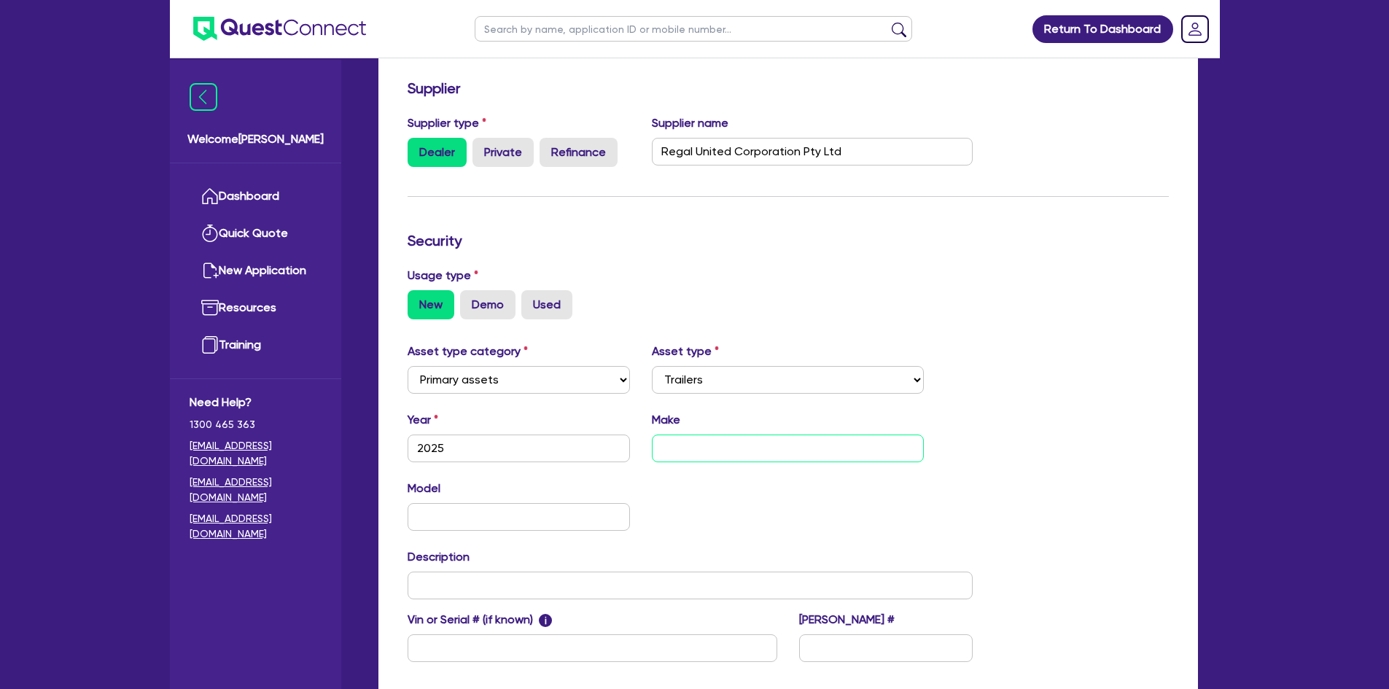
click at [718, 444] on input "text" at bounding box center [788, 449] width 272 height 28
drag, startPoint x: 824, startPoint y: 452, endPoint x: 695, endPoint y: 445, distance: 129.3
click at [695, 445] on input "Regal Skel Trailer" at bounding box center [788, 449] width 272 height 28
click at [521, 523] on input "text" at bounding box center [519, 517] width 223 height 28
paste input "Skel Trailer"
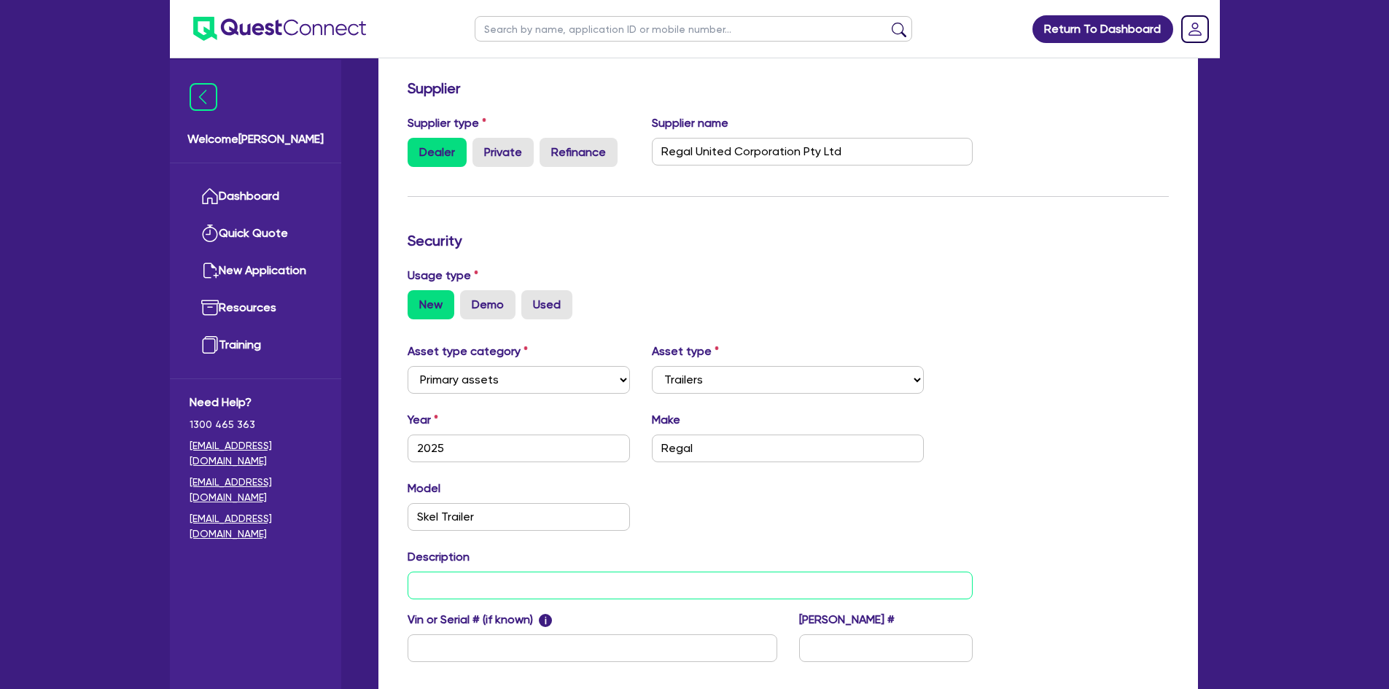
click at [519, 583] on input "text" at bounding box center [691, 586] width 566 height 28
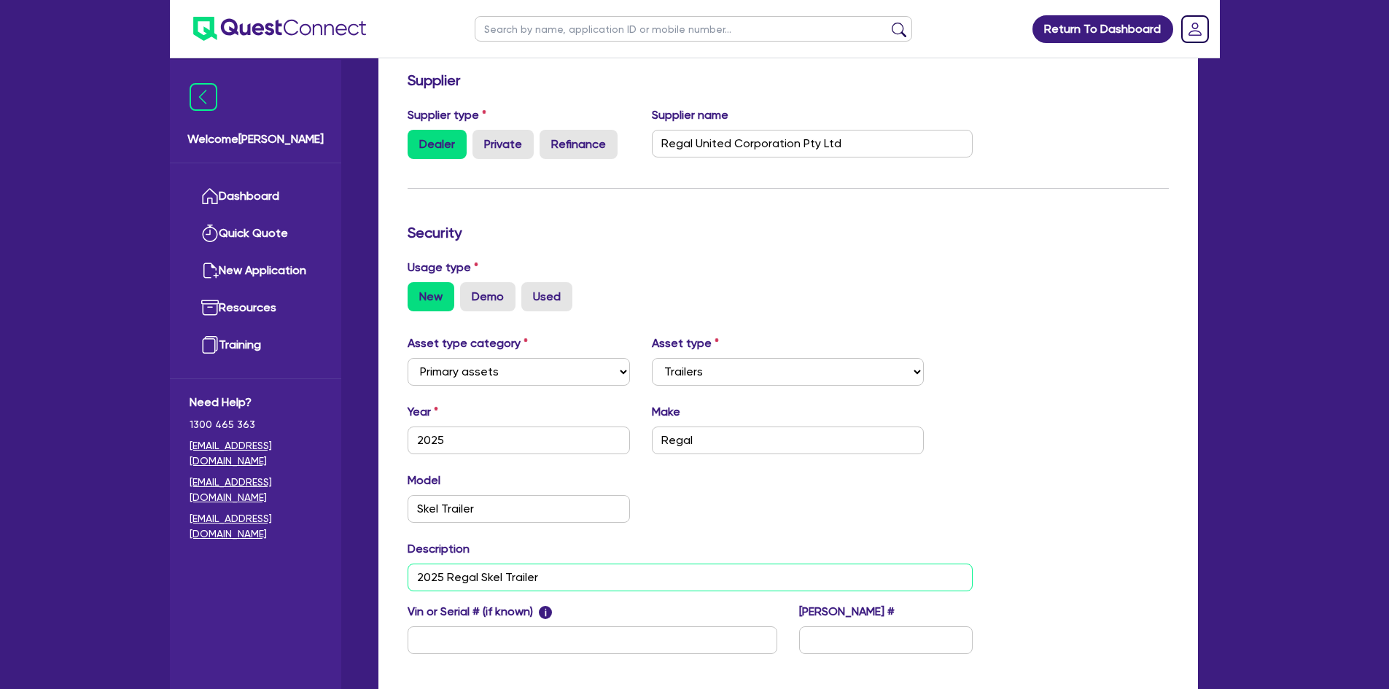
scroll to position [300, 0]
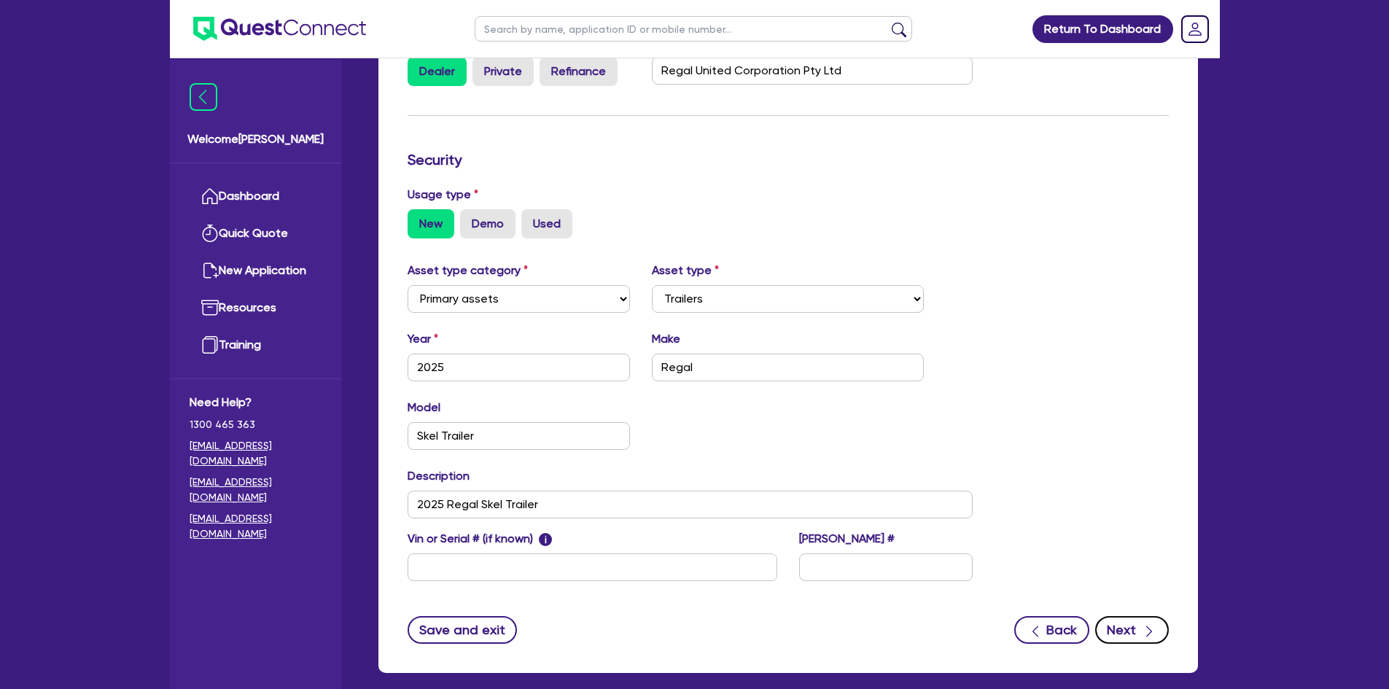
click at [1110, 618] on button "Next" at bounding box center [1132, 630] width 74 height 28
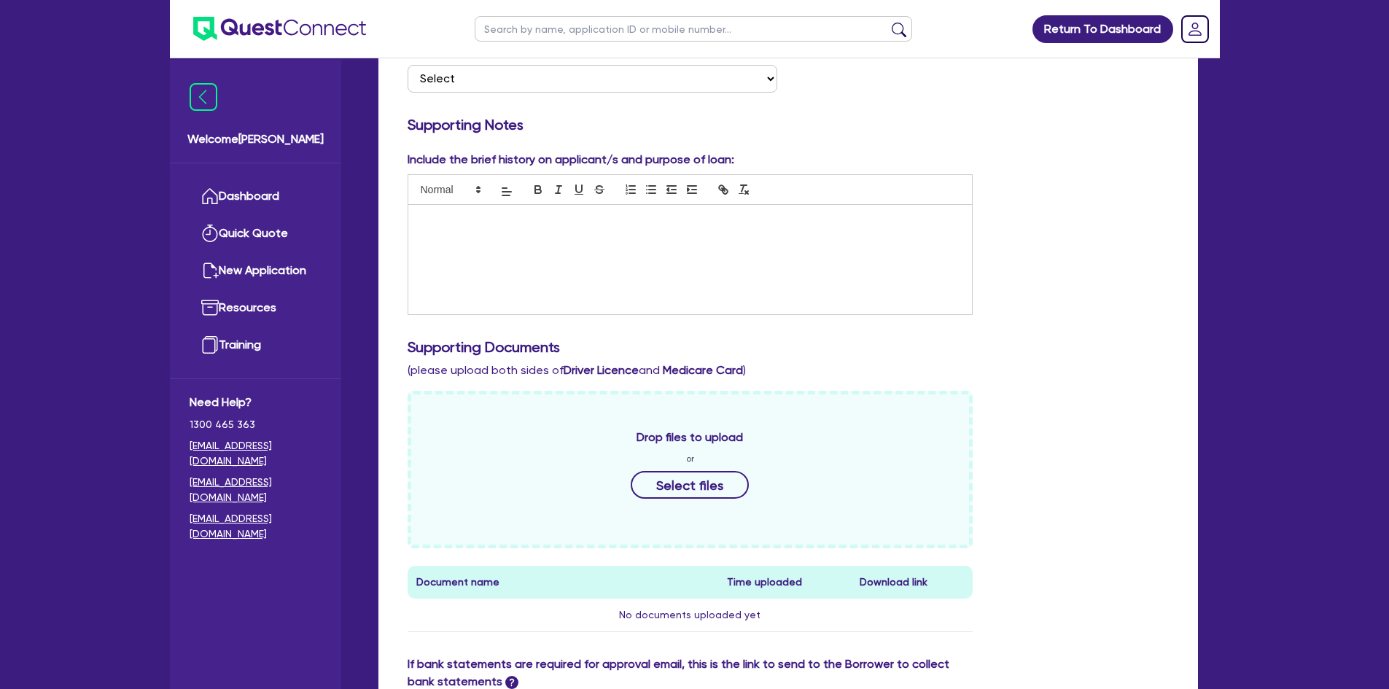
scroll to position [583, 0]
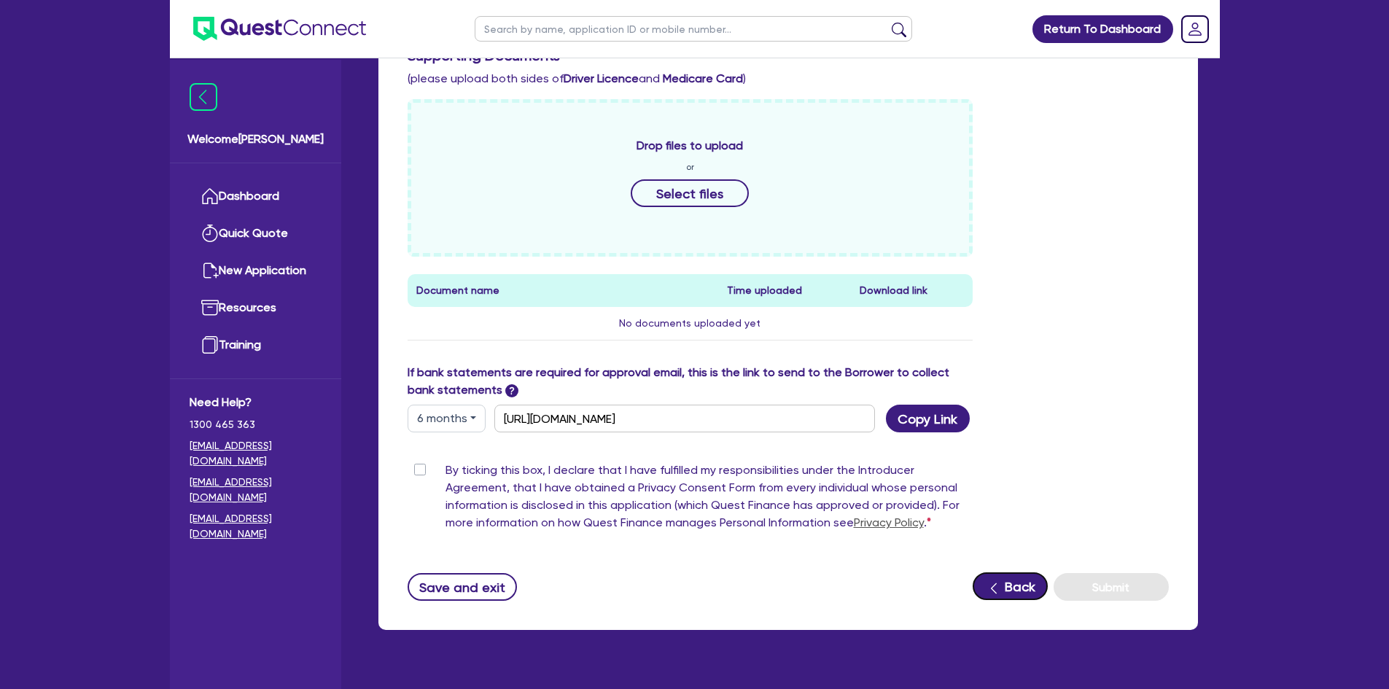
click at [1006, 585] on button "Back" at bounding box center [1010, 586] width 75 height 28
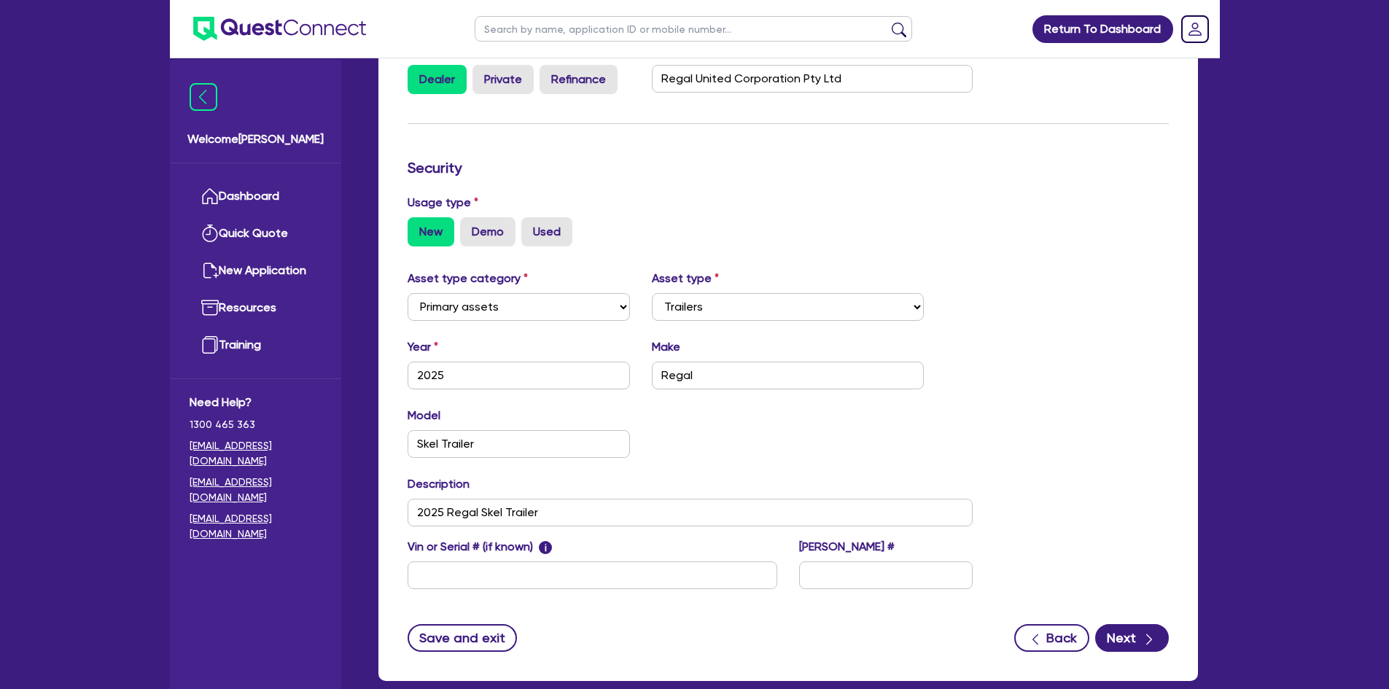
scroll to position [365, 0]
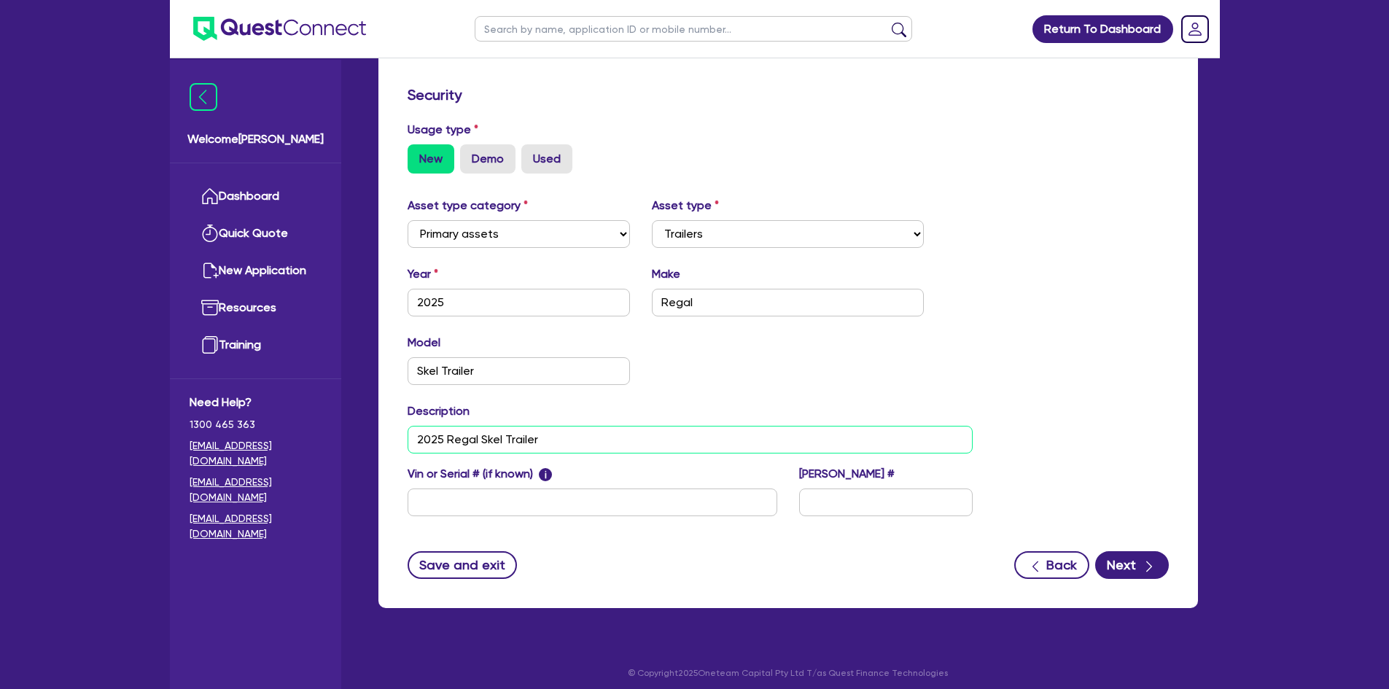
click at [414, 441] on input "2025 Regal Skel Trailer" at bounding box center [691, 440] width 566 height 28
click at [1144, 564] on icon "button" at bounding box center [1149, 566] width 15 height 15
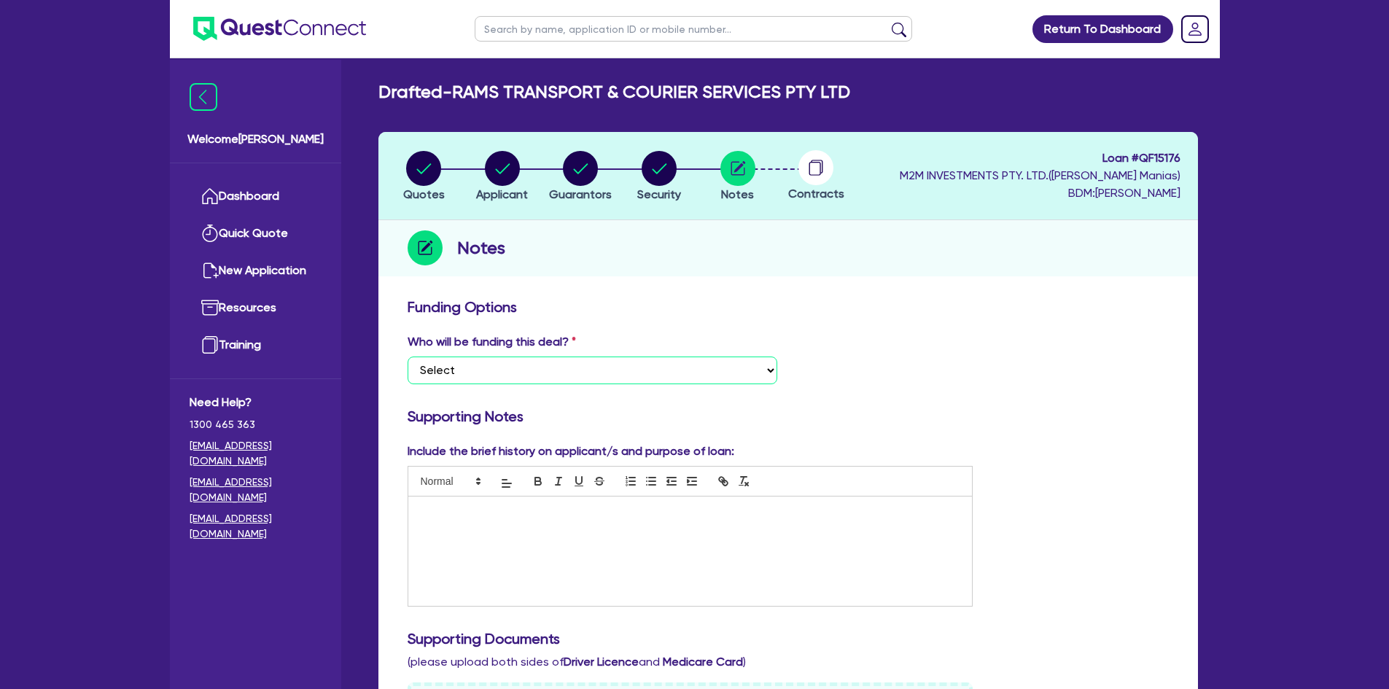
click at [639, 370] on select "Select I want Quest to fund 100% I will fund 100% I will co-fund with Quest Oth…" at bounding box center [593, 371] width 370 height 28
click at [408, 357] on select "Select I want Quest to fund 100% I will fund 100% I will co-fund with Quest Oth…" at bounding box center [593, 371] width 370 height 28
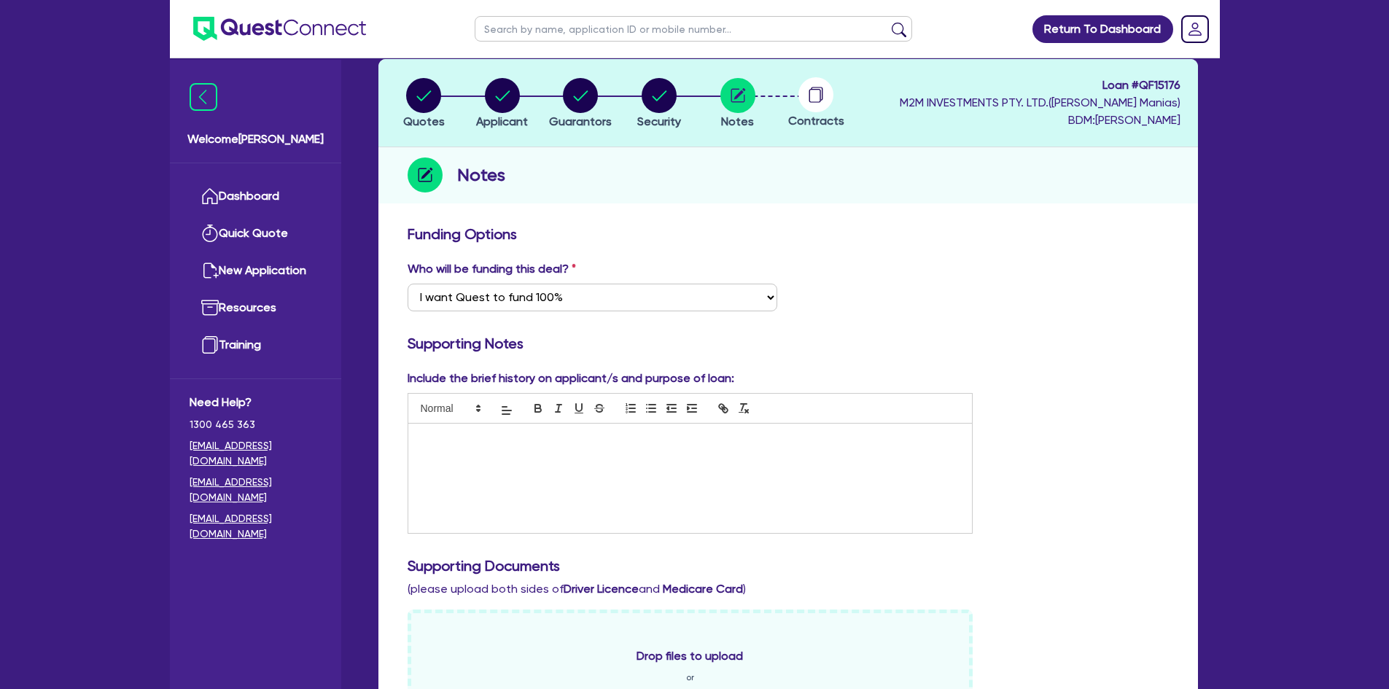
click at [473, 440] on p at bounding box center [690, 438] width 543 height 13
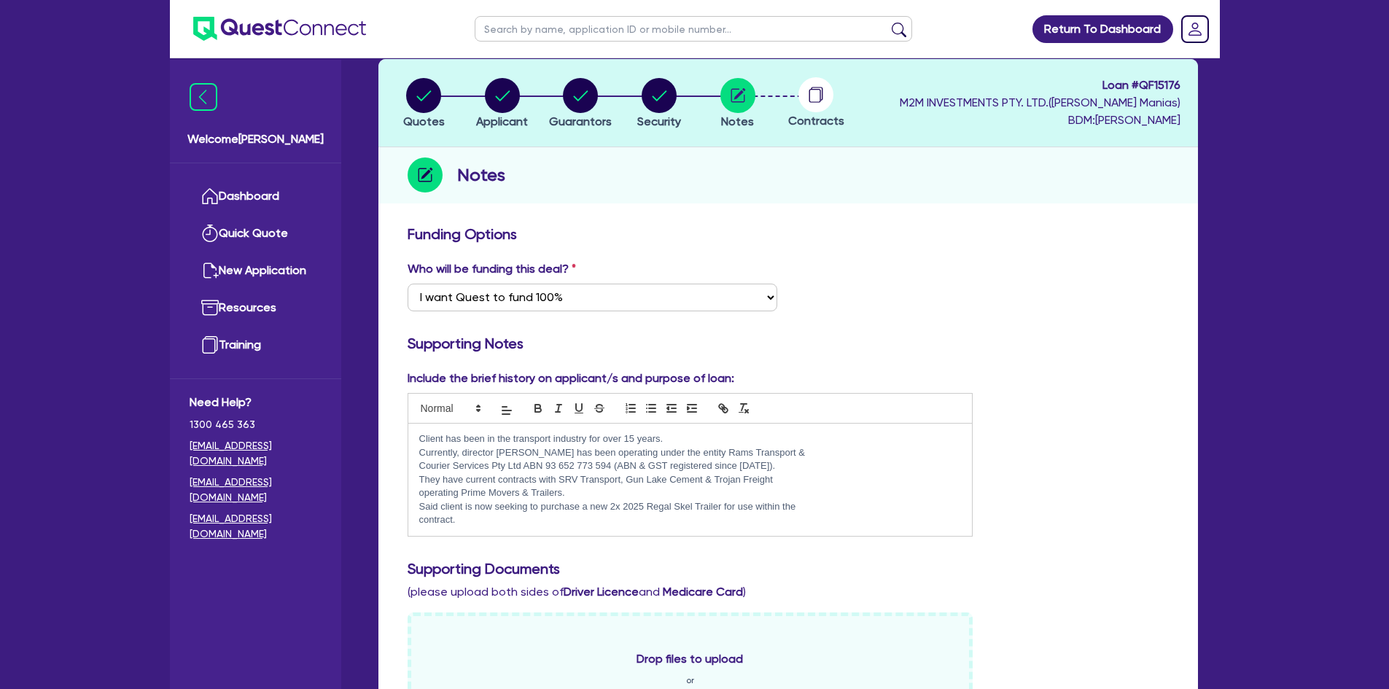
click at [786, 464] on p "Courier Services Pty Ltd ABN 93 652 773 594 (ABN & GST registered since [DATE])." at bounding box center [690, 465] width 543 height 13
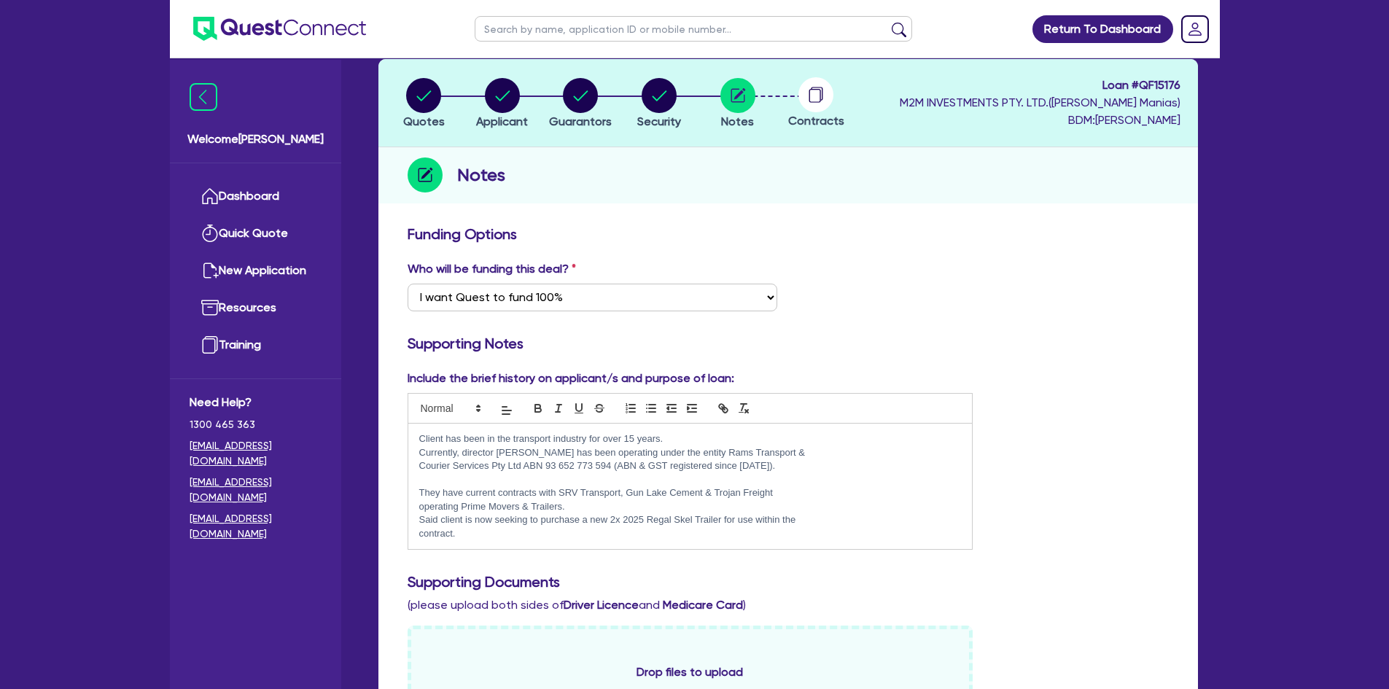
click at [576, 510] on p "operating Prime Movers & Trailers." at bounding box center [690, 506] width 543 height 13
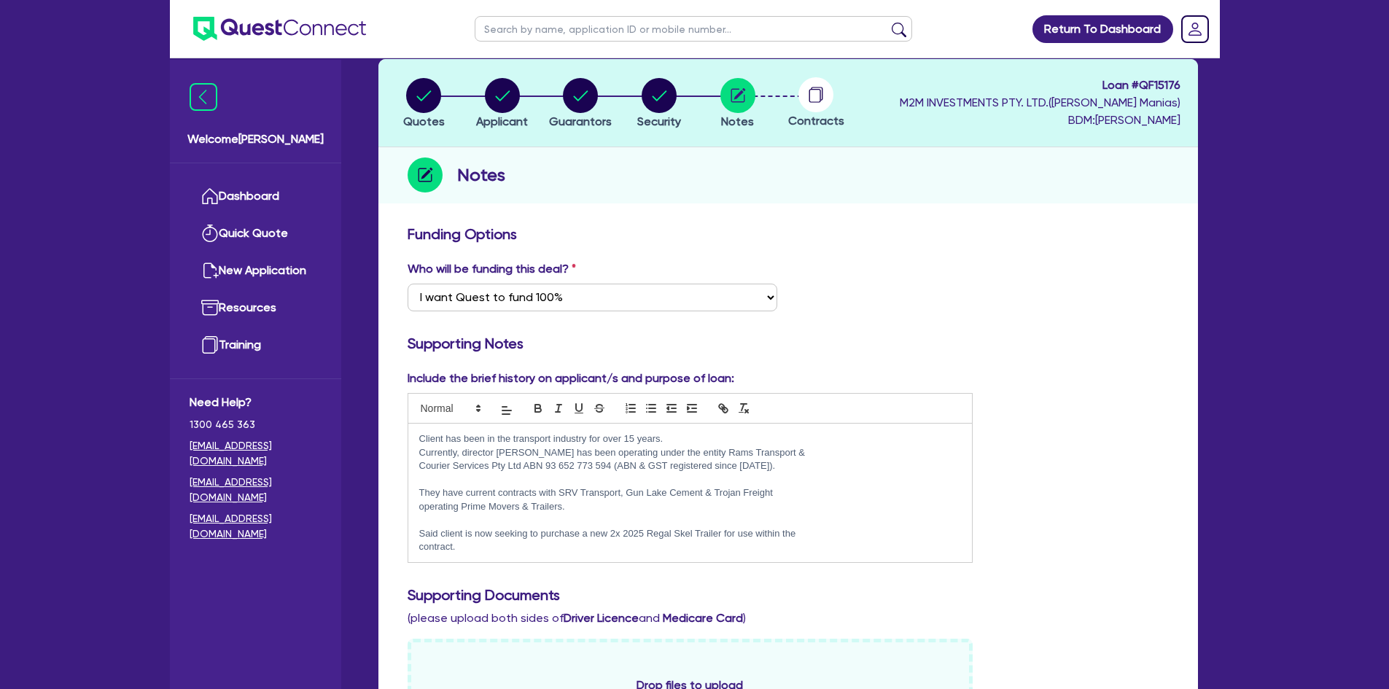
scroll to position [146, 0]
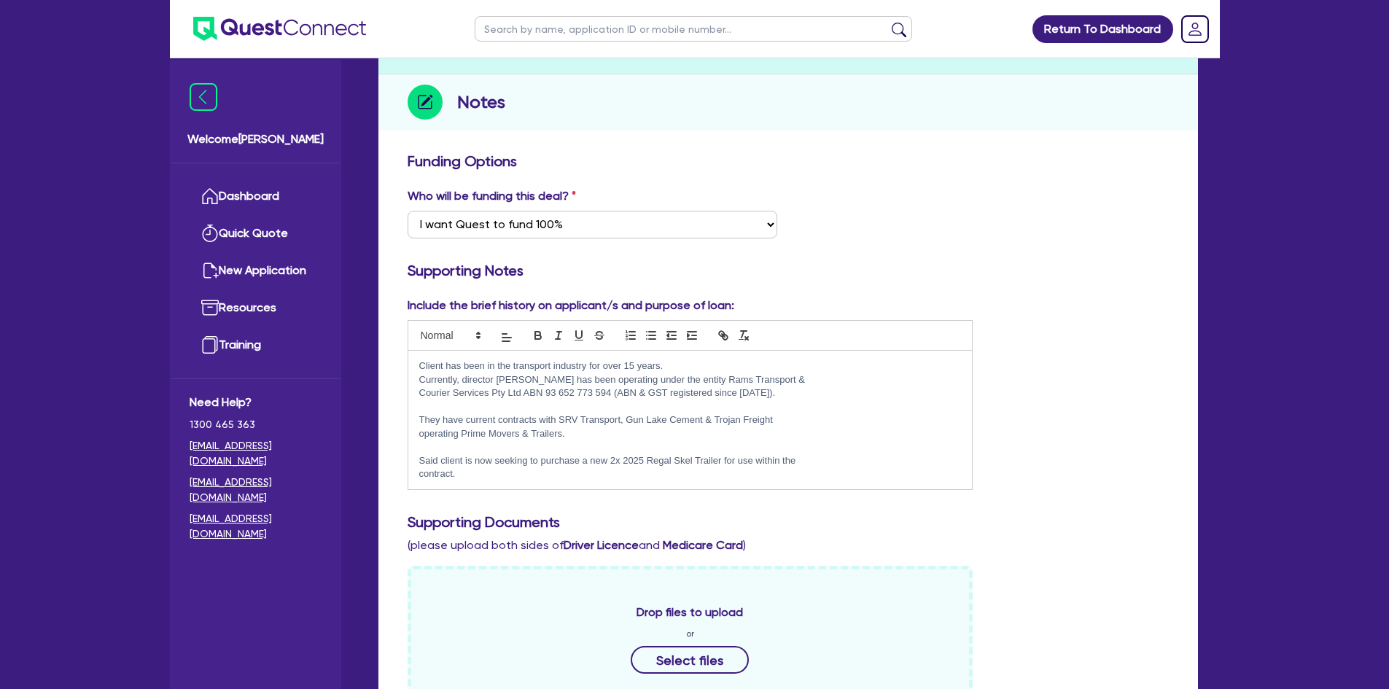
click at [679, 365] on p "Client has been in the transport industry for over 15 years." at bounding box center [690, 366] width 543 height 13
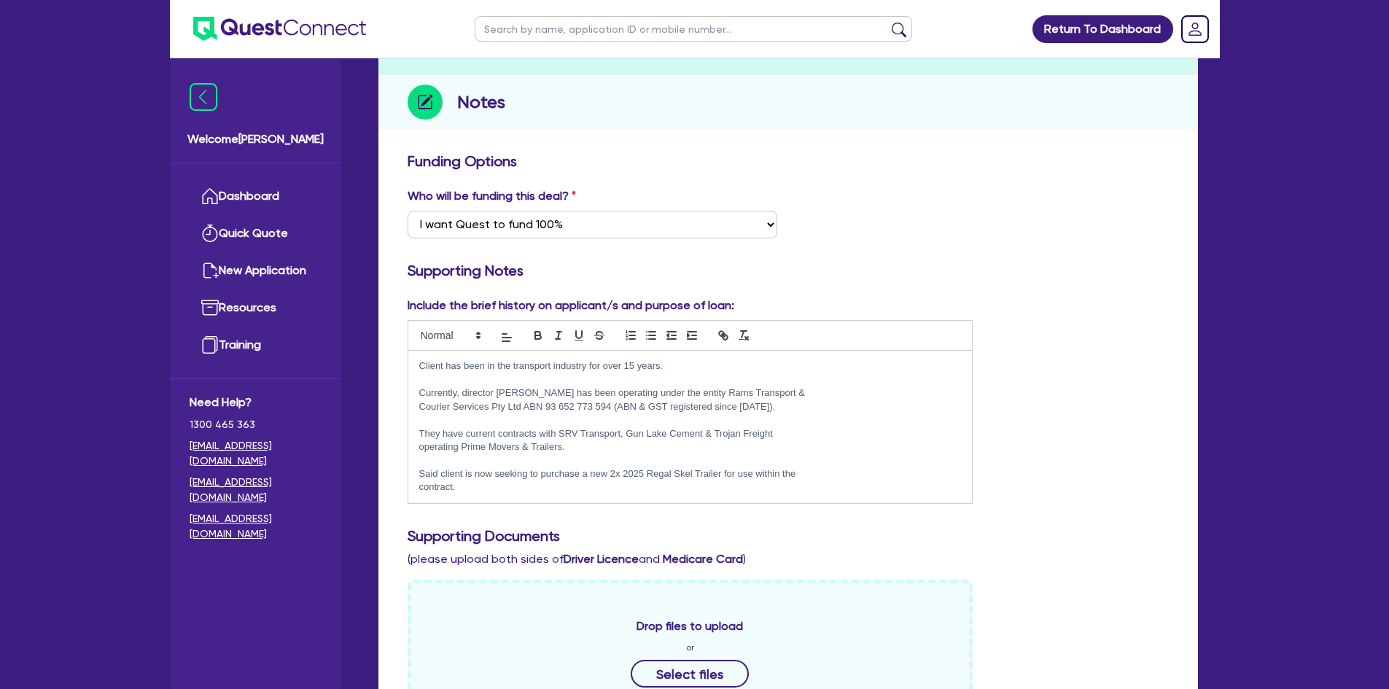
scroll to position [292, 0]
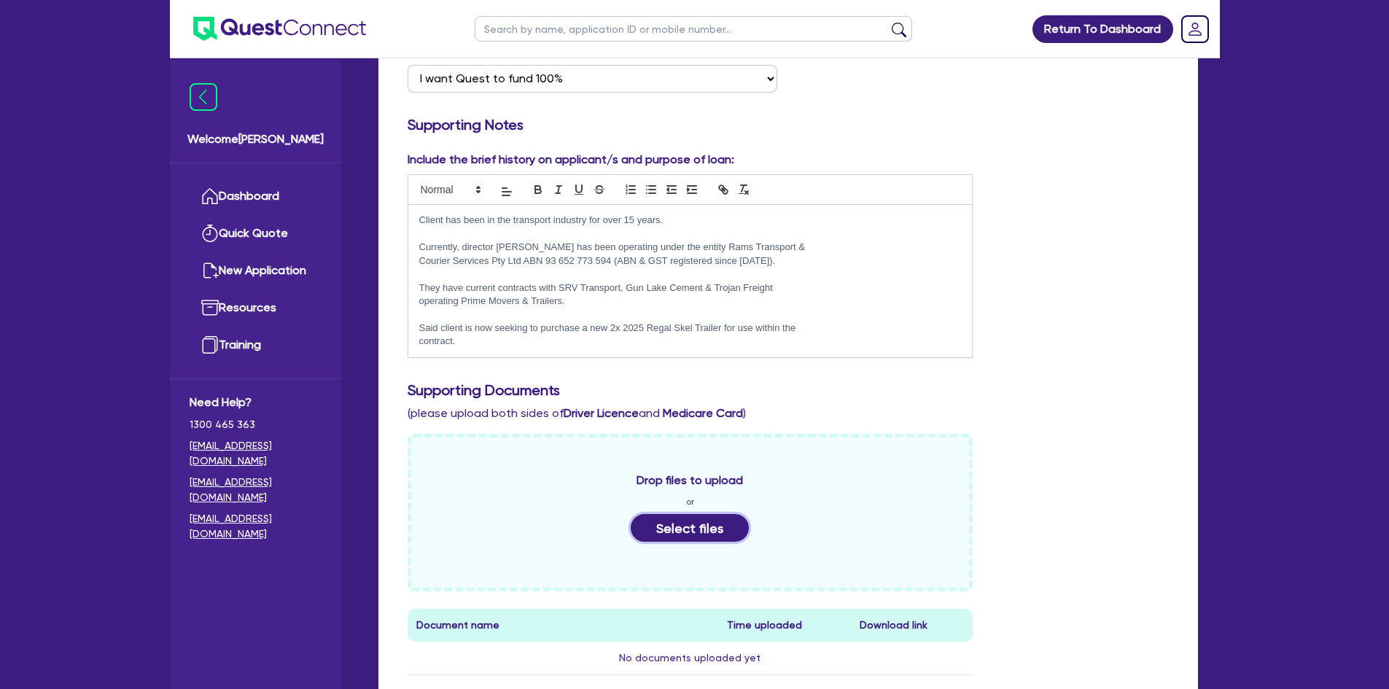
click at [663, 524] on button "Select files" at bounding box center [690, 528] width 118 height 28
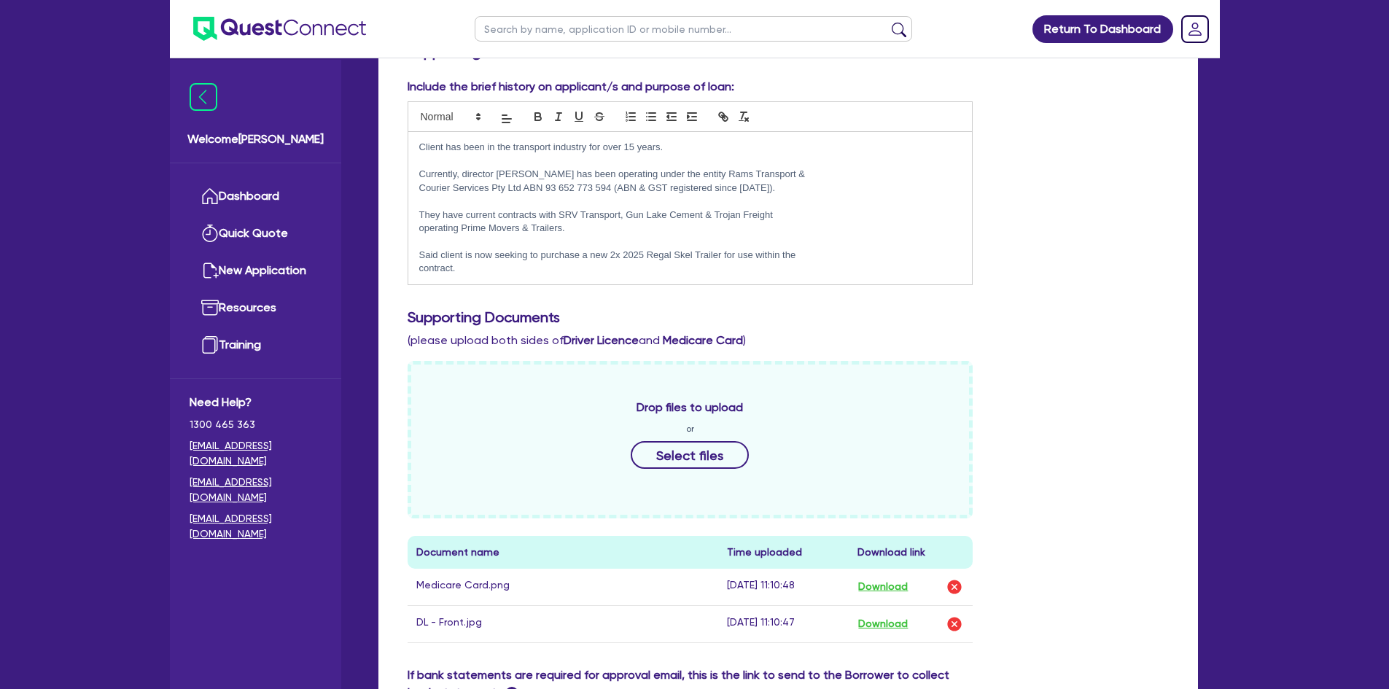
scroll to position [438, 0]
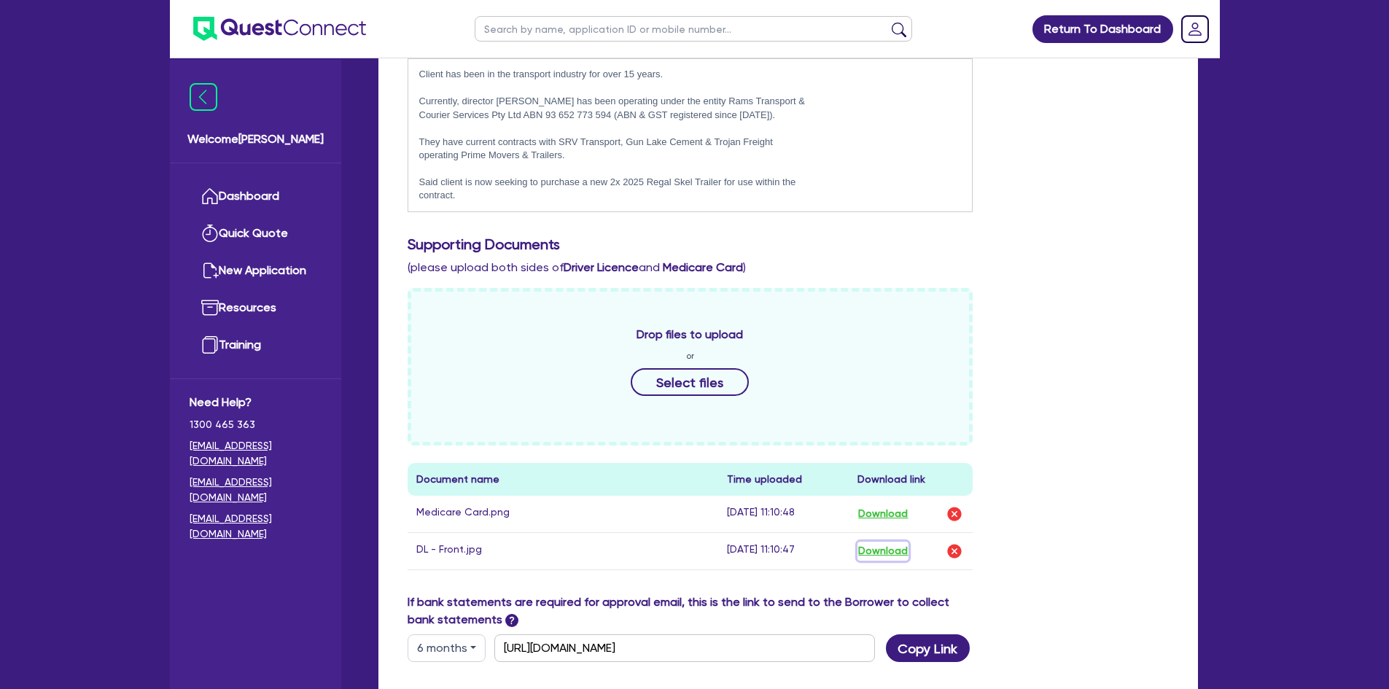
click at [880, 545] on button "Download" at bounding box center [883, 551] width 51 height 19
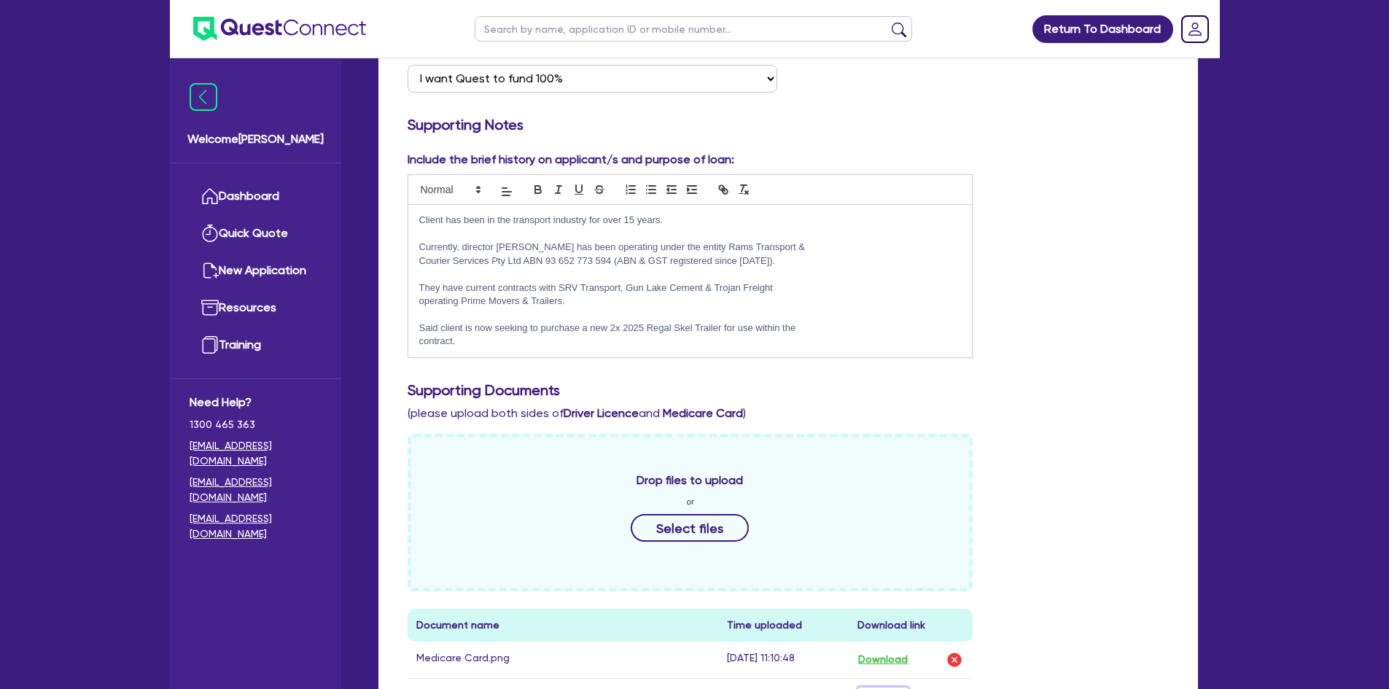
scroll to position [219, 0]
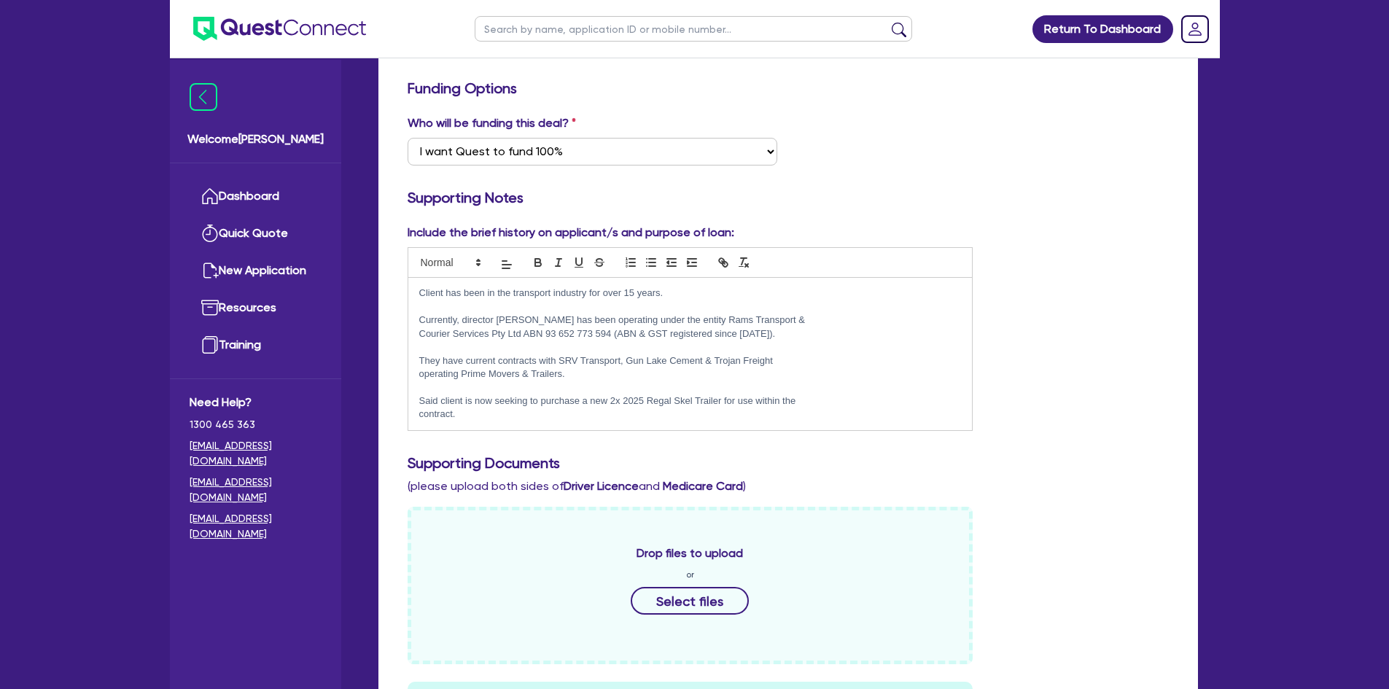
click at [483, 416] on p "contract." at bounding box center [690, 414] width 543 height 13
click at [421, 288] on p "Client has been in the transport industry for over 15 years." at bounding box center [690, 293] width 543 height 13
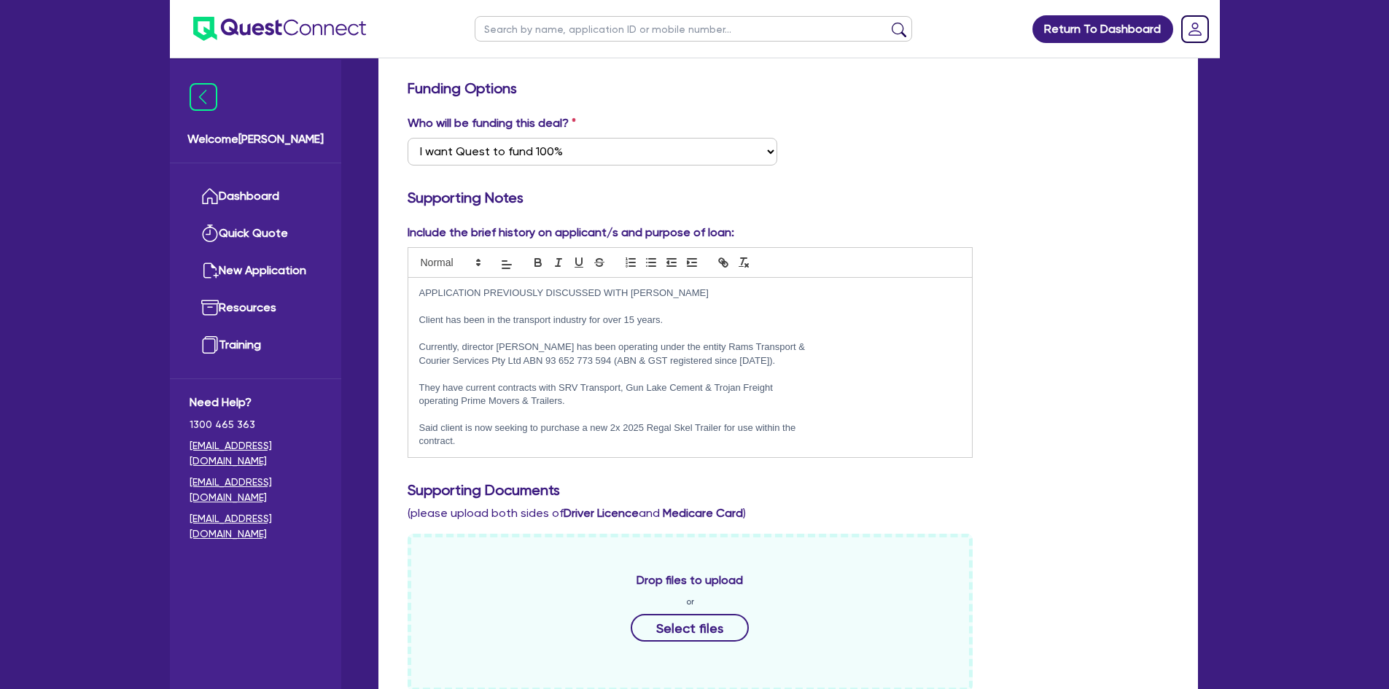
click at [662, 297] on p "APPLICATION PREVIOUSLY DISCUSSED WITH [PERSON_NAME]" at bounding box center [690, 293] width 543 height 13
click at [709, 292] on strong "Tinellis" at bounding box center [725, 292] width 33 height 11
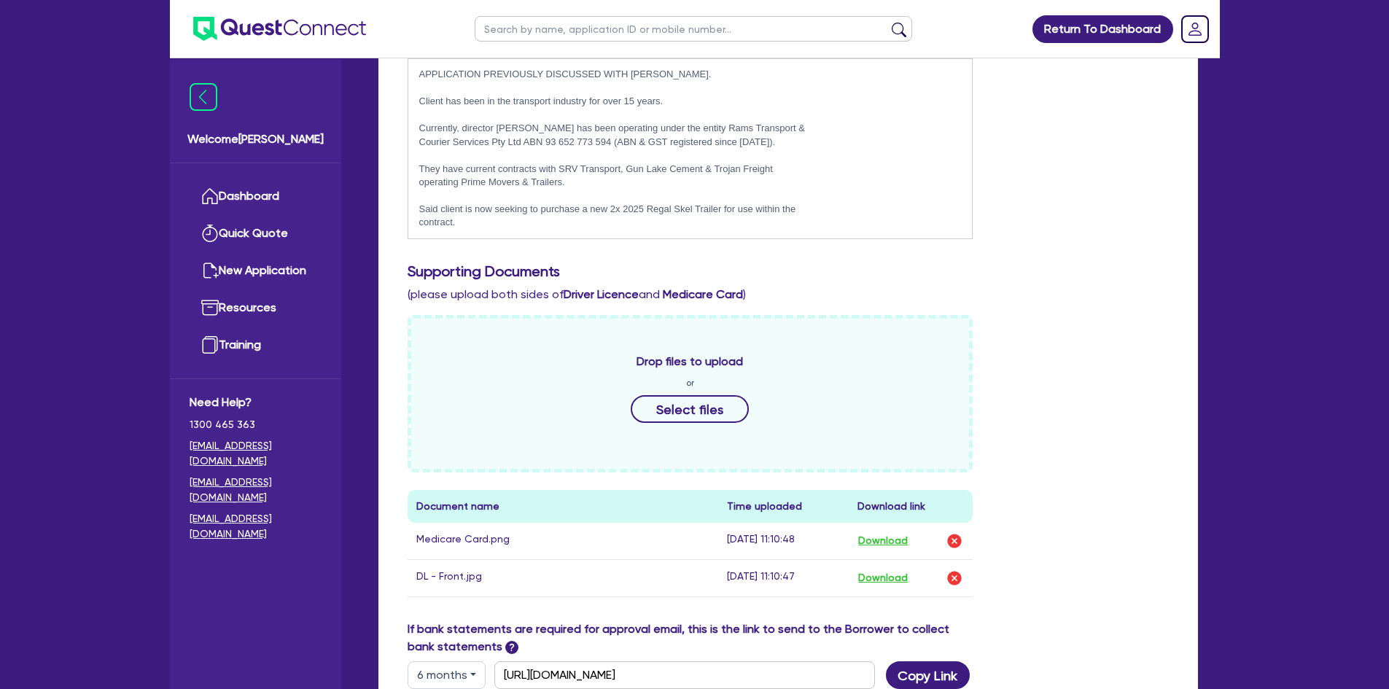
scroll to position [656, 0]
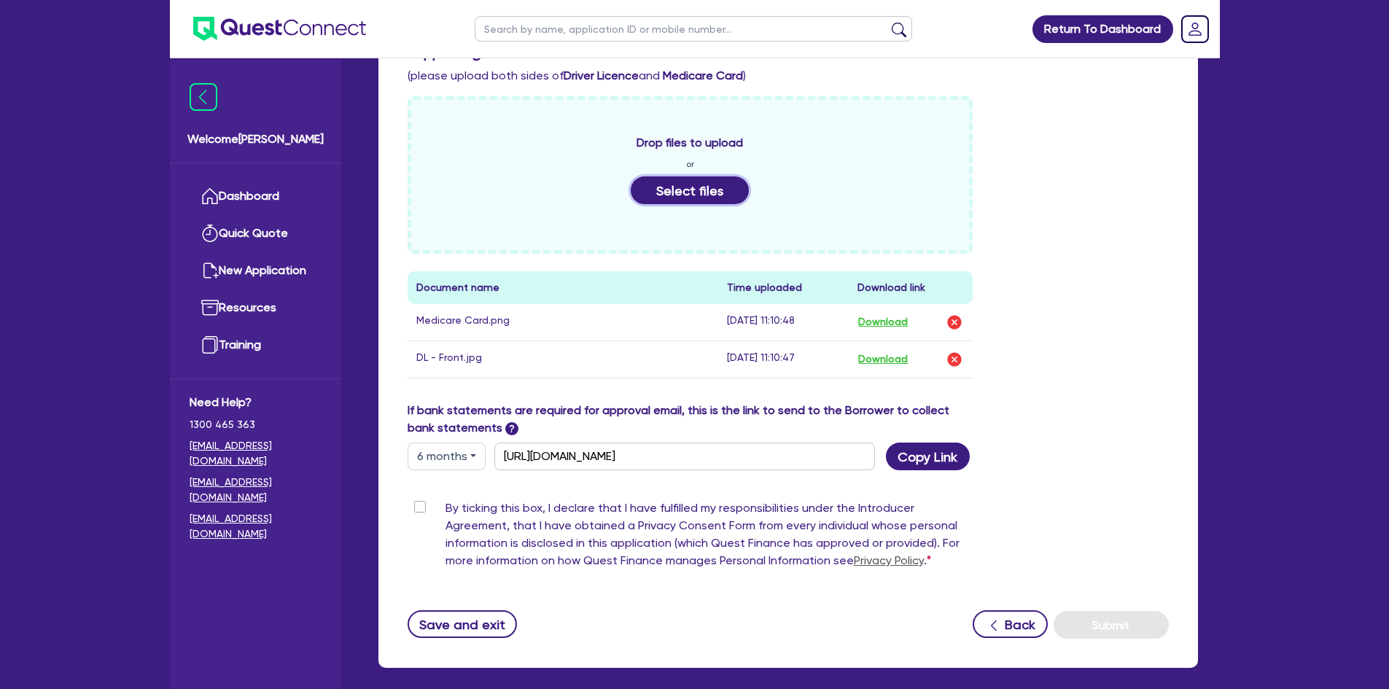
click at [692, 192] on button "Select files" at bounding box center [690, 190] width 118 height 28
click at [453, 461] on button "6 months" at bounding box center [447, 457] width 78 height 28
click at [452, 459] on button "6 months" at bounding box center [447, 457] width 78 height 28
click at [446, 506] on label "By ticking this box, I declare that I have fulfilled my responsibilities under …" at bounding box center [710, 538] width 528 height 76
click at [419, 506] on input "By ticking this box, I declare that I have fulfilled my responsibilities under …" at bounding box center [414, 507] width 12 height 14
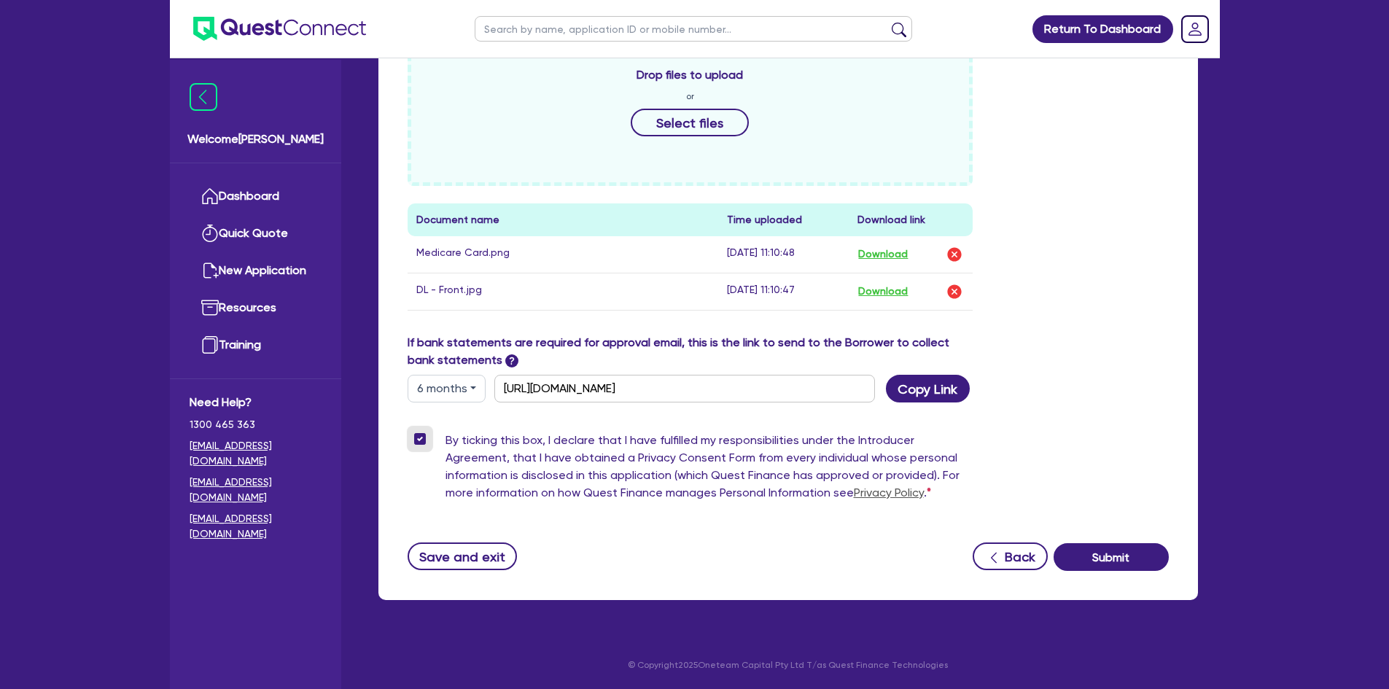
scroll to position [287, 0]
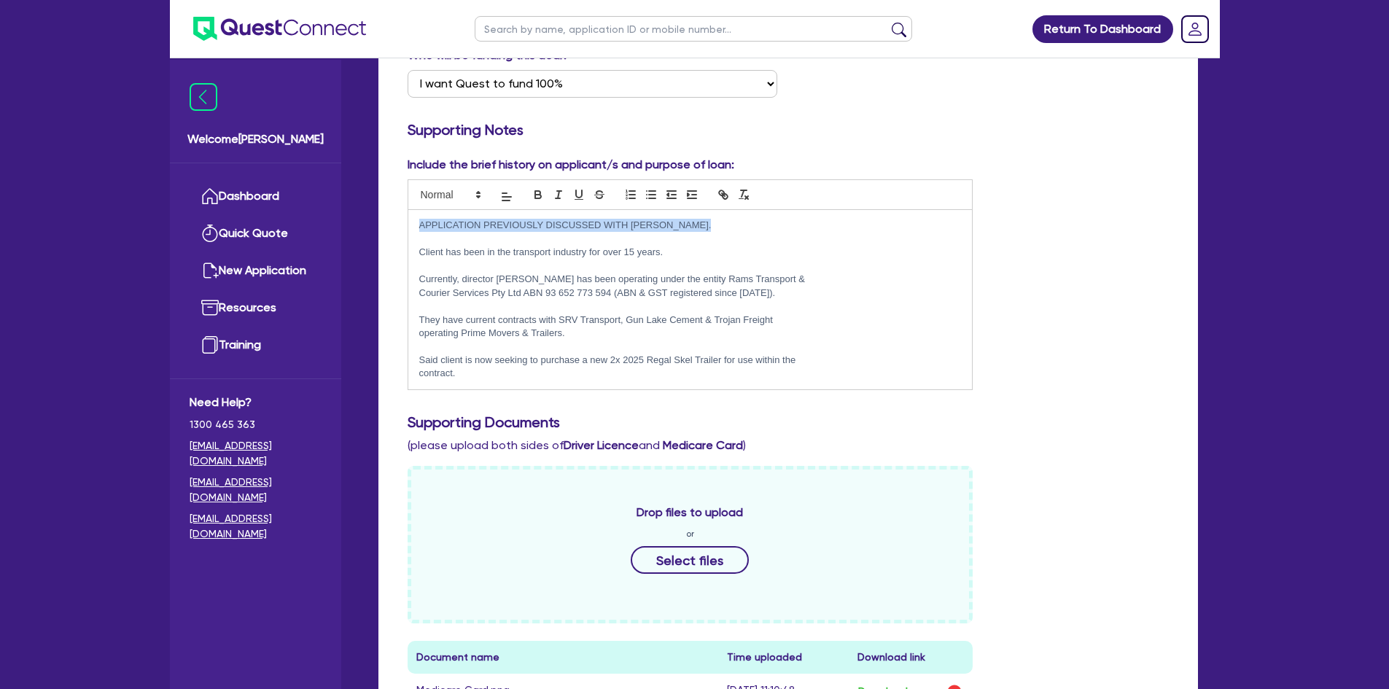
drag, startPoint x: 715, startPoint y: 220, endPoint x: 421, endPoint y: 207, distance: 294.2
click at [421, 207] on div "APPLICATION PREVIOUSLY DISCUSSED WITH [PERSON_NAME]. Client has been in the tra…" at bounding box center [691, 284] width 566 height 211
click at [535, 197] on icon "button" at bounding box center [538, 197] width 6 height 4
click at [572, 192] on icon "button" at bounding box center [578, 194] width 13 height 13
click at [567, 231] on p "APPLICATION PREVIOUSLY DISCUSSED WITH [PERSON_NAME]." at bounding box center [690, 225] width 543 height 13
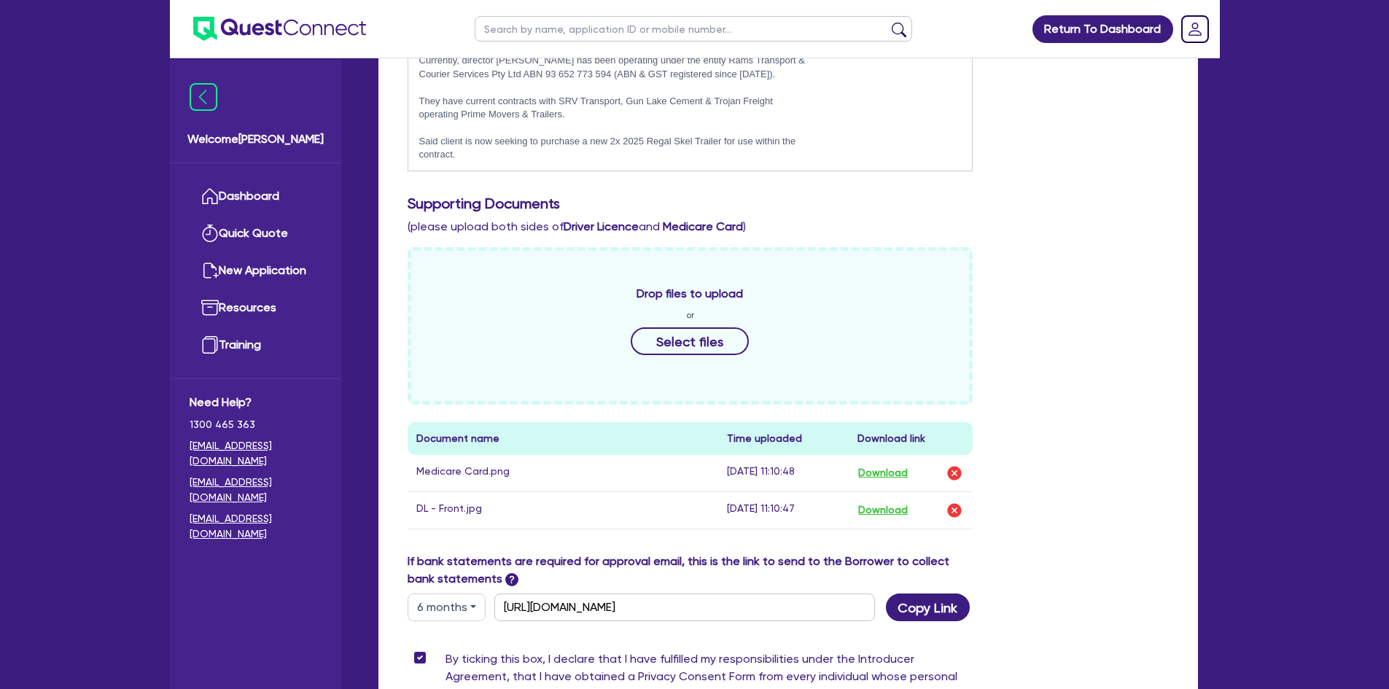
scroll to position [651, 0]
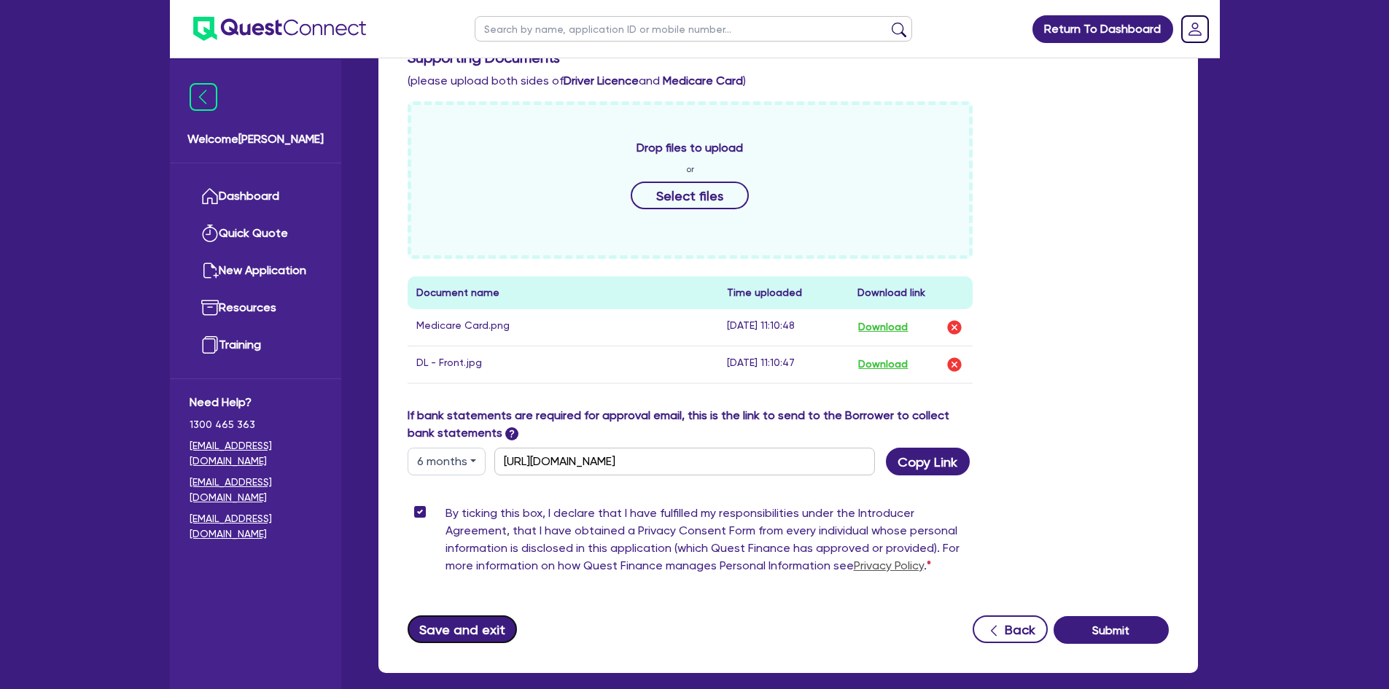
click at [475, 630] on button "Save and exit" at bounding box center [463, 629] width 110 height 28
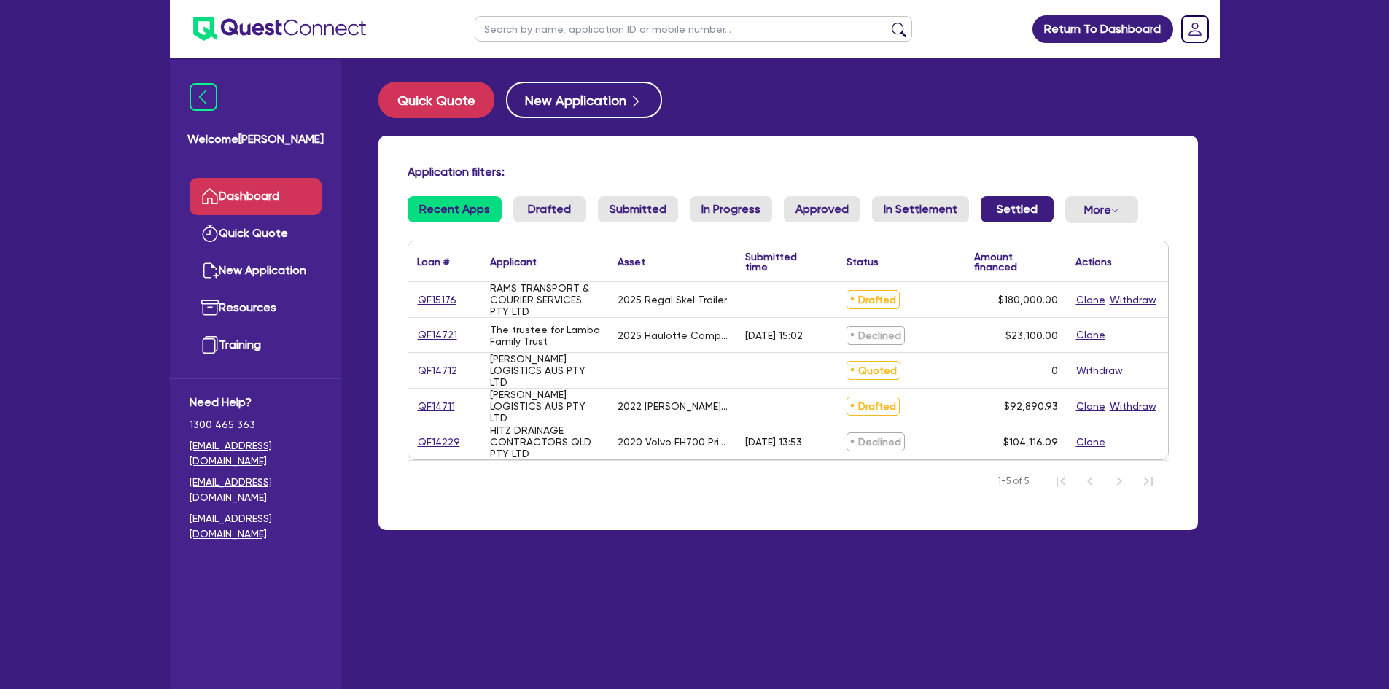
click at [982, 203] on link "Settled" at bounding box center [1017, 209] width 73 height 26
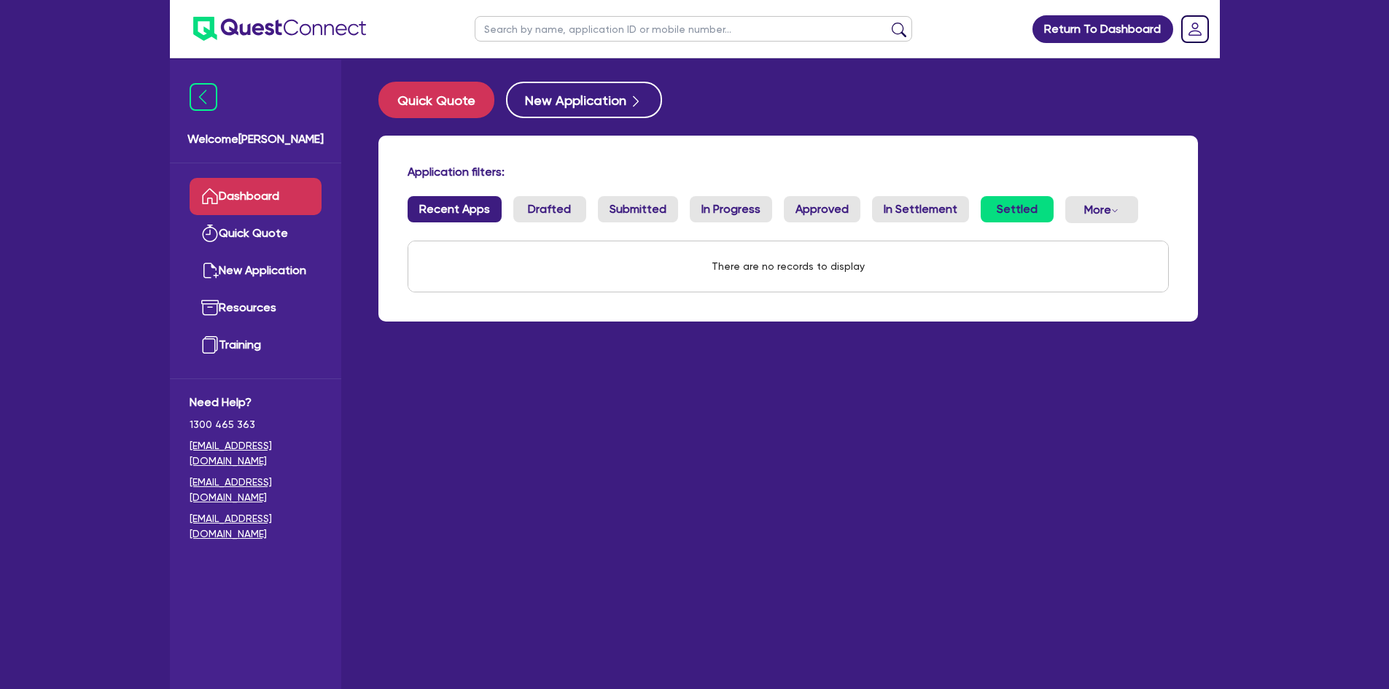
click at [467, 213] on link "Recent Apps" at bounding box center [455, 209] width 94 height 26
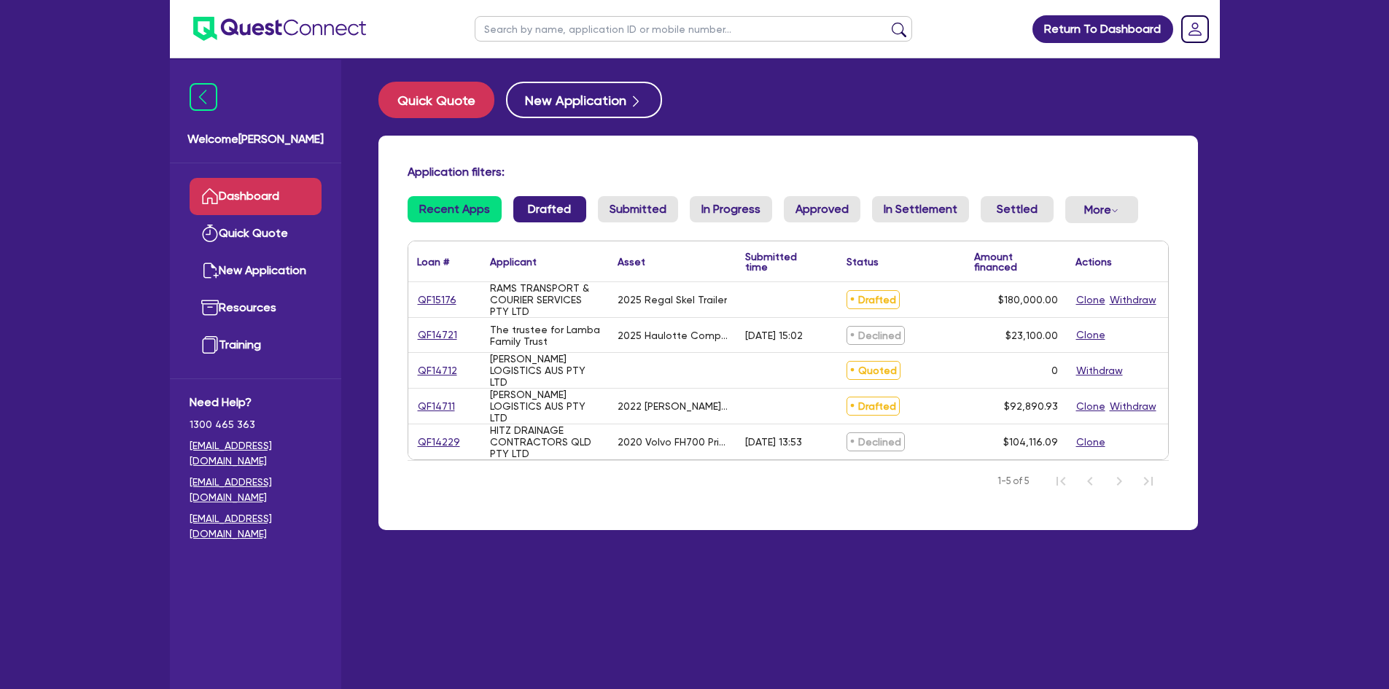
click at [540, 212] on link "Drafted" at bounding box center [549, 209] width 73 height 26
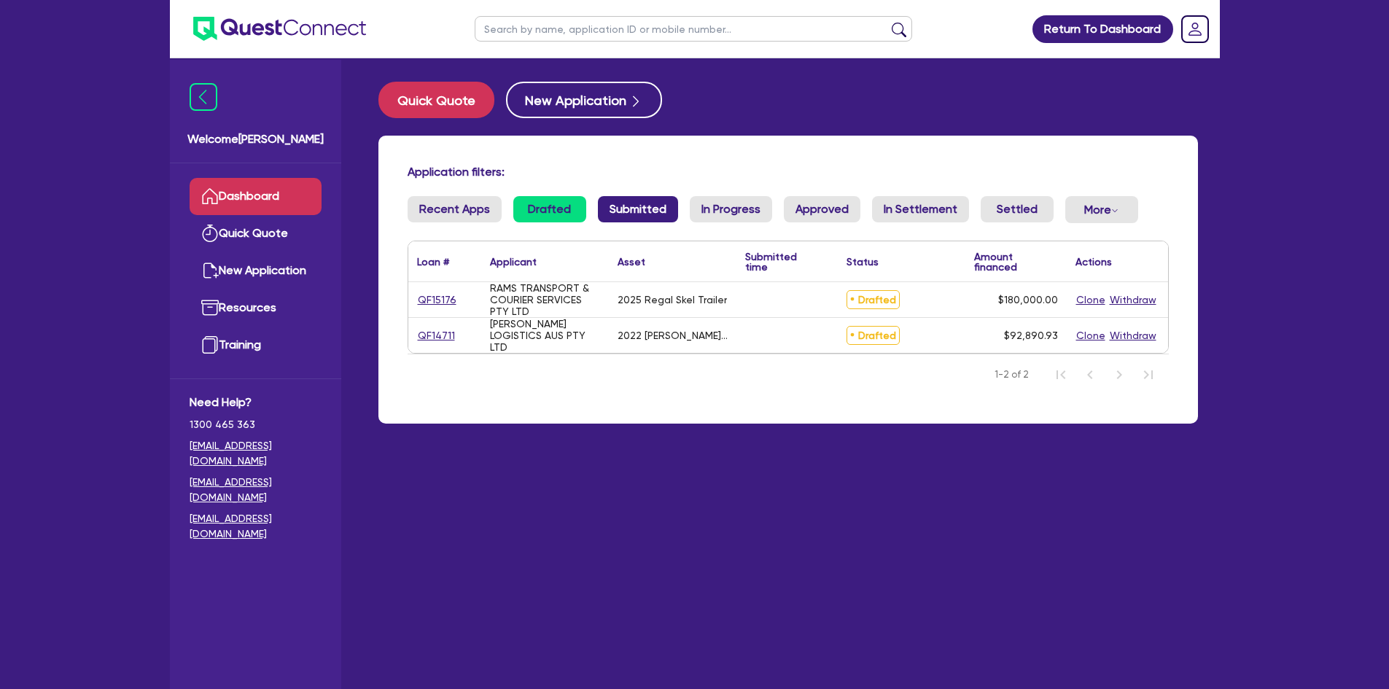
click at [621, 206] on link "Submitted" at bounding box center [638, 209] width 80 height 26
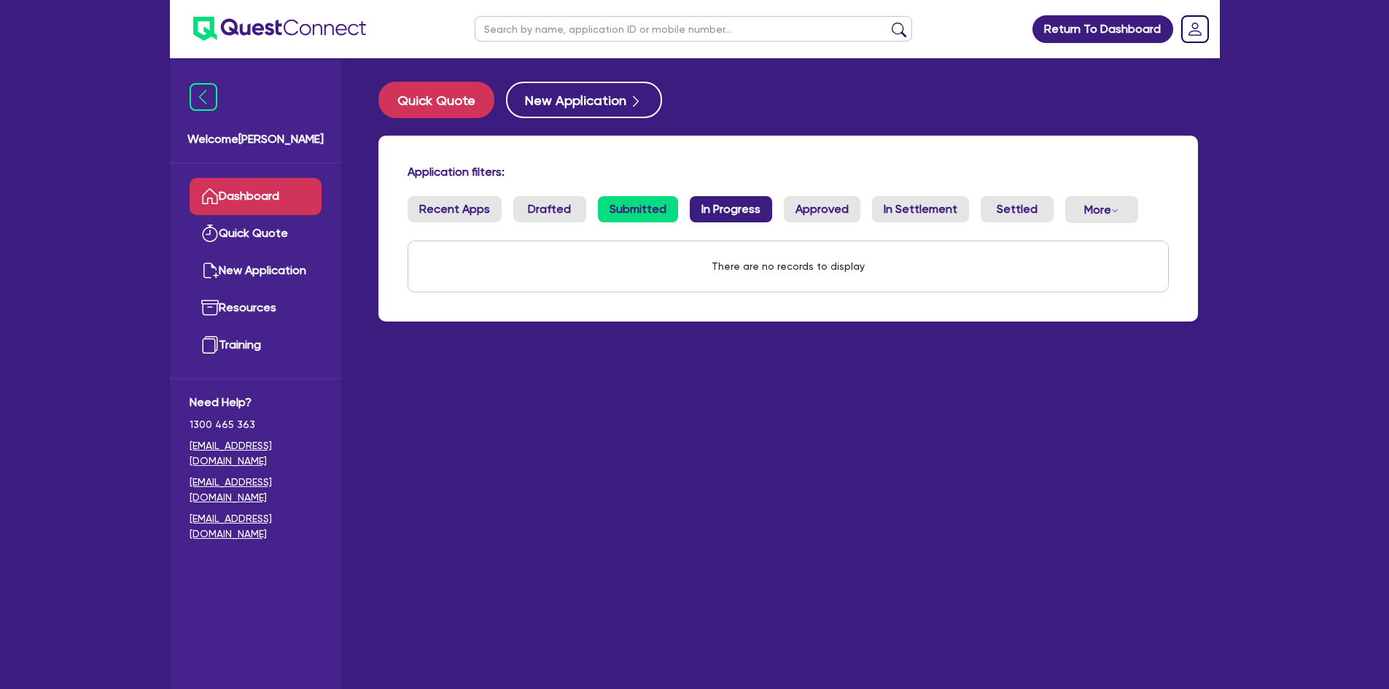
click at [702, 203] on link "In Progress" at bounding box center [731, 209] width 82 height 26
click at [816, 207] on link "Approved" at bounding box center [822, 209] width 77 height 26
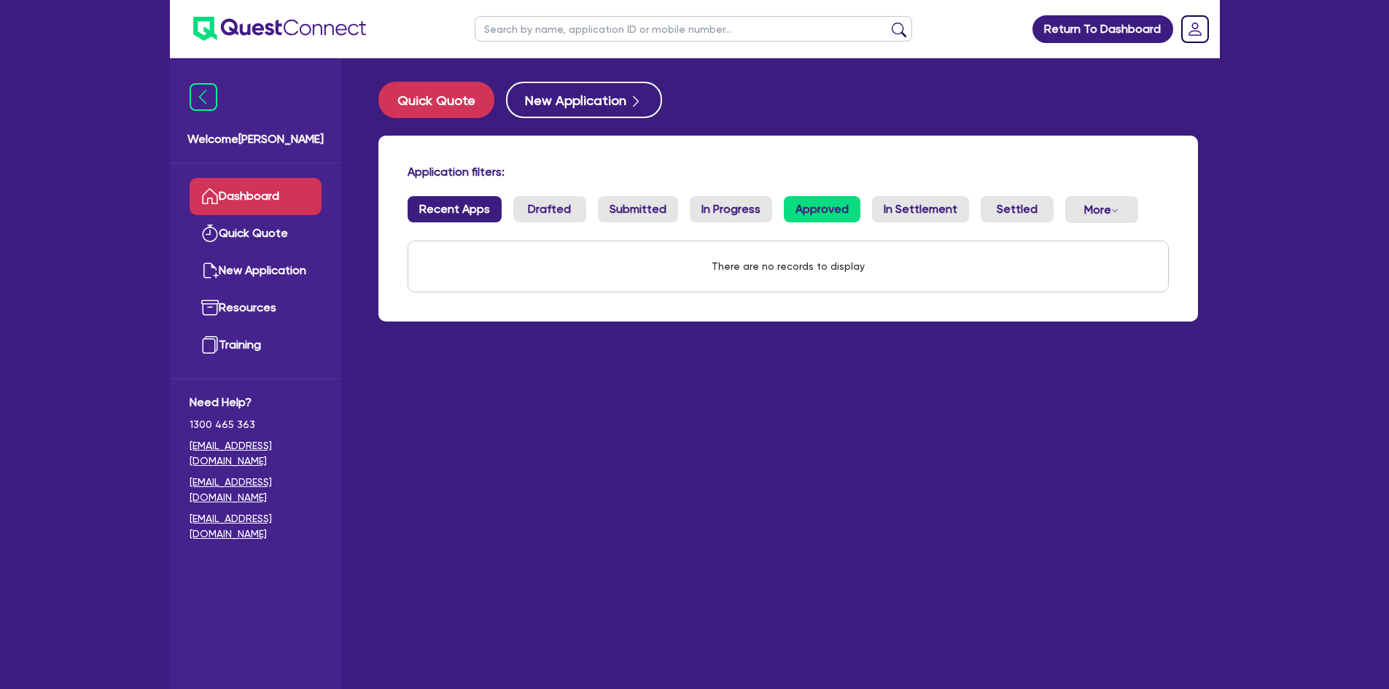
click at [438, 207] on link "Recent Apps" at bounding box center [455, 209] width 94 height 26
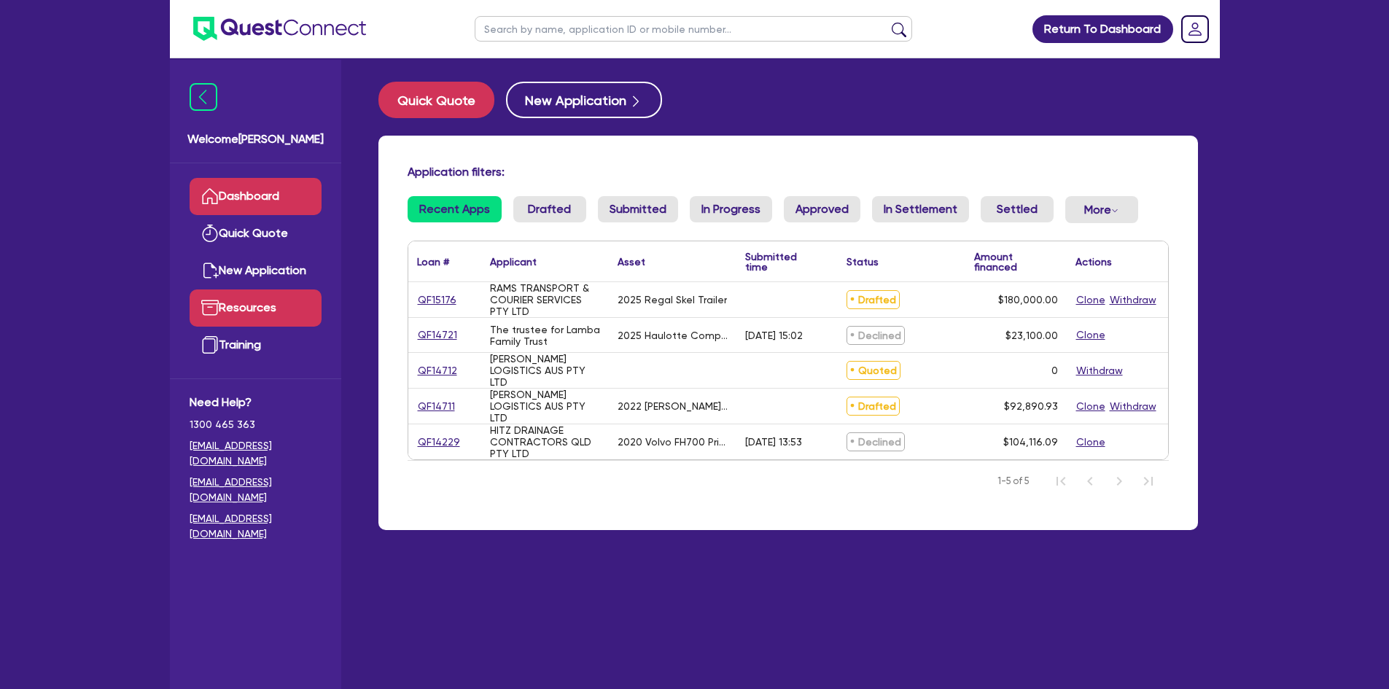
click at [271, 316] on link "Resources" at bounding box center [256, 308] width 132 height 37
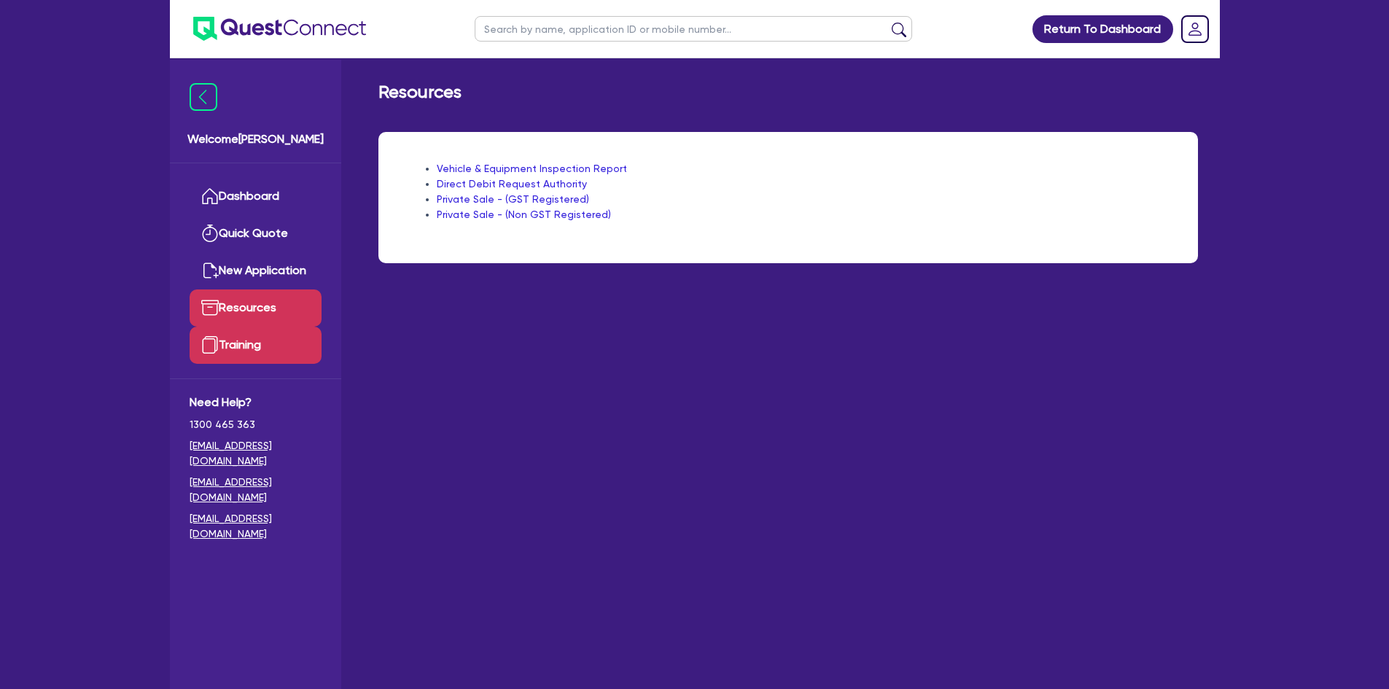
click at [252, 343] on link "Training" at bounding box center [256, 345] width 132 height 37
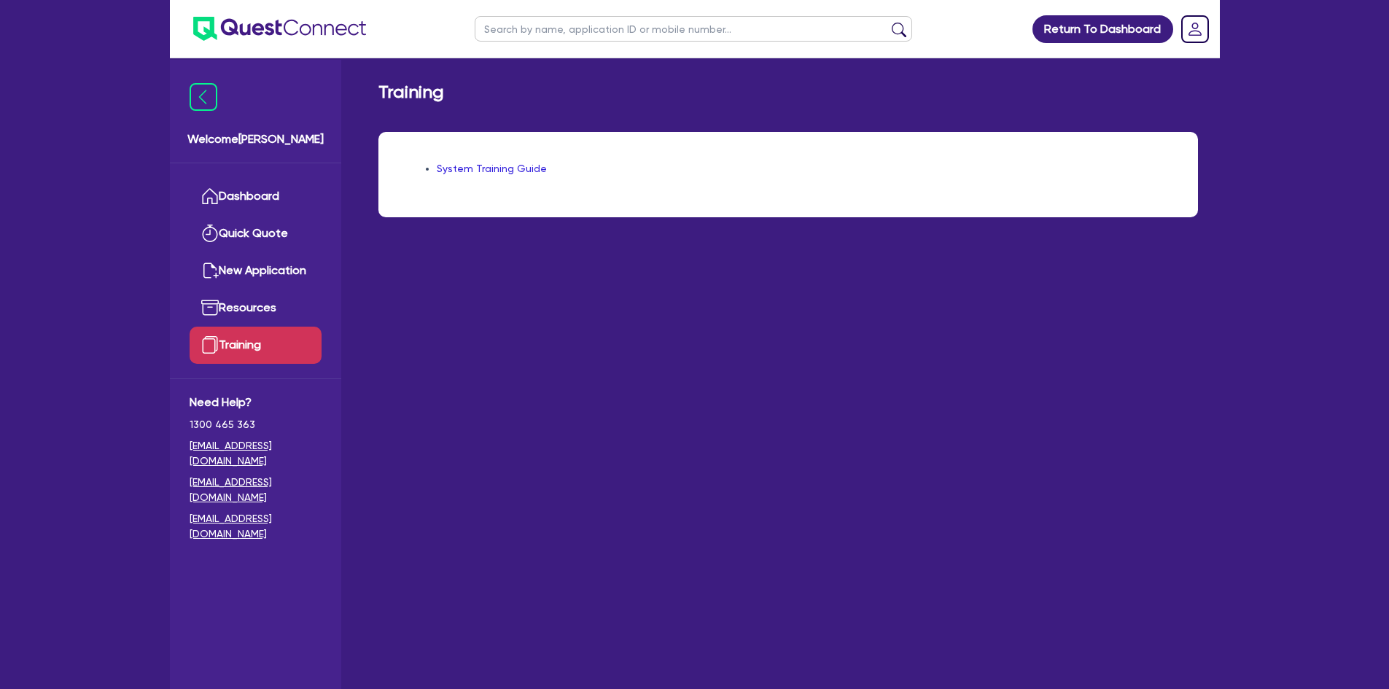
click at [459, 166] on link "System Training Guide" at bounding box center [492, 169] width 110 height 12
click at [265, 191] on link "Dashboard" at bounding box center [256, 196] width 132 height 37
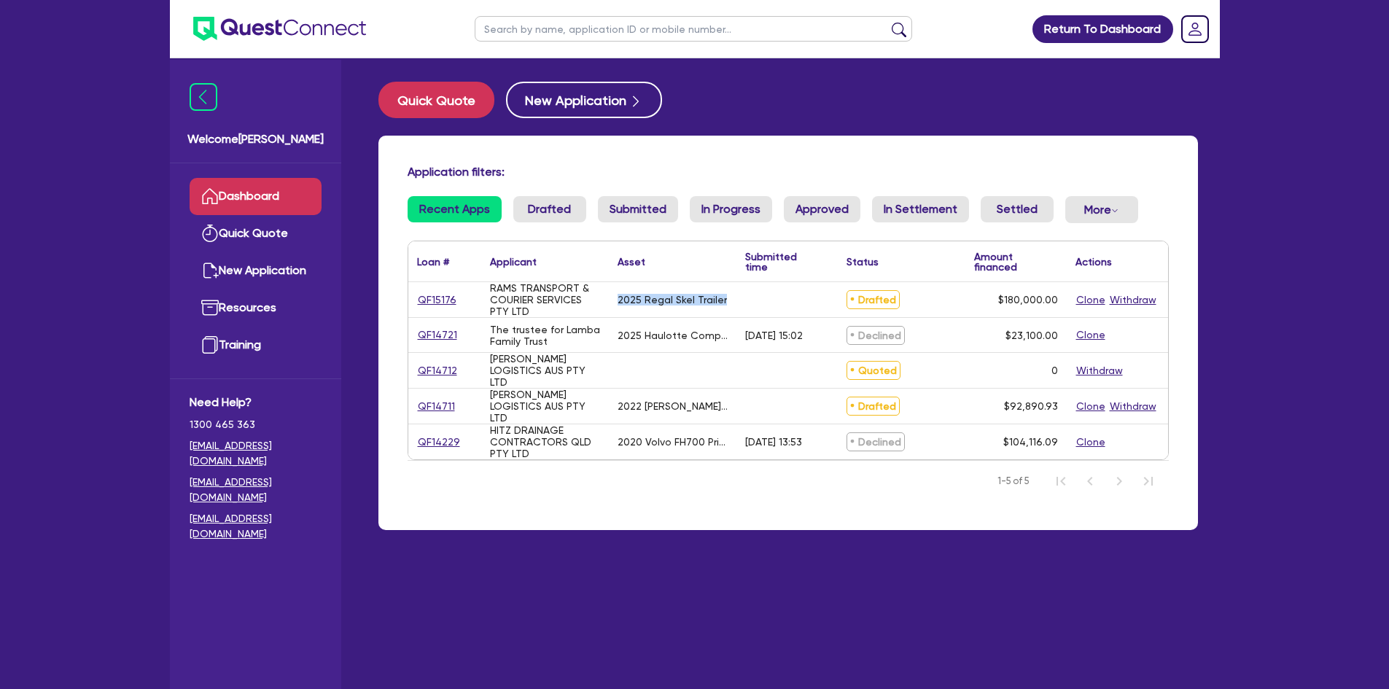
drag, startPoint x: 726, startPoint y: 304, endPoint x: 615, endPoint y: 297, distance: 111.8
click at [615, 297] on div "2025 Regal Skel Trailer" at bounding box center [673, 299] width 128 height 35
click at [685, 299] on div "2025 Regal Skel Trailer" at bounding box center [672, 300] width 109 height 12
click at [443, 303] on link "QF15176" at bounding box center [437, 300] width 40 height 17
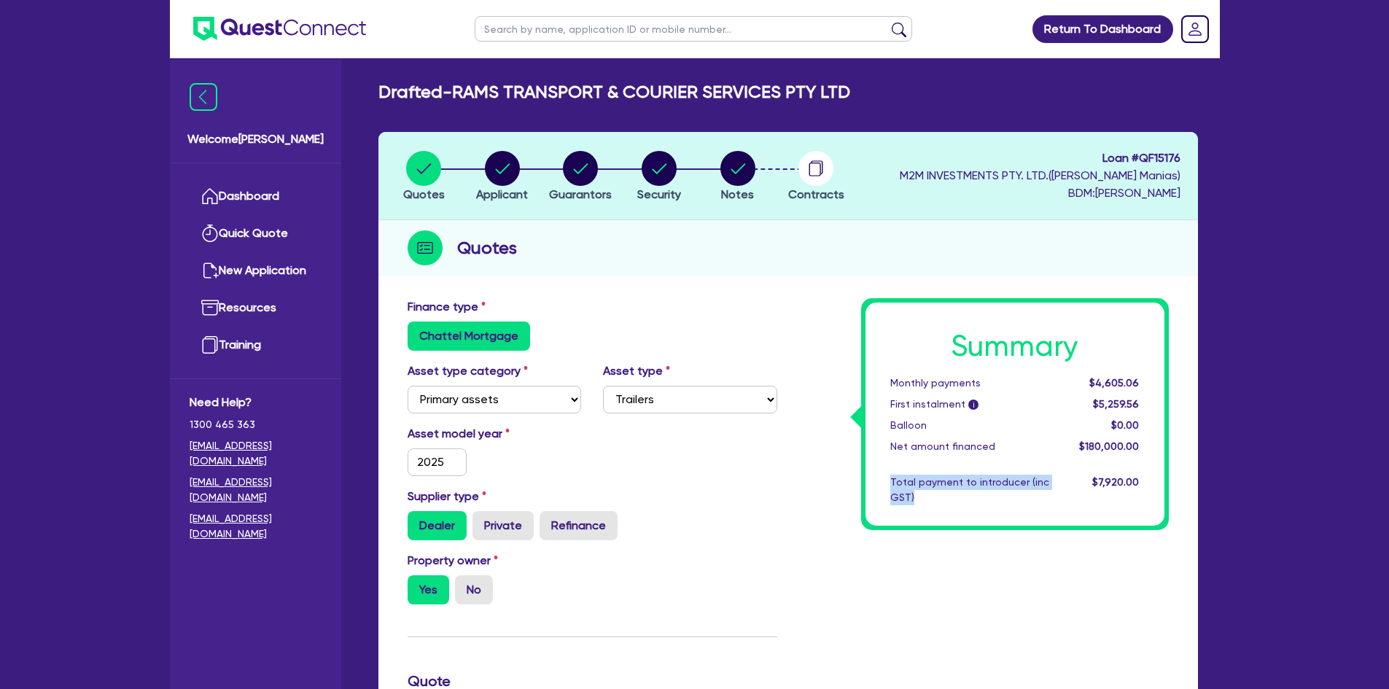
drag, startPoint x: 934, startPoint y: 498, endPoint x: 890, endPoint y: 475, distance: 49.2
click at [890, 475] on div "Total payment to introducer (inc GST)" at bounding box center [969, 490] width 181 height 31
click at [937, 491] on div "Total payment to introducer (inc GST)" at bounding box center [969, 490] width 181 height 31
drag, startPoint x: 933, startPoint y: 504, endPoint x: 889, endPoint y: 486, distance: 48.1
click at [889, 486] on div "Total payment to introducer (inc GST)" at bounding box center [969, 490] width 181 height 31
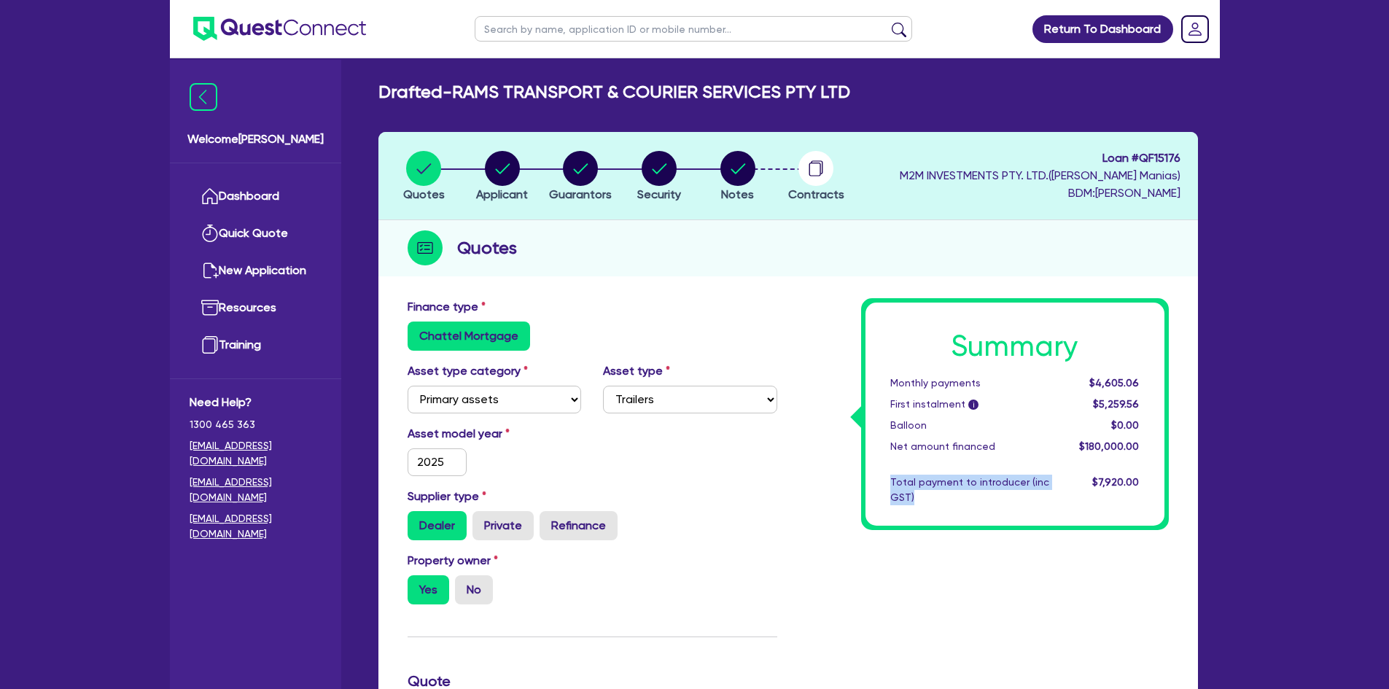
click at [935, 500] on div "Total payment to introducer (inc GST)" at bounding box center [969, 490] width 181 height 31
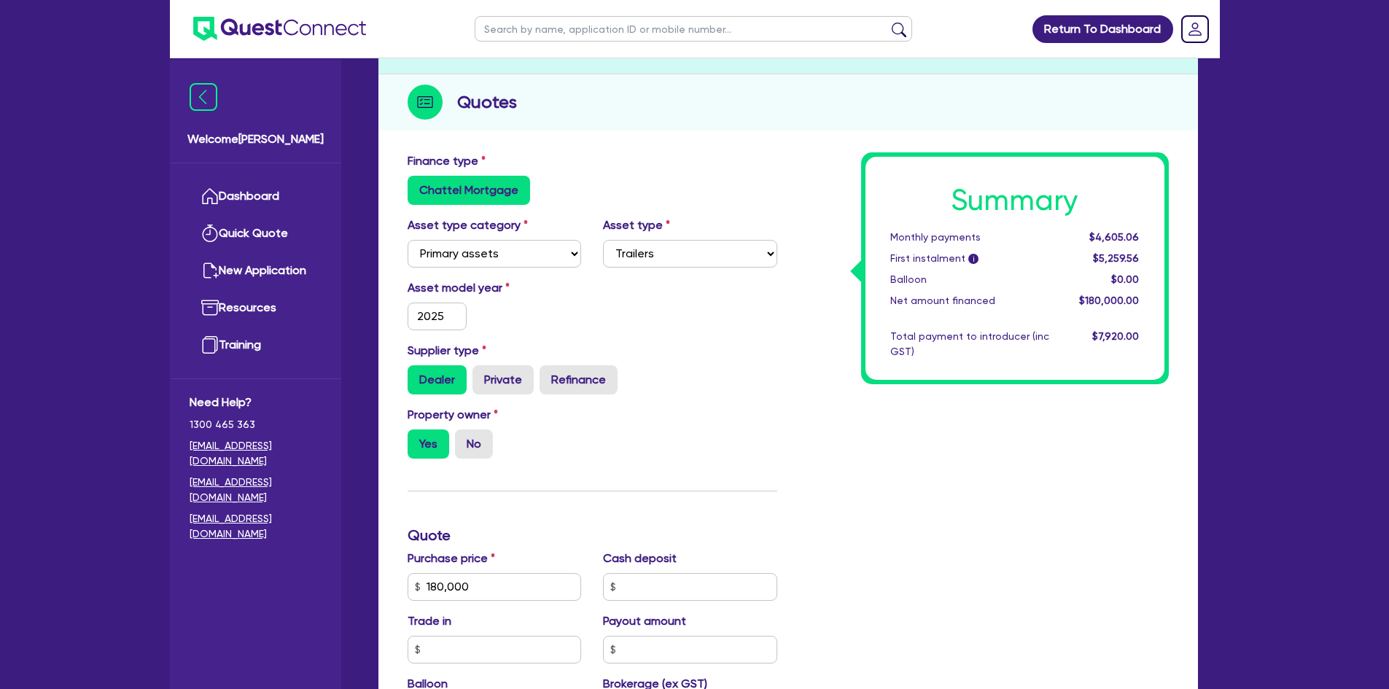
scroll to position [219, 0]
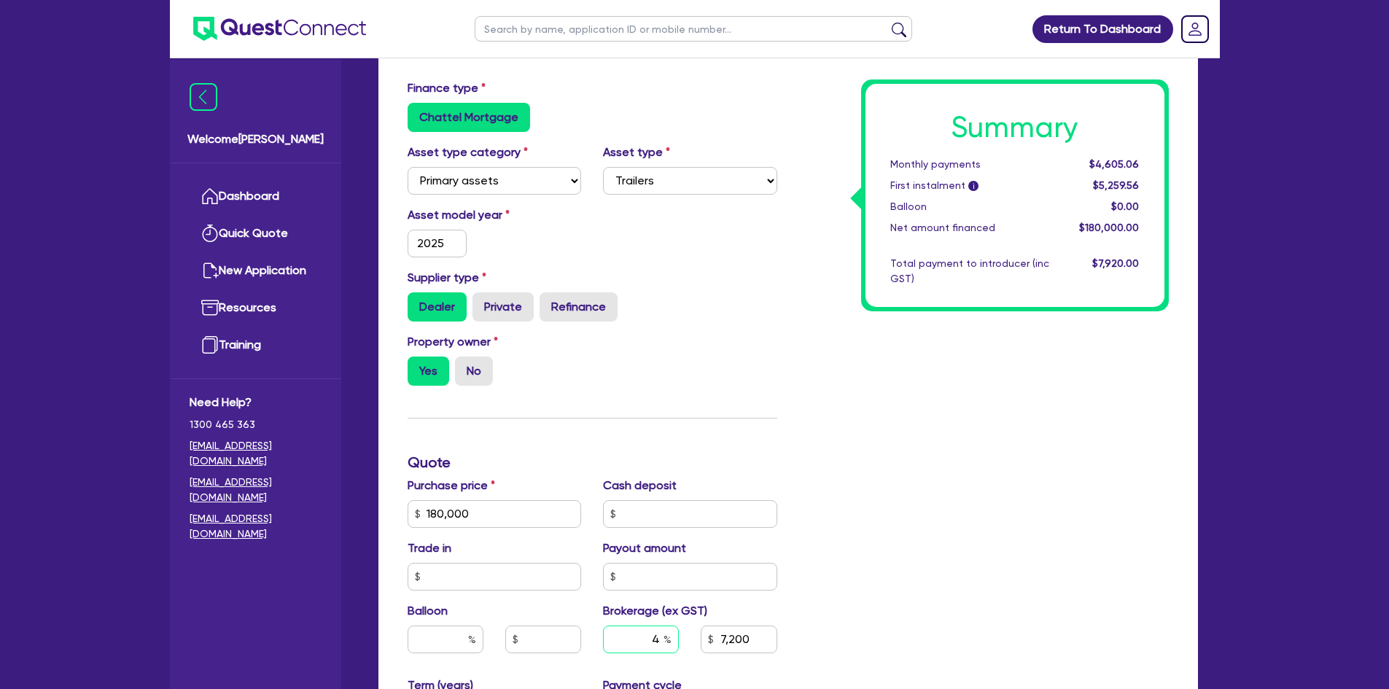
drag, startPoint x: 663, startPoint y: 640, endPoint x: 637, endPoint y: 640, distance: 26.3
click at [637, 640] on input "4" at bounding box center [641, 640] width 76 height 28
click at [1057, 556] on div "Summary Monthly payments $4,605.06 First instalment i $5,259.56 Balloon $0.00 N…" at bounding box center [984, 505] width 392 height 852
drag, startPoint x: 640, startPoint y: 642, endPoint x: 718, endPoint y: 640, distance: 78.0
click at [718, 640] on div "5 9,000" at bounding box center [690, 645] width 196 height 39
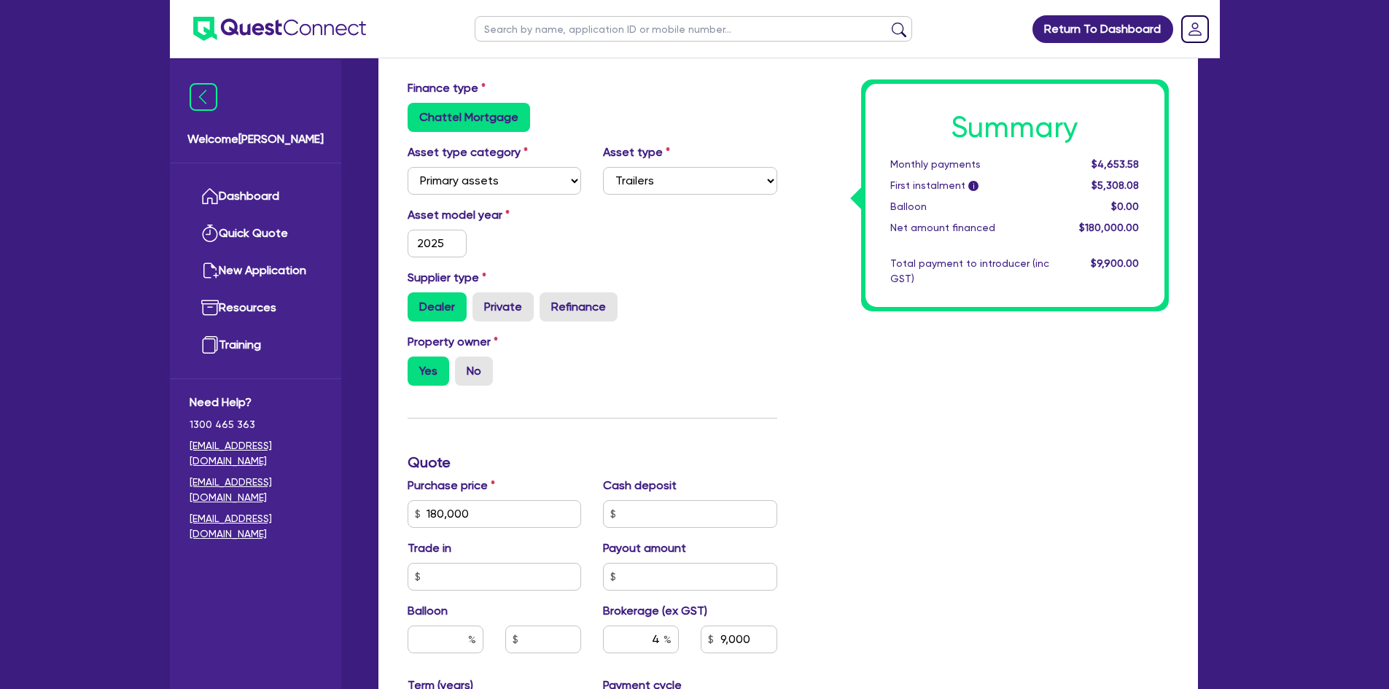
click at [755, 594] on div "Purchase price 180,000 Cash deposit Trade in Payout amount Balloon Brokerage (e…" at bounding box center [593, 577] width 392 height 200
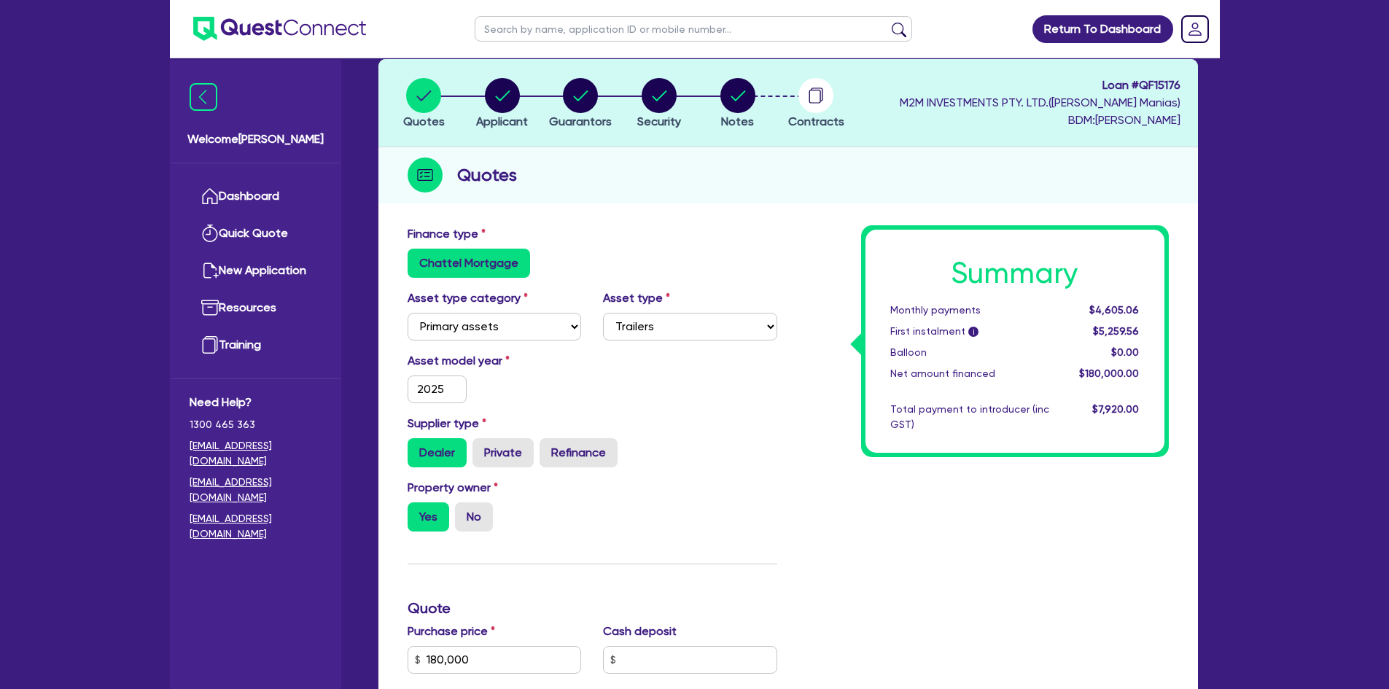
scroll to position [0, 0]
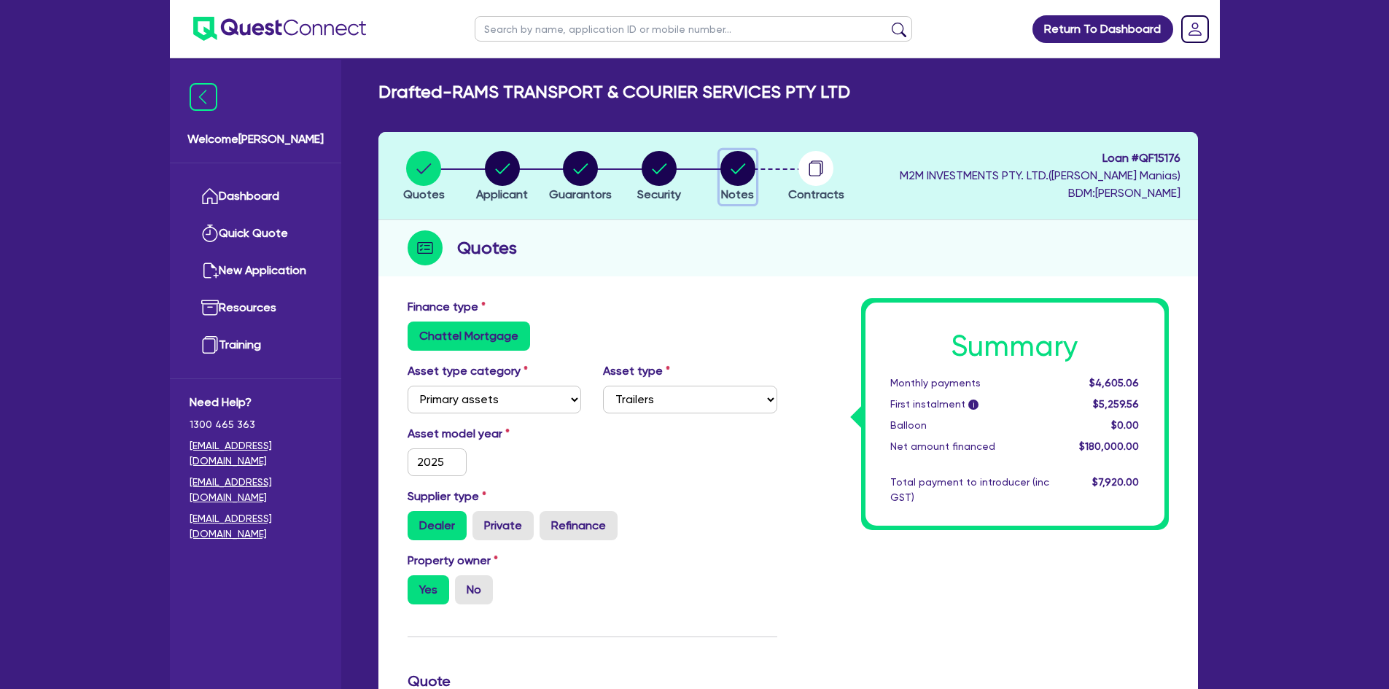
click at [740, 177] on circle "button" at bounding box center [737, 168] width 35 height 35
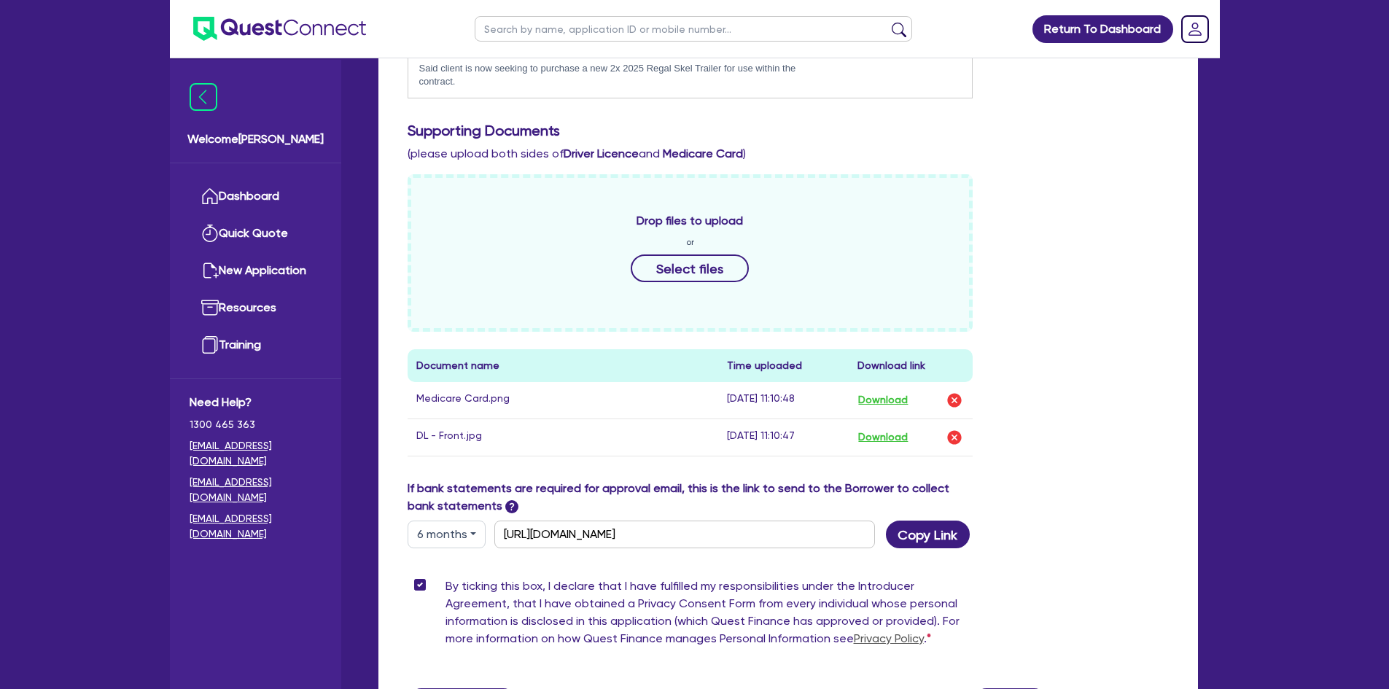
scroll to position [724, 0]
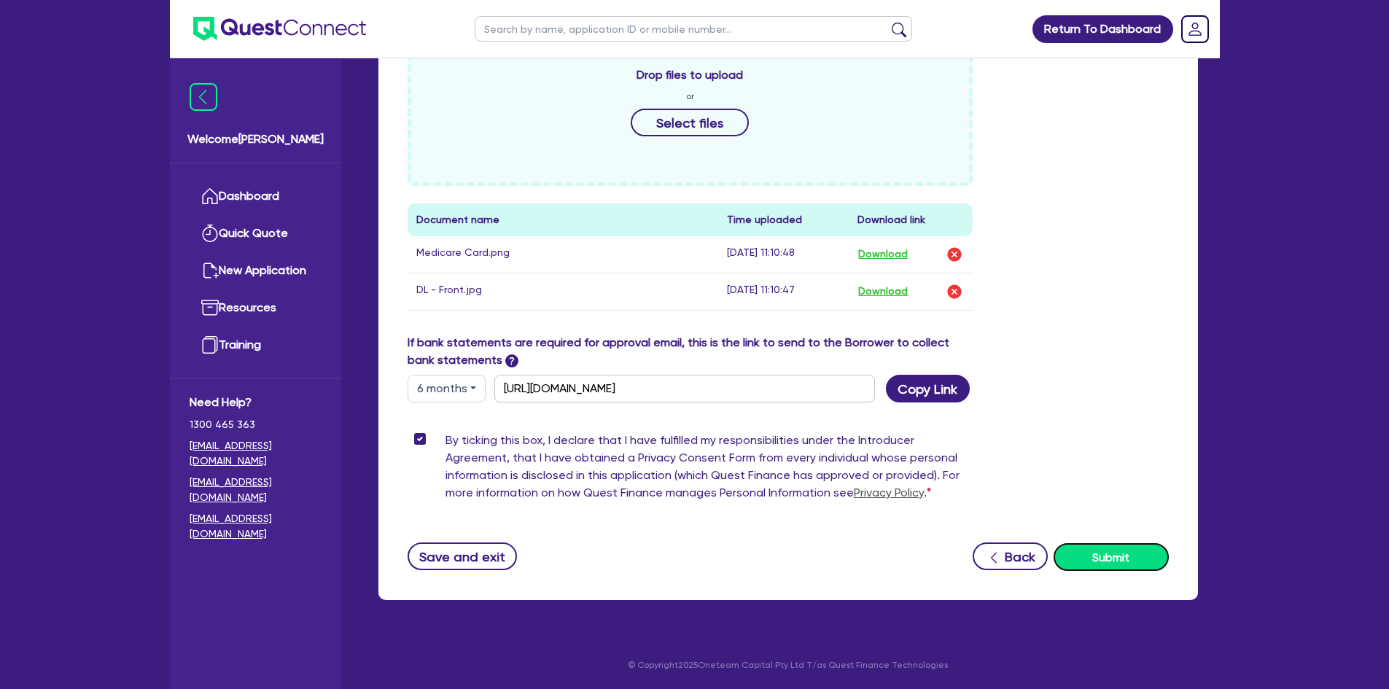
click at [1138, 553] on button "Submit" at bounding box center [1111, 557] width 115 height 28
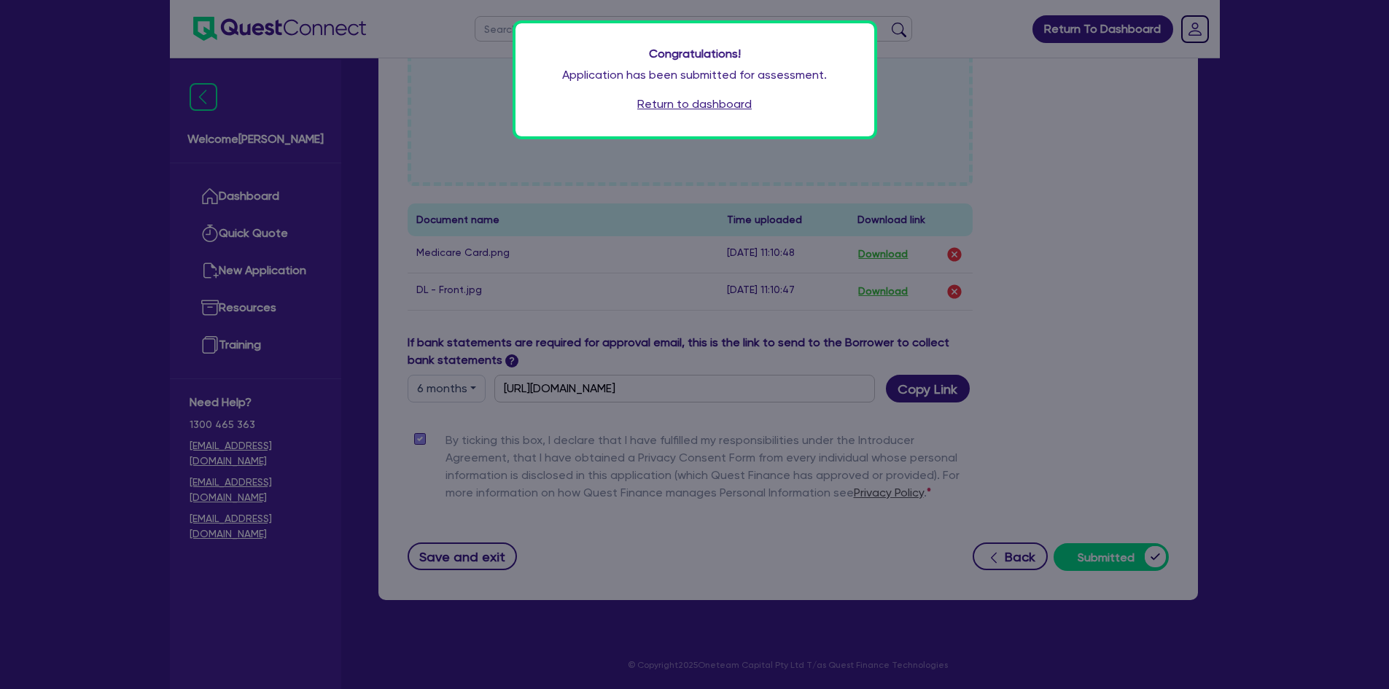
click at [664, 102] on link "Return to dashboard" at bounding box center [694, 105] width 114 height 18
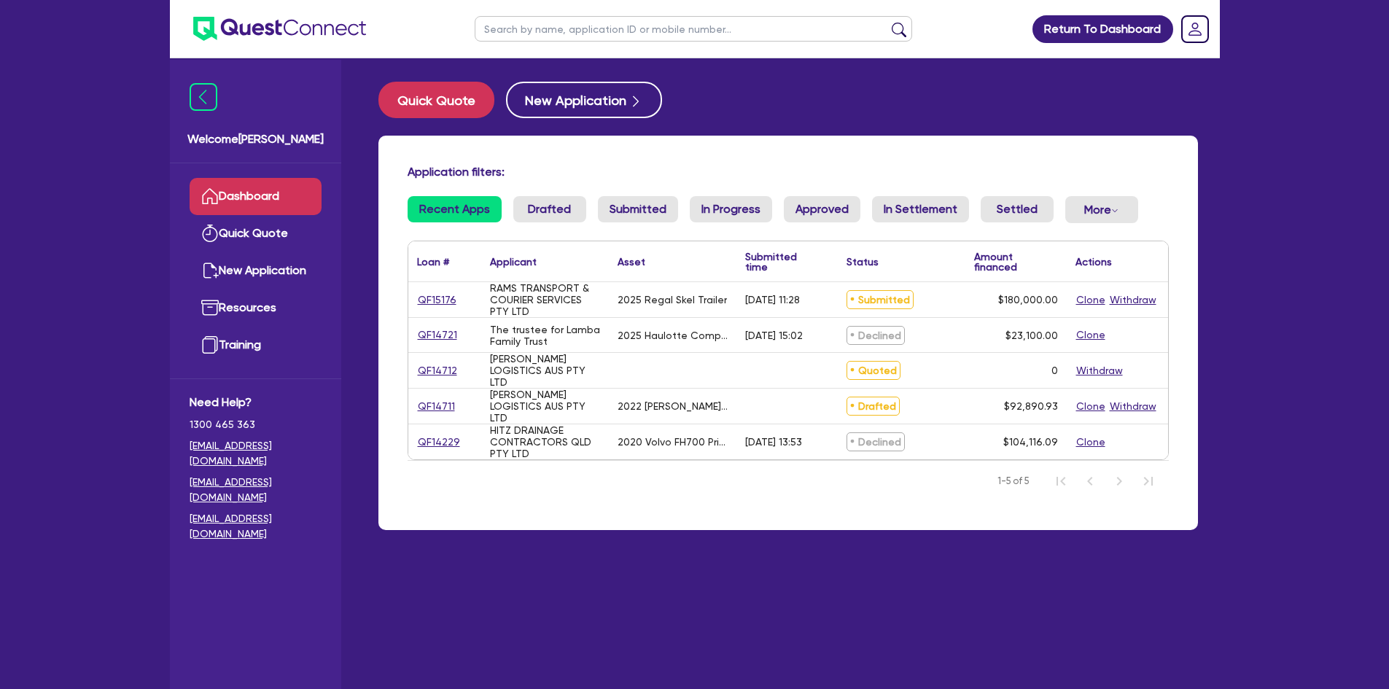
drag, startPoint x: 424, startPoint y: 303, endPoint x: 413, endPoint y: 303, distance: 10.9
click at [413, 303] on div "QF15176" at bounding box center [444, 299] width 73 height 35
drag, startPoint x: 456, startPoint y: 300, endPoint x: 418, endPoint y: 302, distance: 38.0
click at [418, 302] on div "QF15176" at bounding box center [444, 300] width 55 height 17
click at [443, 298] on link "QF15176" at bounding box center [437, 300] width 40 height 17
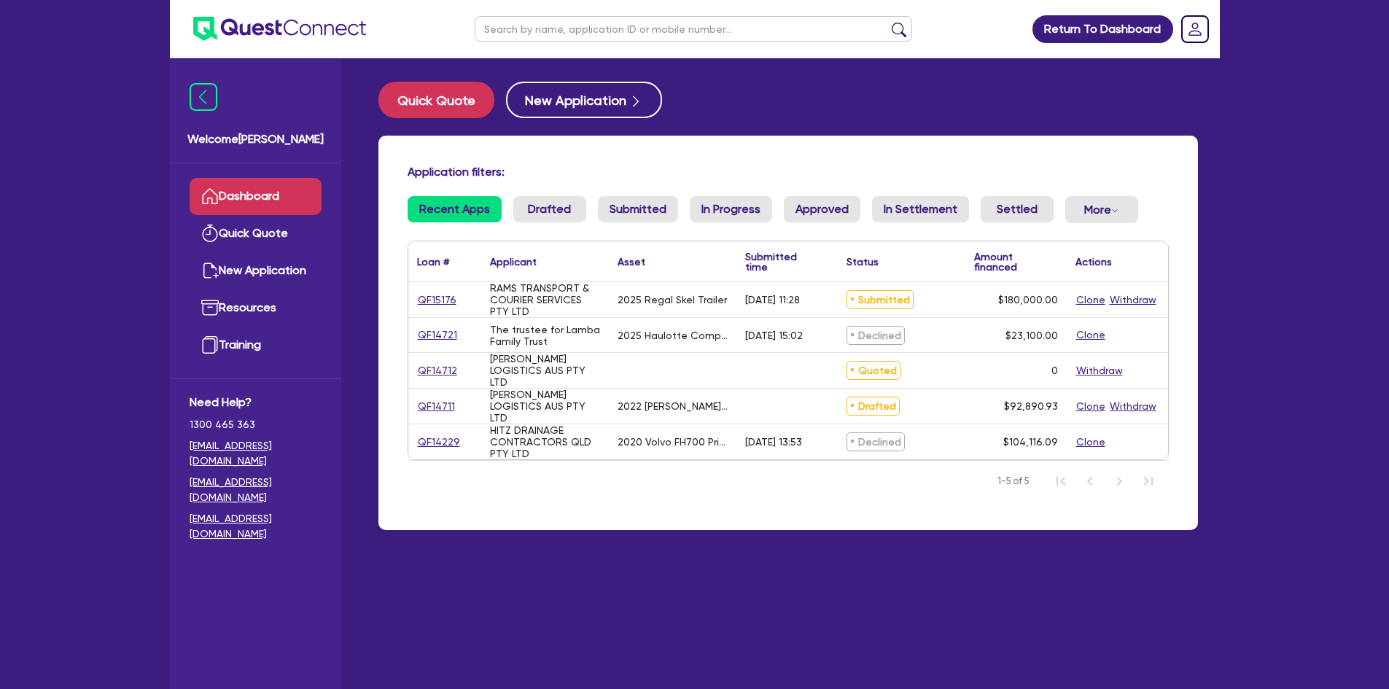
select select "PRIMARY_ASSETS"
select select "TRAILERS"
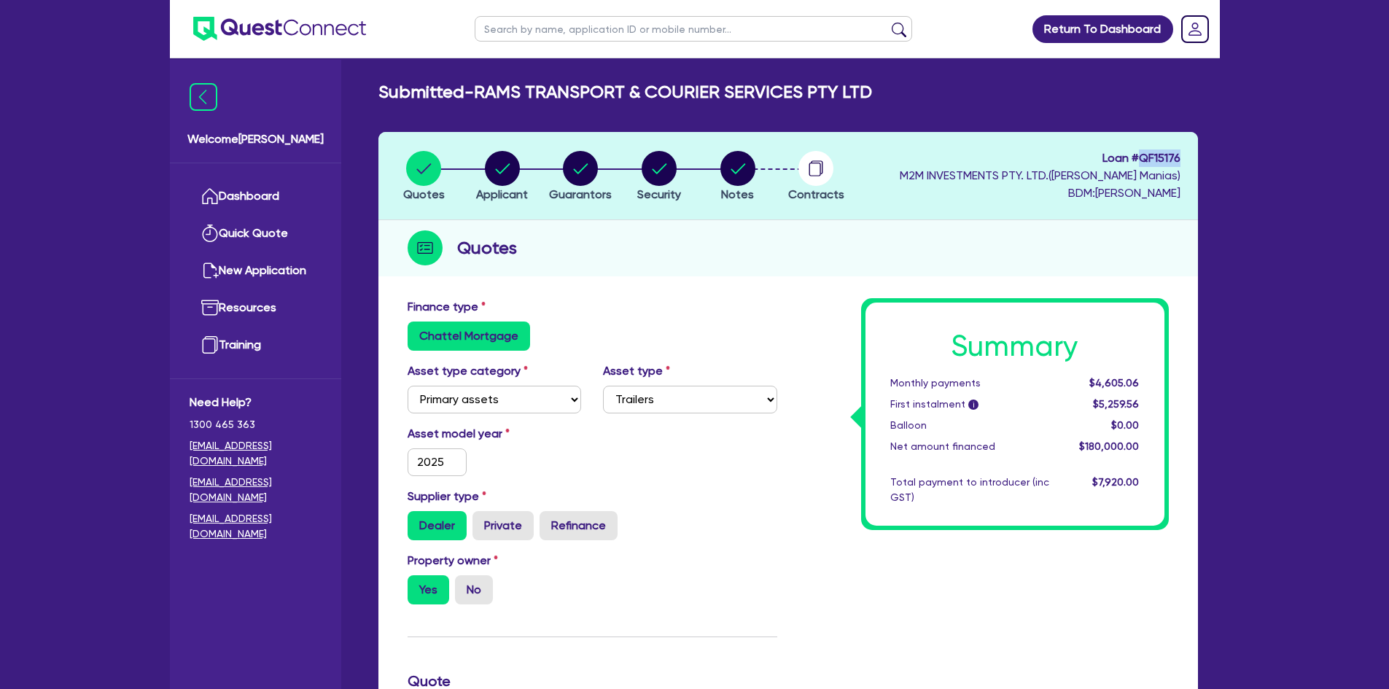
drag, startPoint x: 1179, startPoint y: 156, endPoint x: 1133, endPoint y: 158, distance: 46.0
click at [1133, 158] on span "Loan # QF15176" at bounding box center [1040, 158] width 281 height 18
copy span "QF15176"
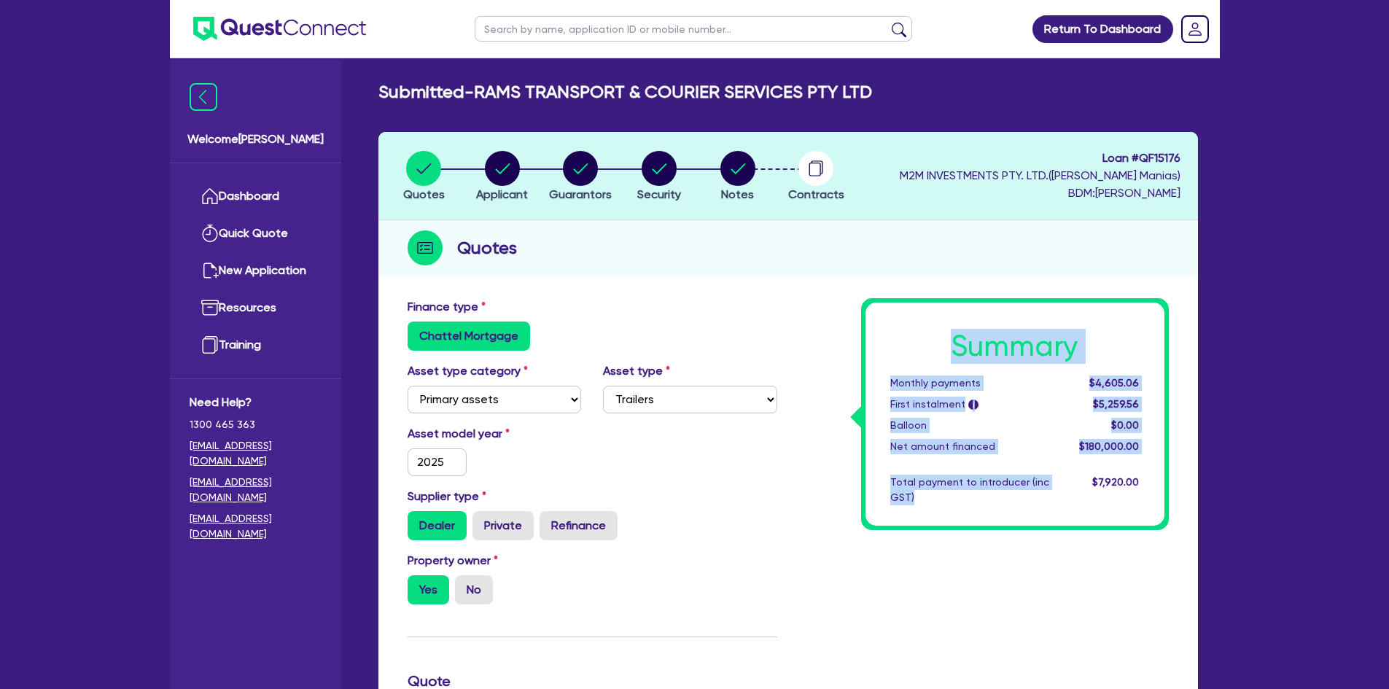
drag, startPoint x: 908, startPoint y: 485, endPoint x: 869, endPoint y: 343, distance: 147.4
click at [869, 343] on div "Summary Monthly payments $4,605.06 First instalment i $5,259.56 Balloon $0.00 N…" at bounding box center [1015, 414] width 299 height 223
click at [995, 349] on h1 "Summary" at bounding box center [1014, 346] width 249 height 35
drag, startPoint x: 943, startPoint y: 344, endPoint x: 1138, endPoint y: 492, distance: 244.7
click at [1138, 492] on div "Summary Monthly payments $4,605.06 First instalment i $5,259.56 Balloon $0.00 N…" at bounding box center [1015, 414] width 299 height 223
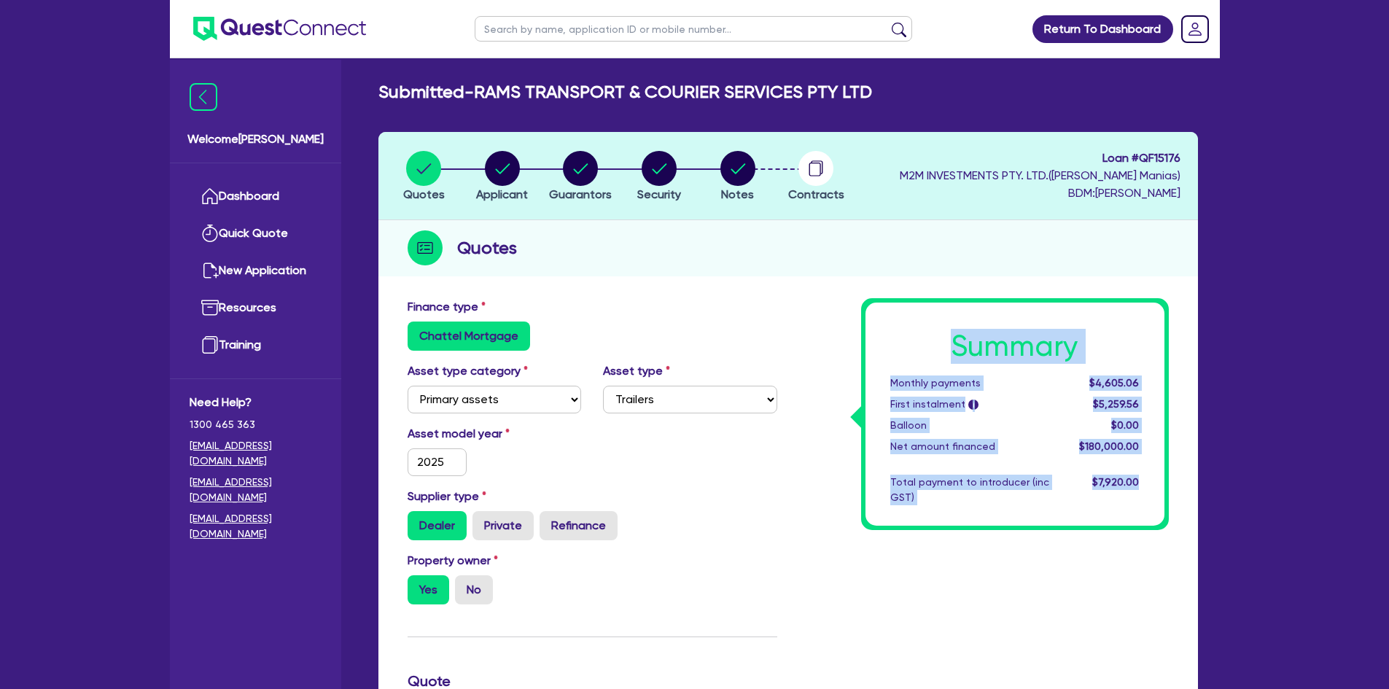
click at [1122, 499] on div "$7,920.00" at bounding box center [1105, 490] width 90 height 31
drag, startPoint x: 957, startPoint y: 504, endPoint x: 919, endPoint y: 349, distance: 160.1
click at [919, 349] on div "Summary Monthly payments $4,605.06 First instalment i $5,259.56 Balloon $0.00 N…" at bounding box center [1015, 414] width 299 height 223
click at [949, 344] on h1 "Summary" at bounding box center [1014, 346] width 249 height 35
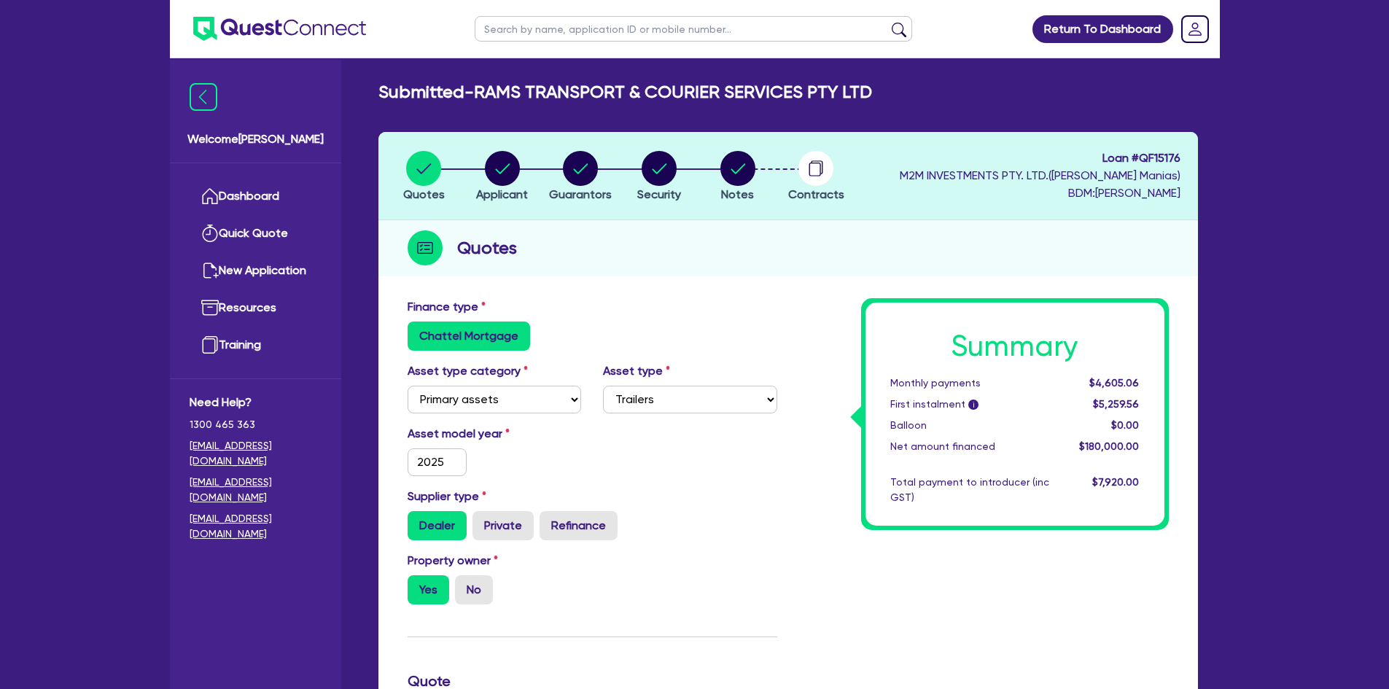
click at [955, 344] on h1 "Summary" at bounding box center [1014, 346] width 249 height 35
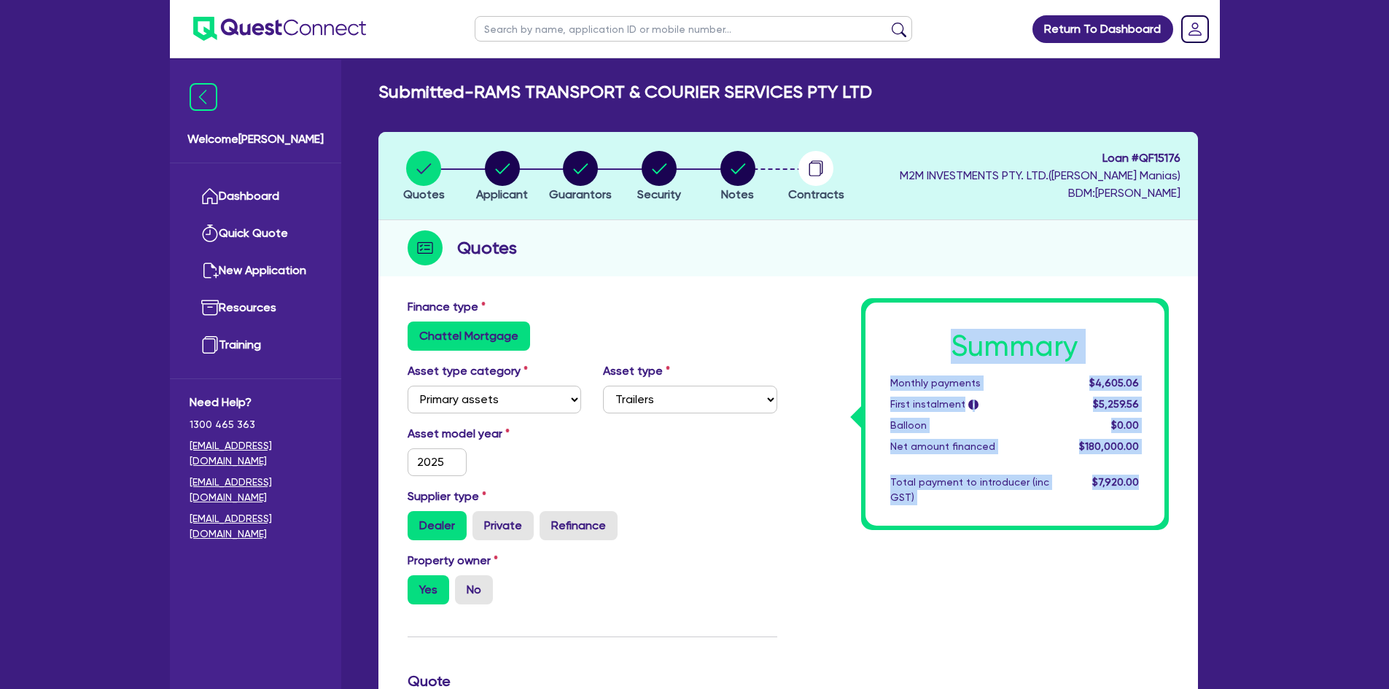
drag, startPoint x: 953, startPoint y: 346, endPoint x: 1137, endPoint y: 510, distance: 246.4
click at [1137, 510] on div "Summary Monthly payments $4,605.06 First instalment i $5,259.56 Balloon $0.00 N…" at bounding box center [1015, 414] width 299 height 223
click at [1137, 508] on div "Summary Monthly payments $4,605.06 First instalment i $5,259.56 Balloon $0.00 N…" at bounding box center [1015, 414] width 299 height 223
drag, startPoint x: 946, startPoint y: 505, endPoint x: 926, endPoint y: 351, distance: 155.1
click at [926, 351] on div "Summary Monthly payments $4,605.06 First instalment i $5,259.56 Balloon $0.00 N…" at bounding box center [1015, 414] width 299 height 223
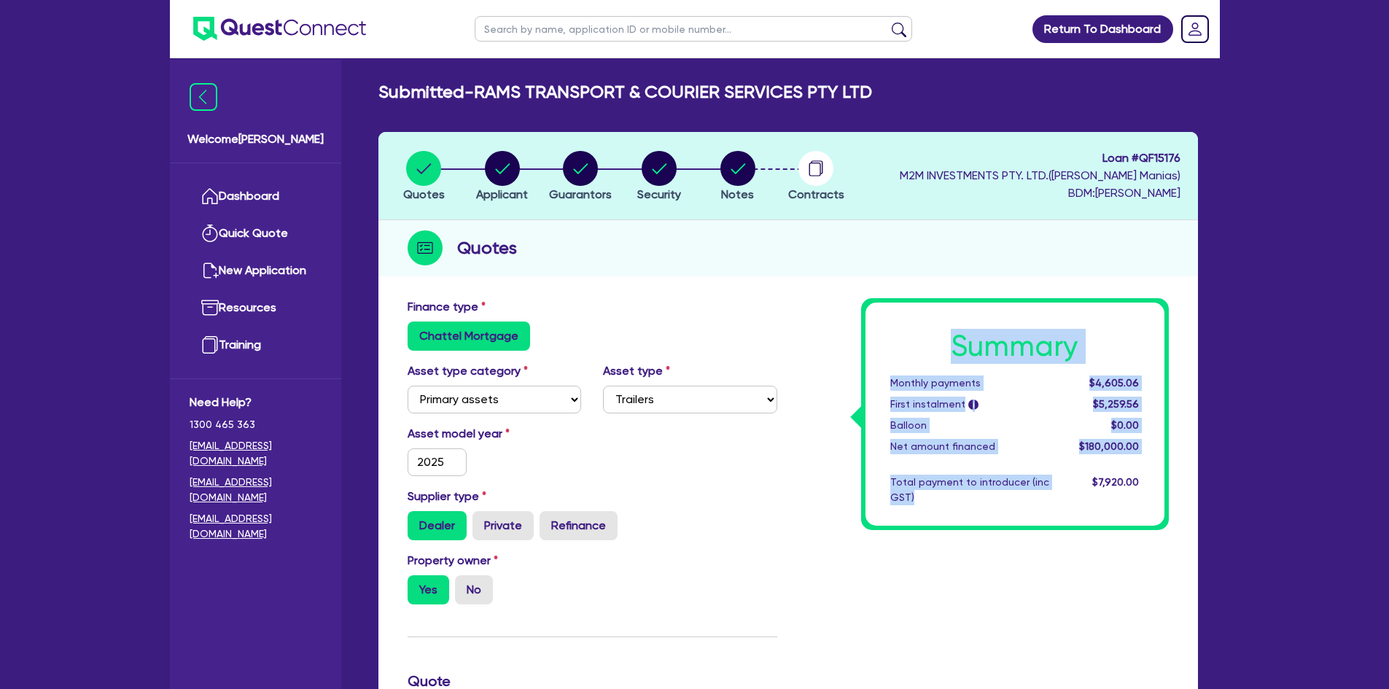
drag, startPoint x: 942, startPoint y: 345, endPoint x: 952, endPoint y: 345, distance: 9.5
click at [944, 345] on h1 "Summary" at bounding box center [1014, 346] width 249 height 35
click at [959, 343] on h1 "Summary" at bounding box center [1014, 346] width 249 height 35
drag, startPoint x: 956, startPoint y: 343, endPoint x: 1146, endPoint y: 508, distance: 251.3
click at [1146, 508] on div "Summary Monthly payments $4,605.06 First instalment i $5,259.56 Balloon $0.00 N…" at bounding box center [1015, 414] width 299 height 223
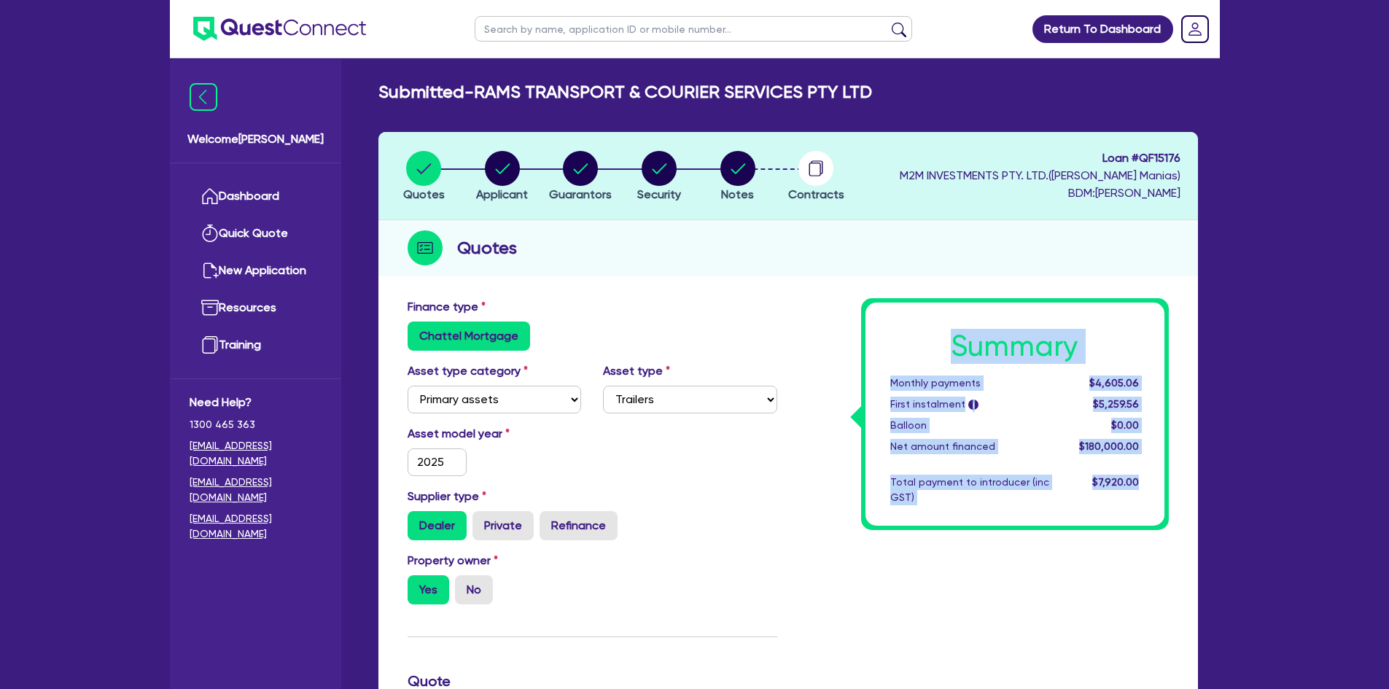
click at [1146, 508] on div "Summary Monthly payments $4,605.06 First instalment i $5,259.56 Balloon $0.00 N…" at bounding box center [1015, 414] width 299 height 223
drag, startPoint x: 955, startPoint y: 340, endPoint x: 1160, endPoint y: 502, distance: 261.6
click at [1160, 502] on div "Summary Monthly payments $4,605.06 First instalment i $5,259.56 Balloon $0.00 N…" at bounding box center [1015, 414] width 299 height 223
click at [1143, 502] on div "$7,920.00" at bounding box center [1105, 490] width 90 height 31
